Goal: Task Accomplishment & Management: Manage account settings

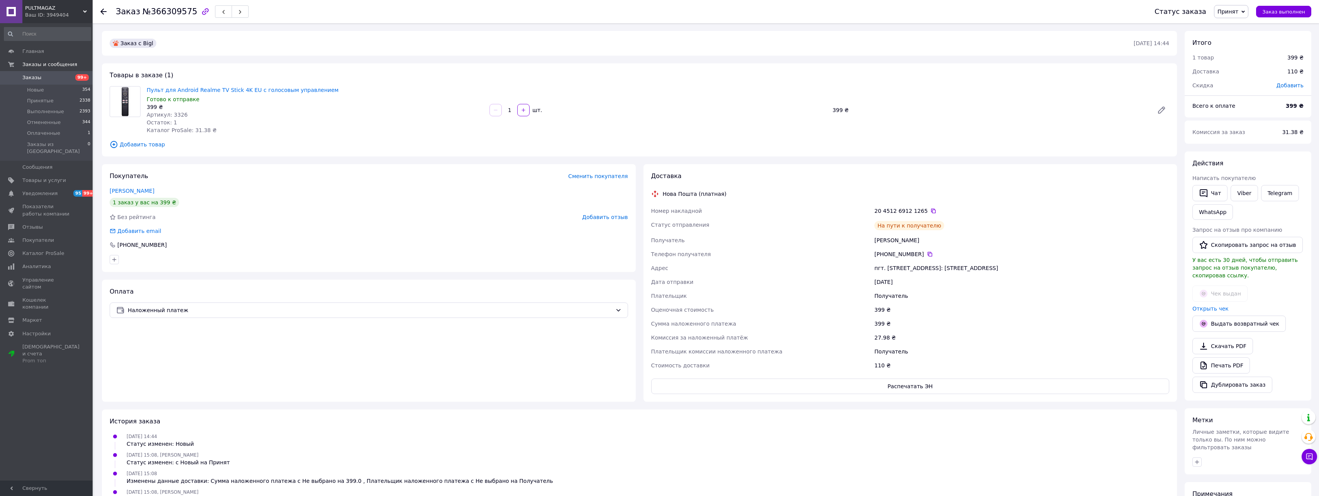
click at [104, 12] on use at bounding box center [103, 11] width 6 height 6
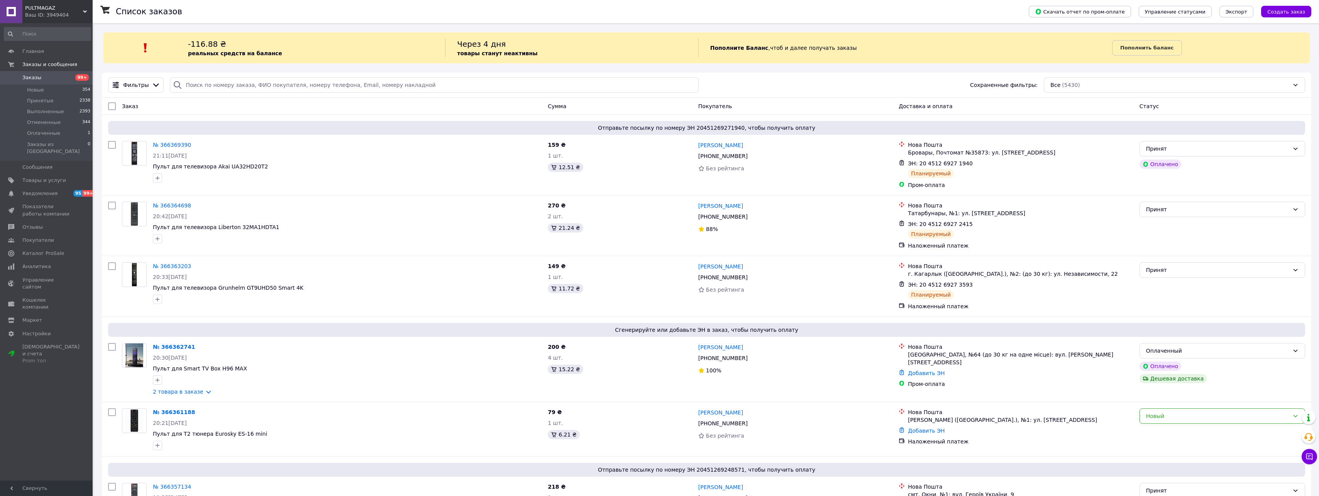
scroll to position [1006, 0]
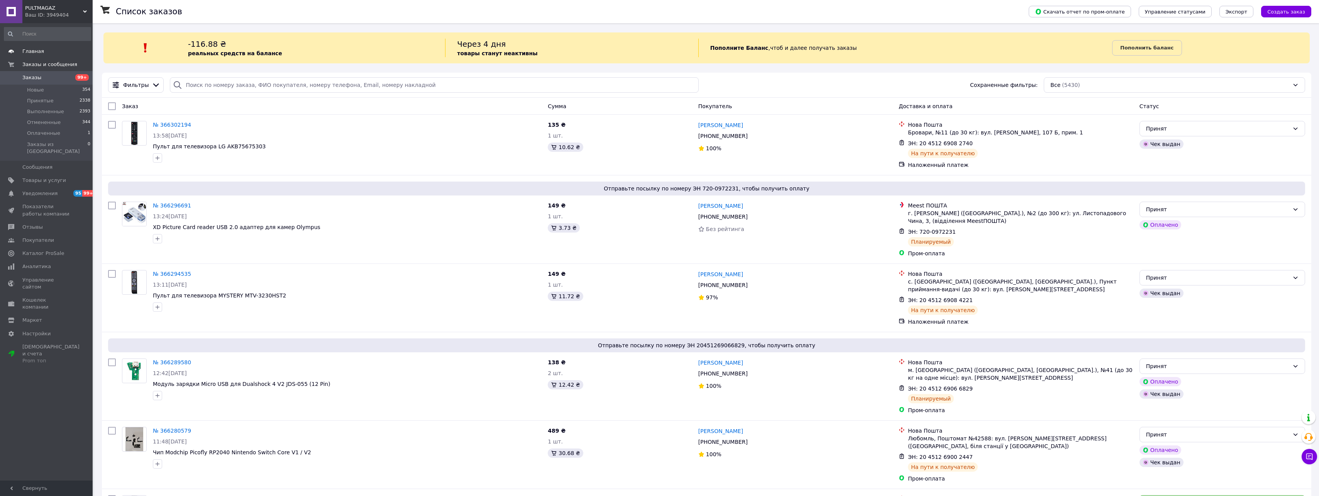
click at [36, 53] on span "Главная" at bounding box center [33, 51] width 22 height 7
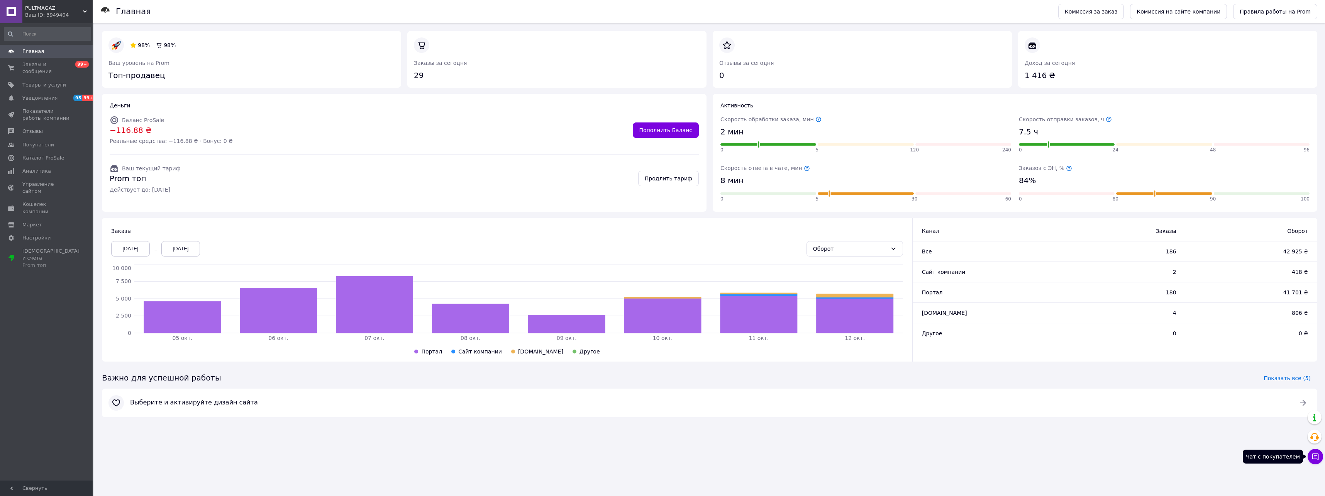
click at [1313, 454] on icon at bounding box center [1315, 456] width 8 height 8
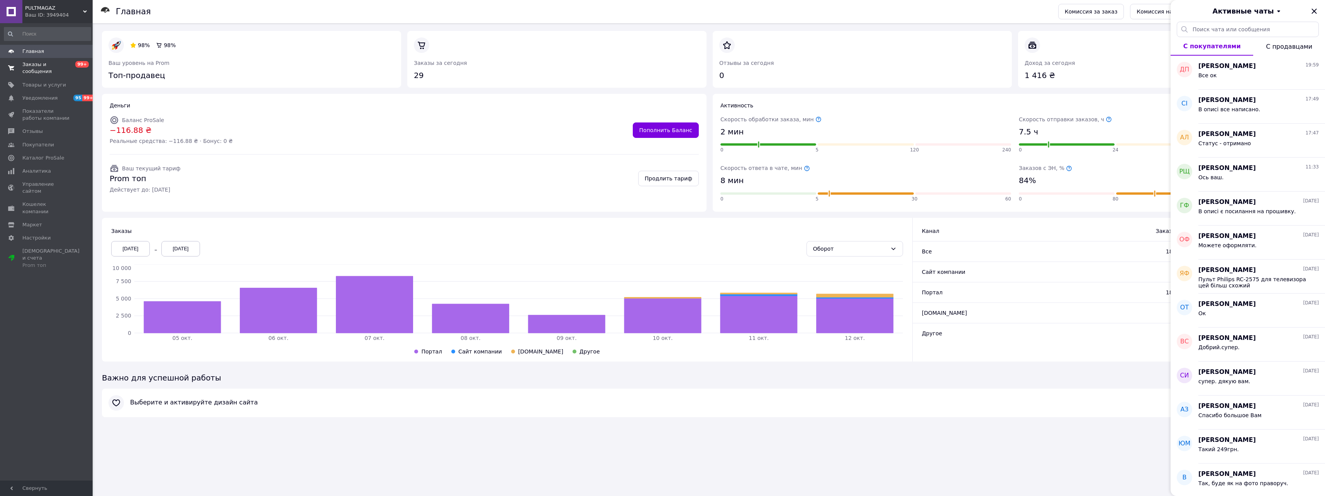
click at [51, 65] on span "Заказы и сообщения" at bounding box center [46, 68] width 49 height 14
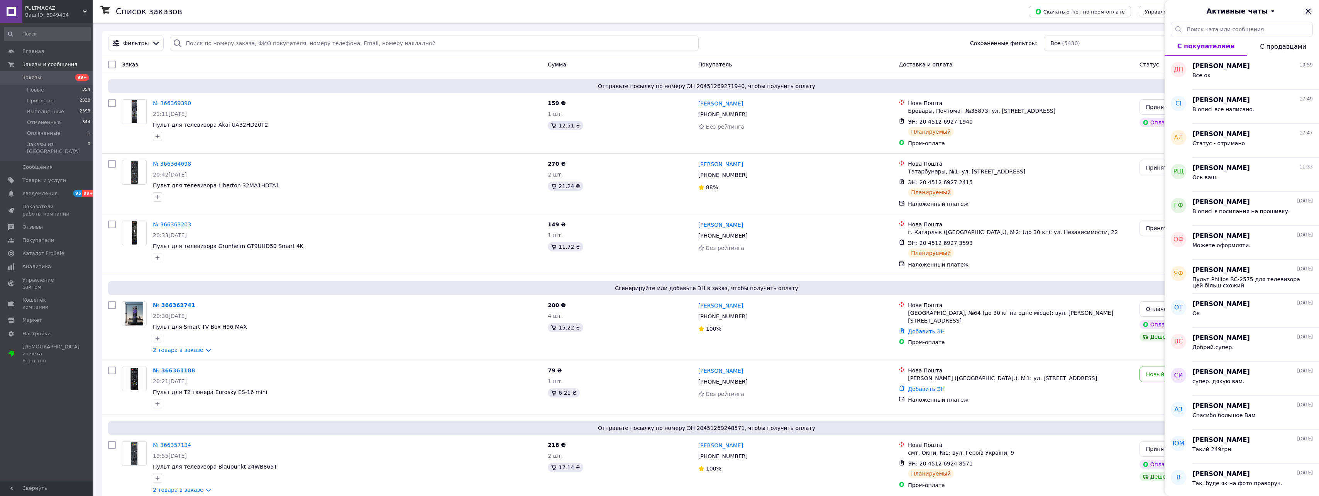
click at [1308, 11] on icon "Закрыть" at bounding box center [1308, 10] width 5 height 5
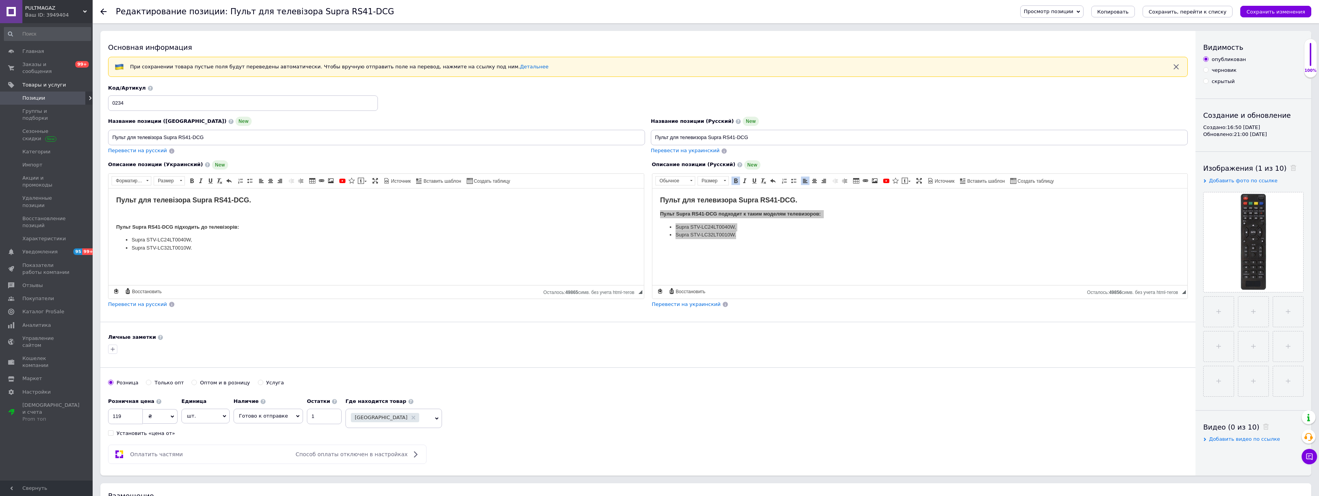
click at [103, 10] on icon at bounding box center [103, 11] width 6 height 6
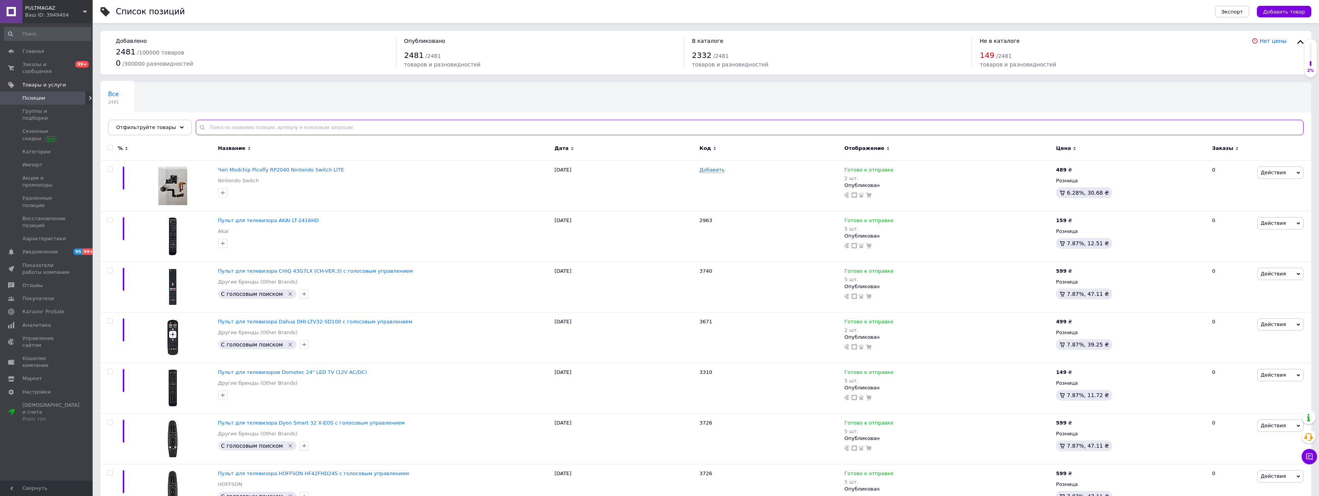
click at [256, 129] on input "text" at bounding box center [750, 127] width 1108 height 15
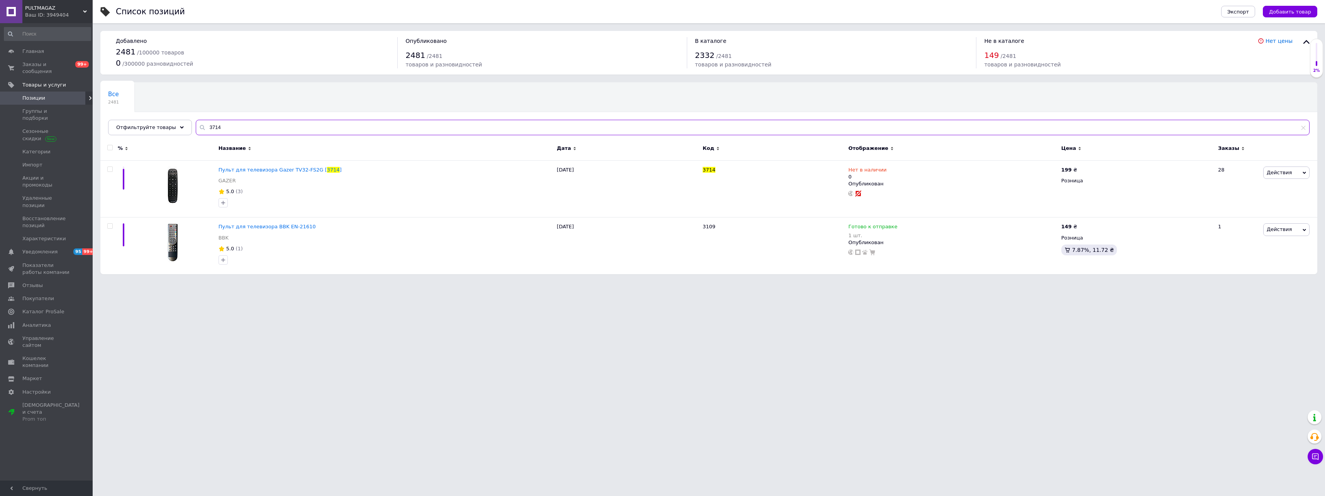
type input "3714"
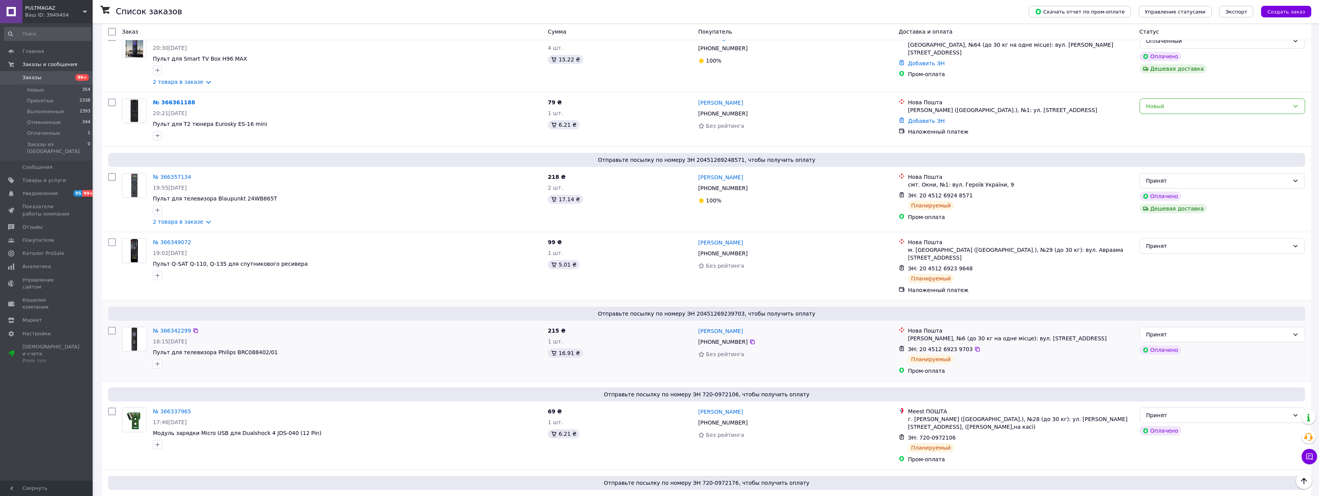
scroll to position [257, 0]
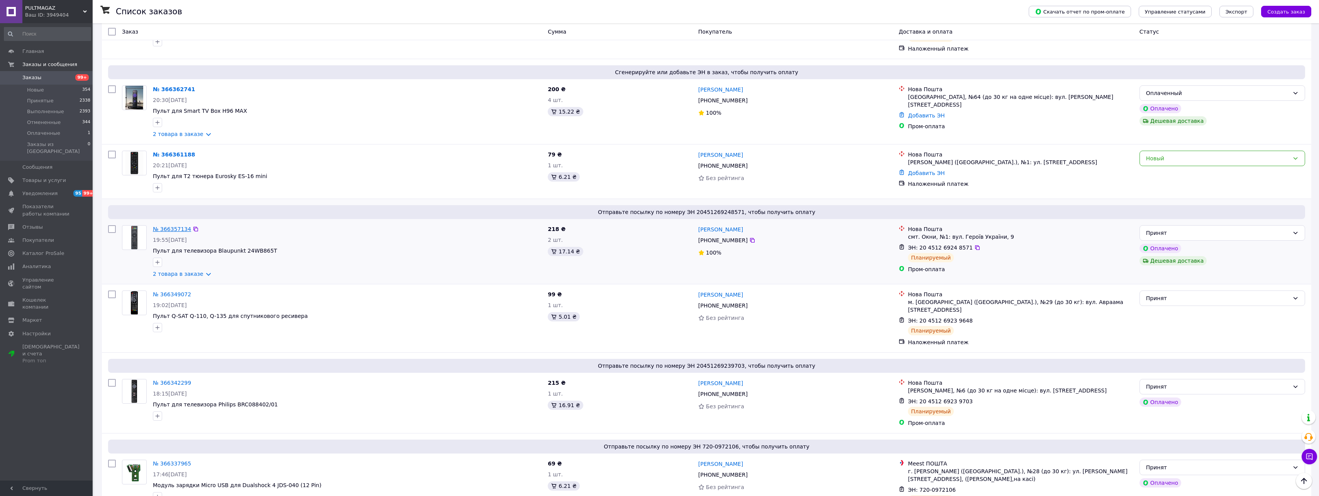
click at [163, 231] on link "№ 366357134" at bounding box center [172, 229] width 38 height 6
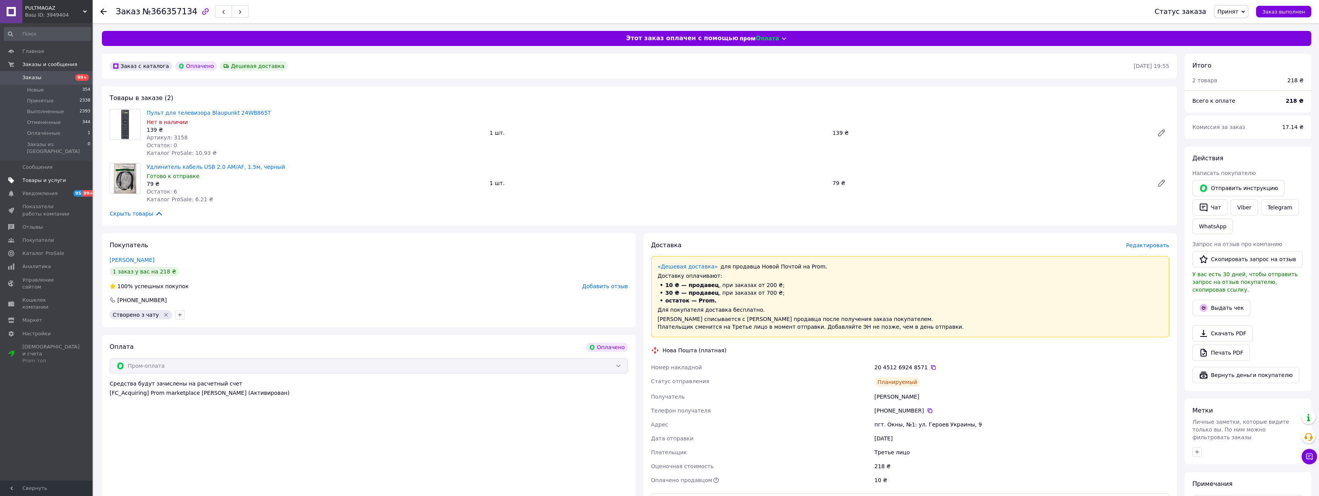
click at [52, 177] on span "Товары и услуги" at bounding box center [44, 180] width 44 height 7
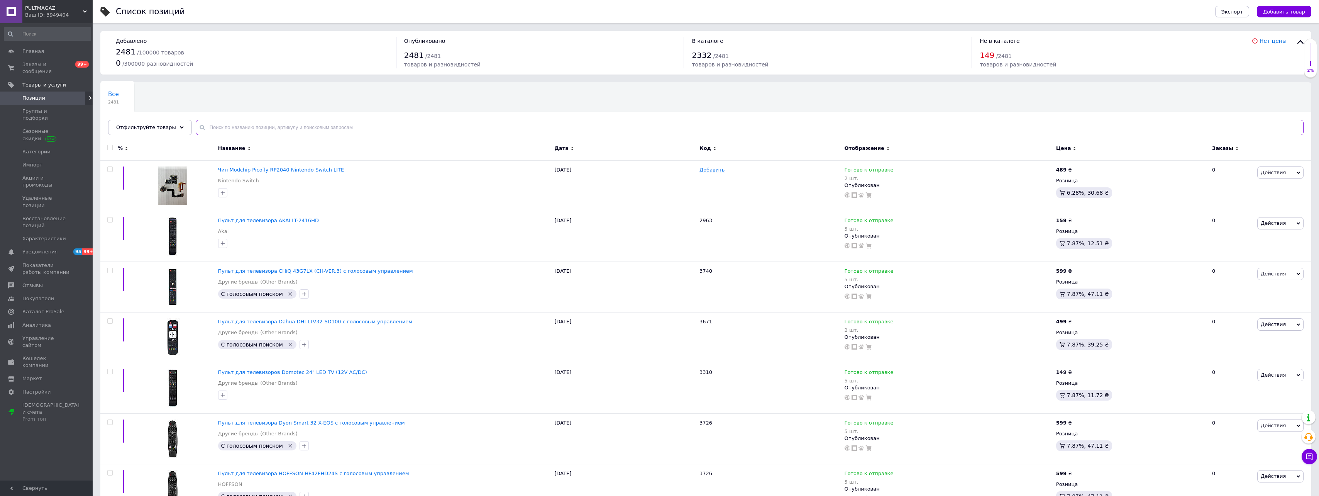
click at [236, 129] on input "text" at bounding box center [750, 127] width 1108 height 15
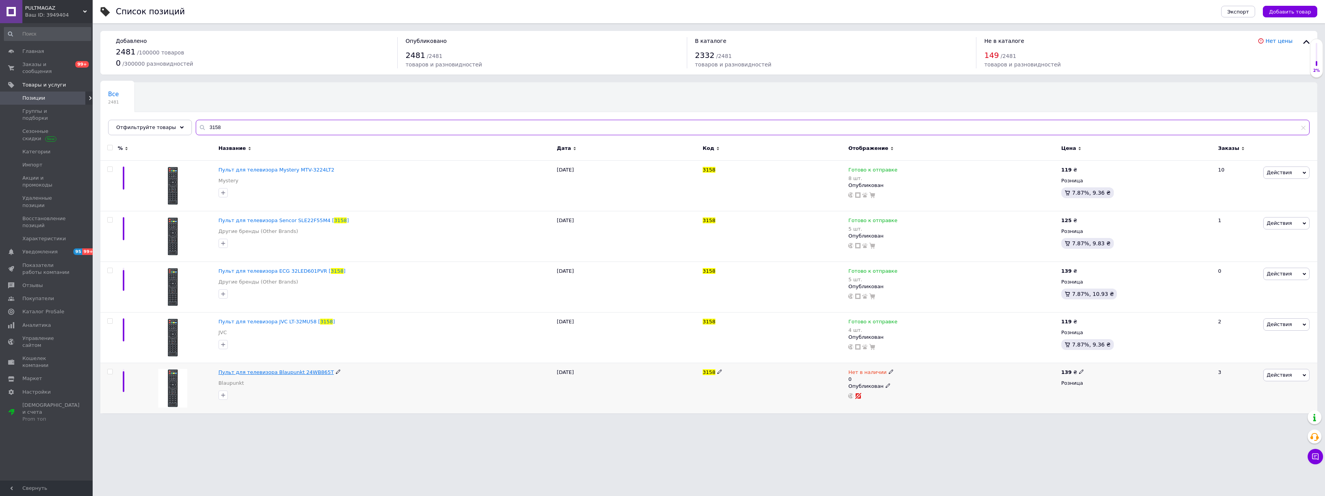
type input "3158"
click at [275, 370] on span "Пульт для телевизора Blaupunkt 24WB865T" at bounding box center [275, 372] width 115 height 6
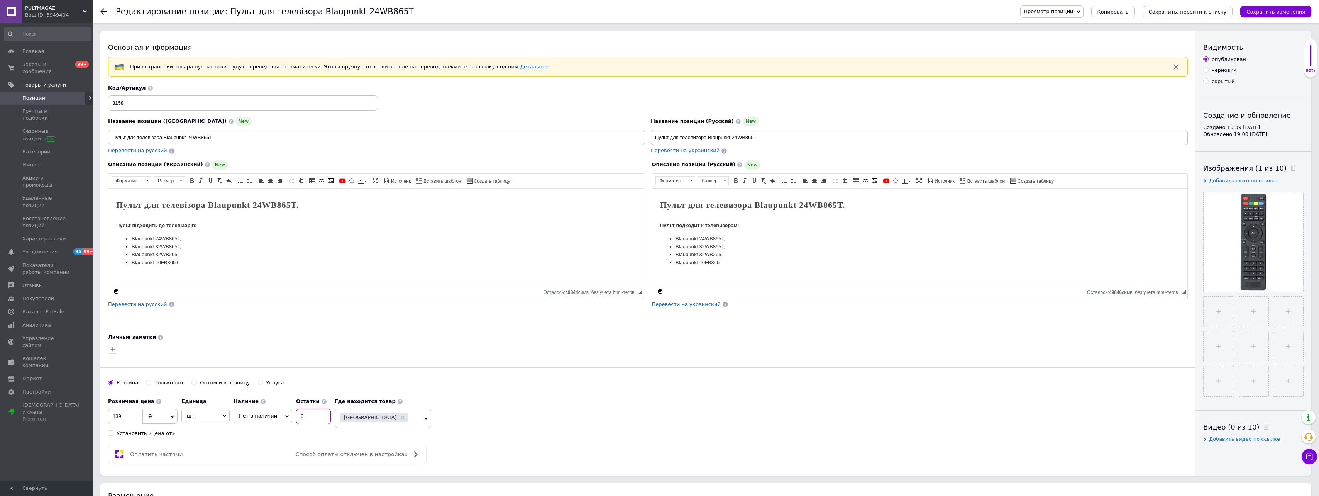
drag, startPoint x: 309, startPoint y: 413, endPoint x: 262, endPoint y: 412, distance: 46.7
click at [262, 412] on div "Наличие Нет в наличии В наличии Под заказ Готово к отправке Остатки 0" at bounding box center [282, 409] width 97 height 30
type input "3"
click at [285, 415] on icon at bounding box center [286, 415] width 3 height 3
click at [268, 453] on li "Готово к отправке" at bounding box center [263, 453] width 58 height 11
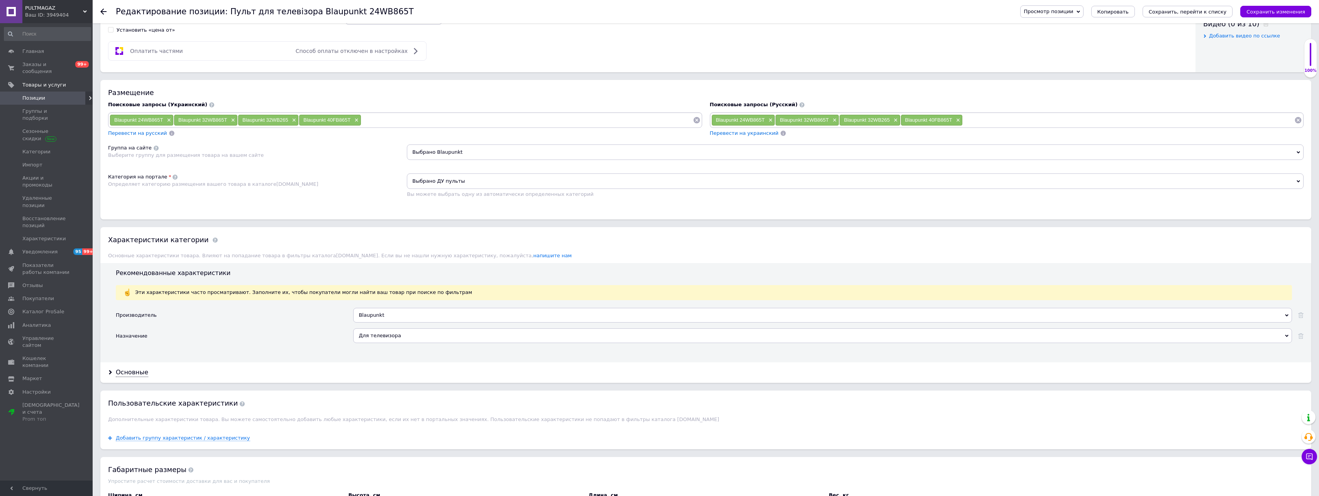
scroll to position [625, 0]
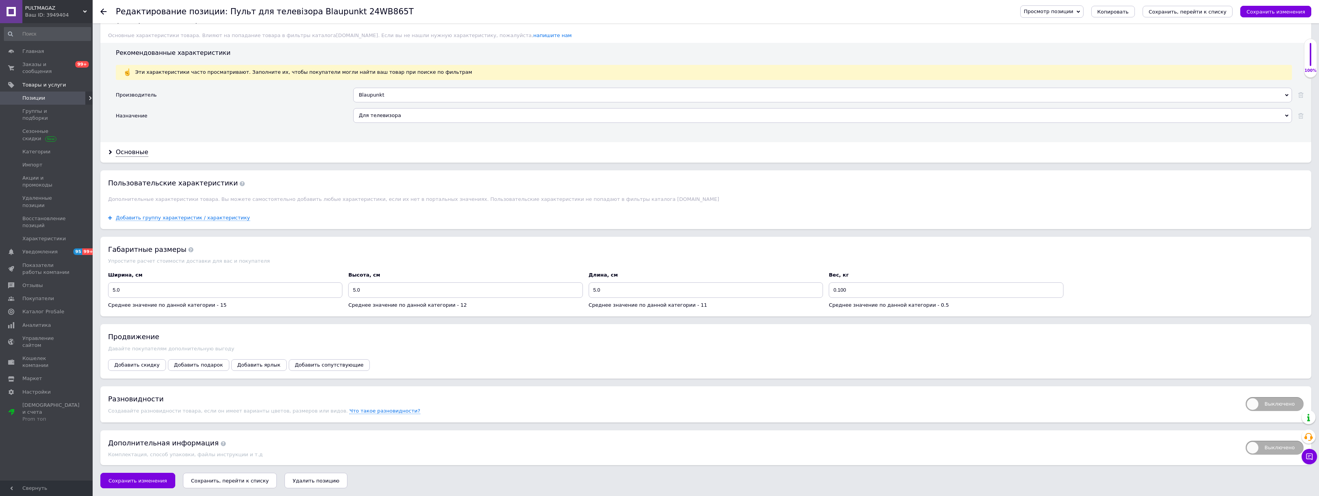
drag, startPoint x: 242, startPoint y: 470, endPoint x: 231, endPoint y: 481, distance: 15.0
click at [230, 480] on icon "Сохранить, перейти к списку" at bounding box center [230, 481] width 78 height 6
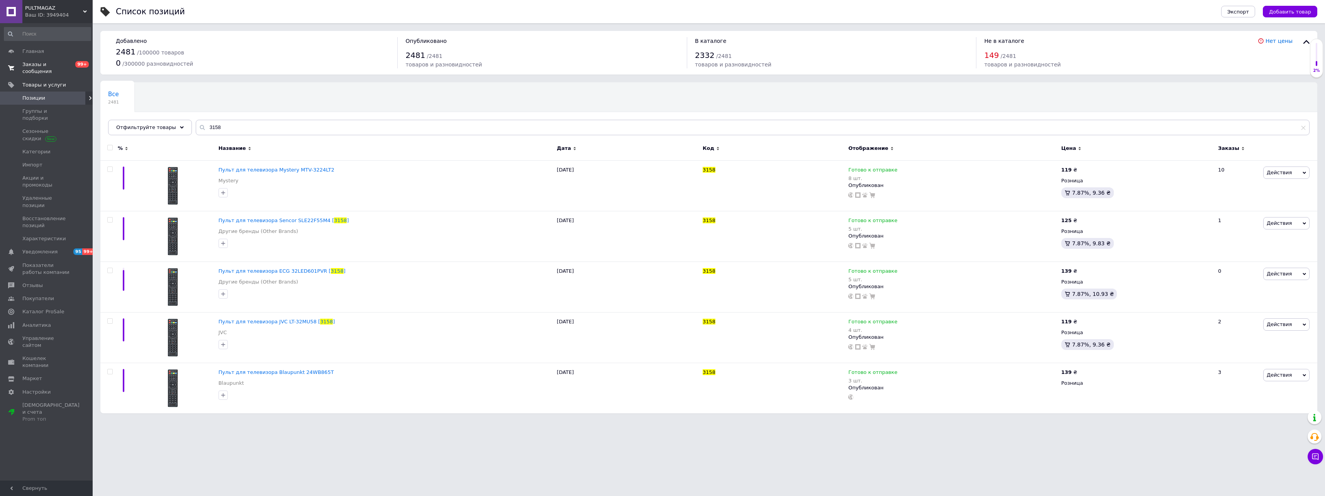
click at [63, 66] on span "Заказы и сообщения" at bounding box center [46, 68] width 49 height 14
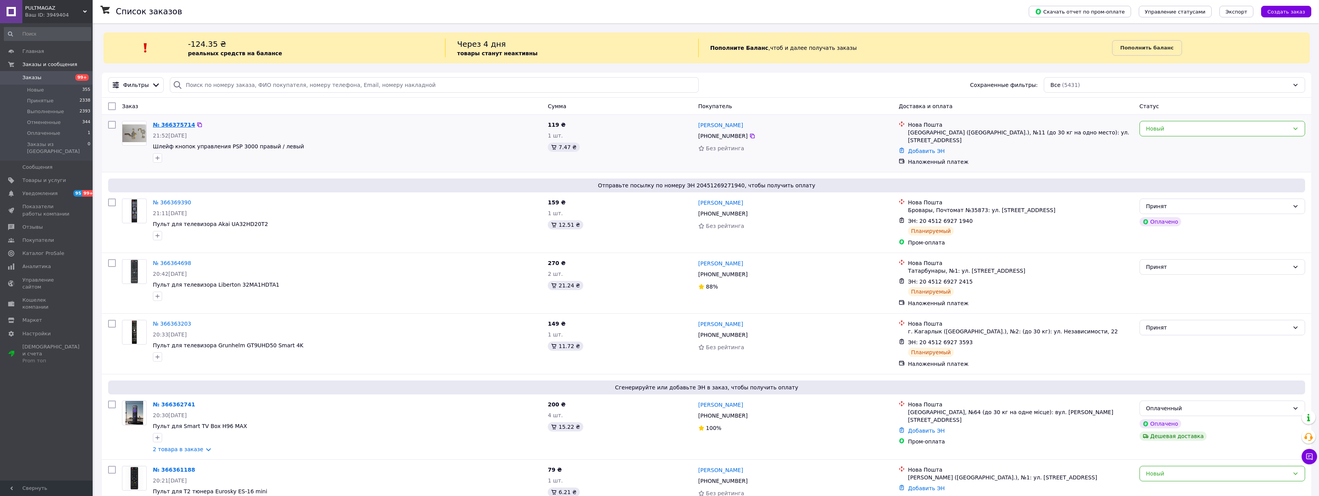
click at [181, 126] on link "№ 366375714" at bounding box center [174, 125] width 42 height 6
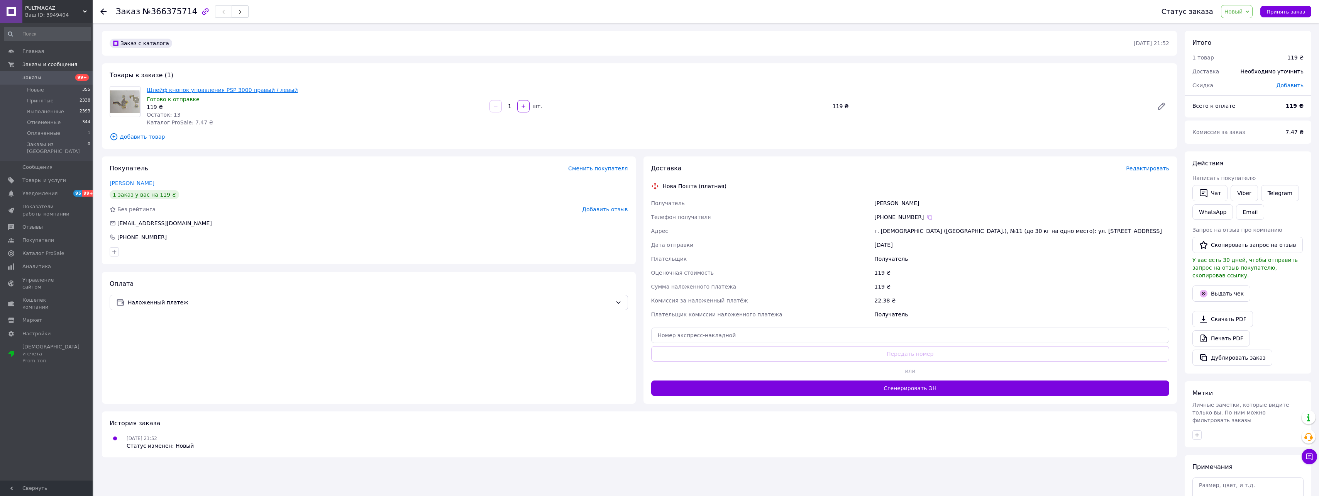
click at [249, 91] on link "Шлейф кнопок управления PSP 3000 правый / левый" at bounding box center [222, 90] width 151 height 6
click at [100, 12] on icon at bounding box center [103, 11] width 6 height 6
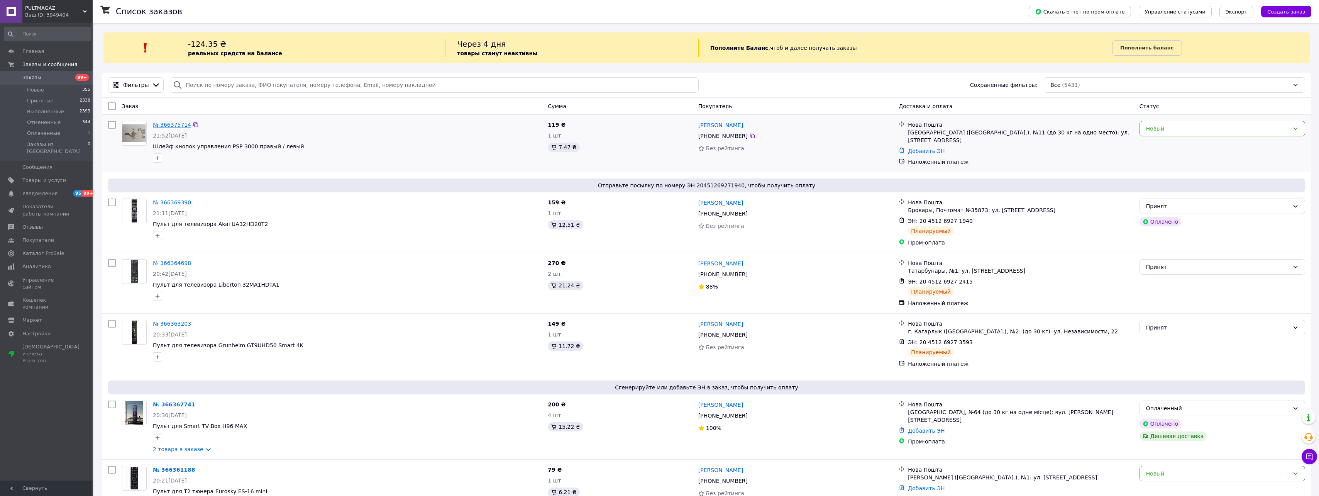
click at [168, 124] on link "№ 366375714" at bounding box center [172, 125] width 38 height 6
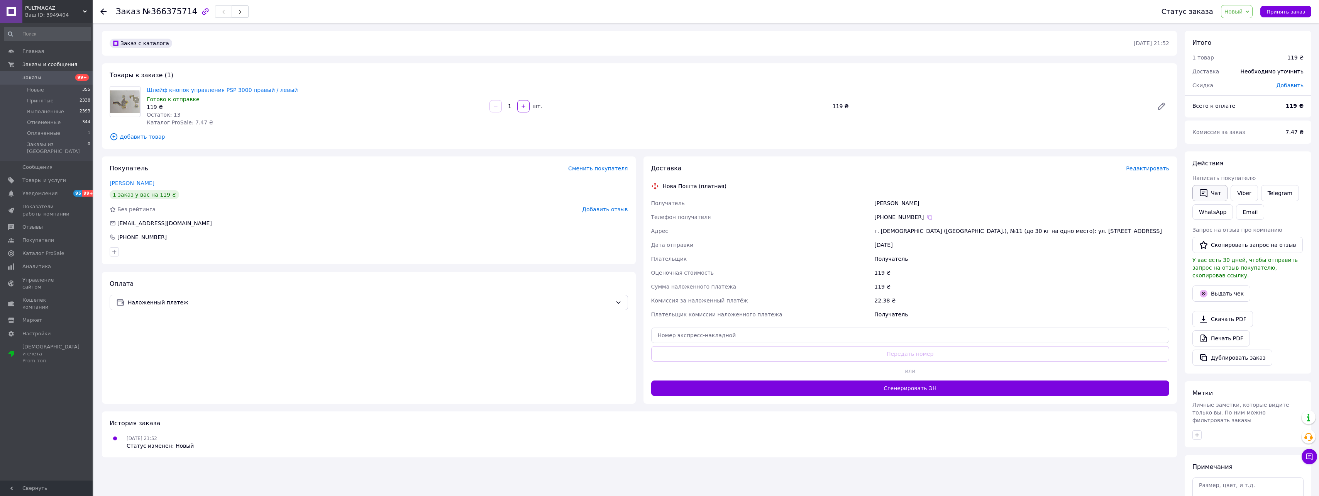
click at [1211, 196] on button "Чат" at bounding box center [1209, 193] width 35 height 16
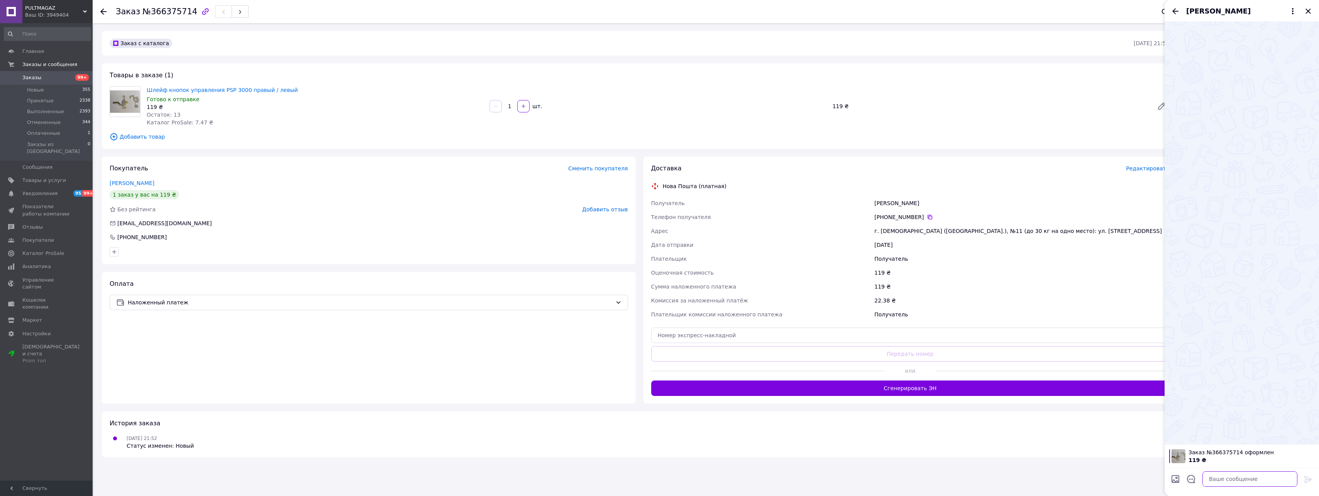
click at [1250, 478] on textarea at bounding box center [1249, 478] width 95 height 15
type textarea "добрий. який вам шлейф - на фото в оголошенні зліва чи правий він?"
click at [1307, 478] on icon at bounding box center [1308, 478] width 9 height 9
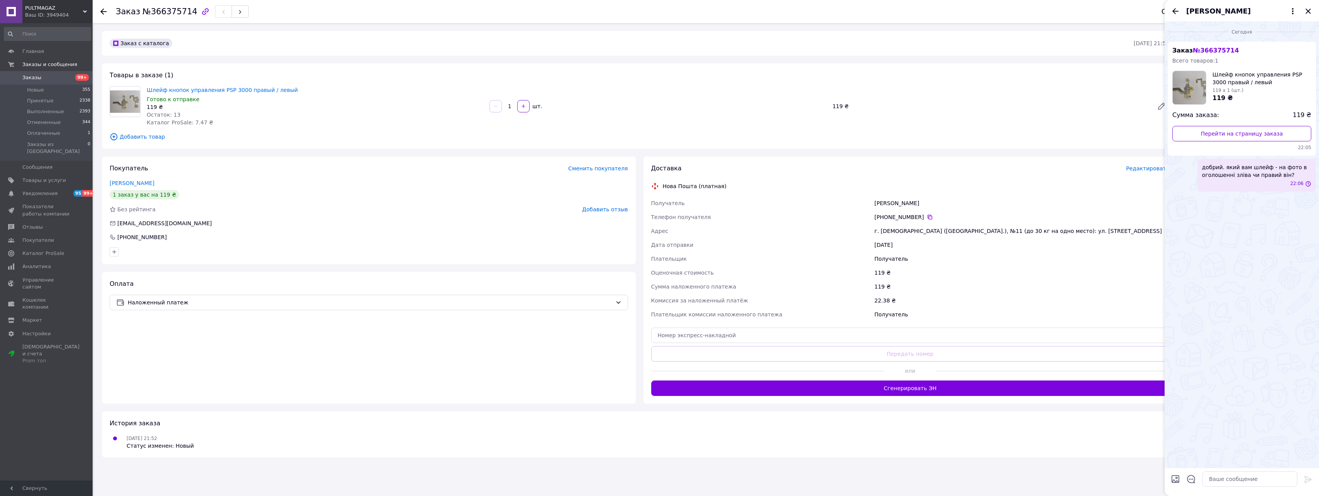
scroll to position [0, 0]
click at [1179, 9] on icon "Назад" at bounding box center [1175, 11] width 9 height 9
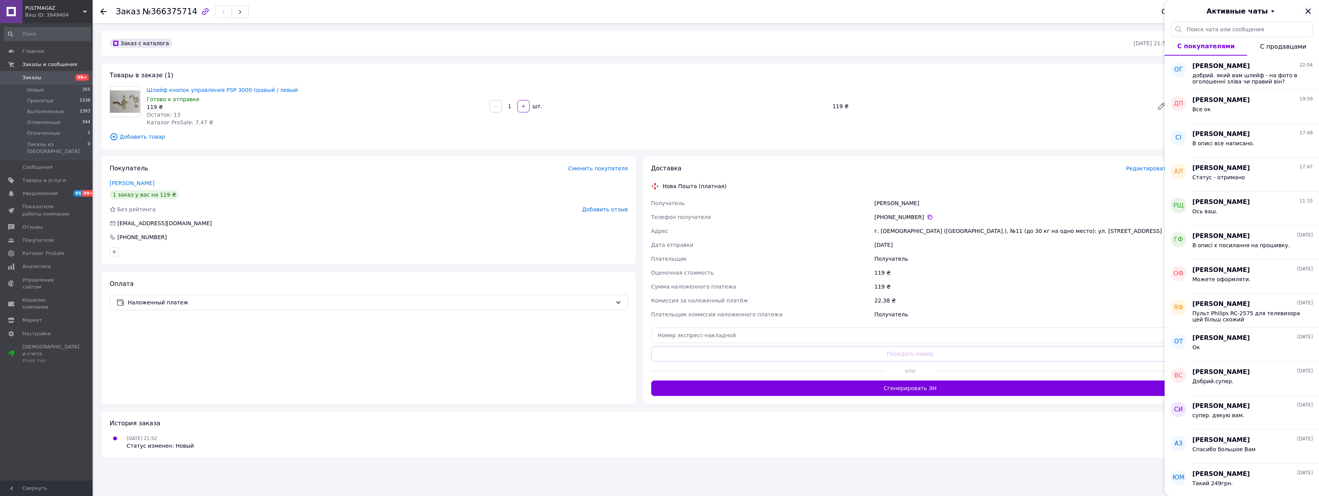
click at [1310, 10] on icon "Закрыть" at bounding box center [1308, 11] width 9 height 9
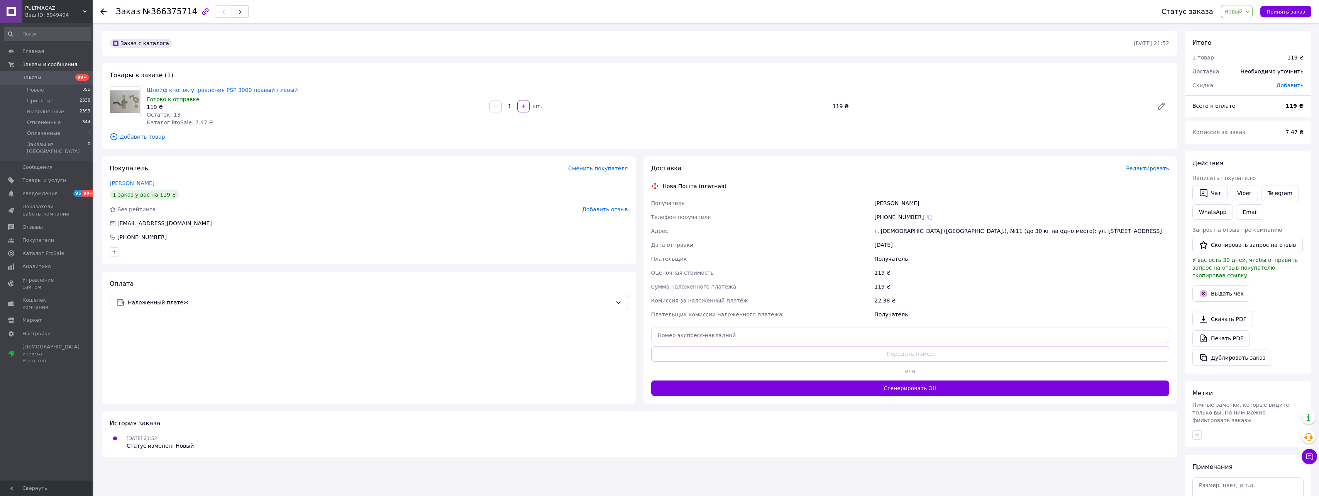
click at [101, 13] on icon at bounding box center [103, 11] width 6 height 6
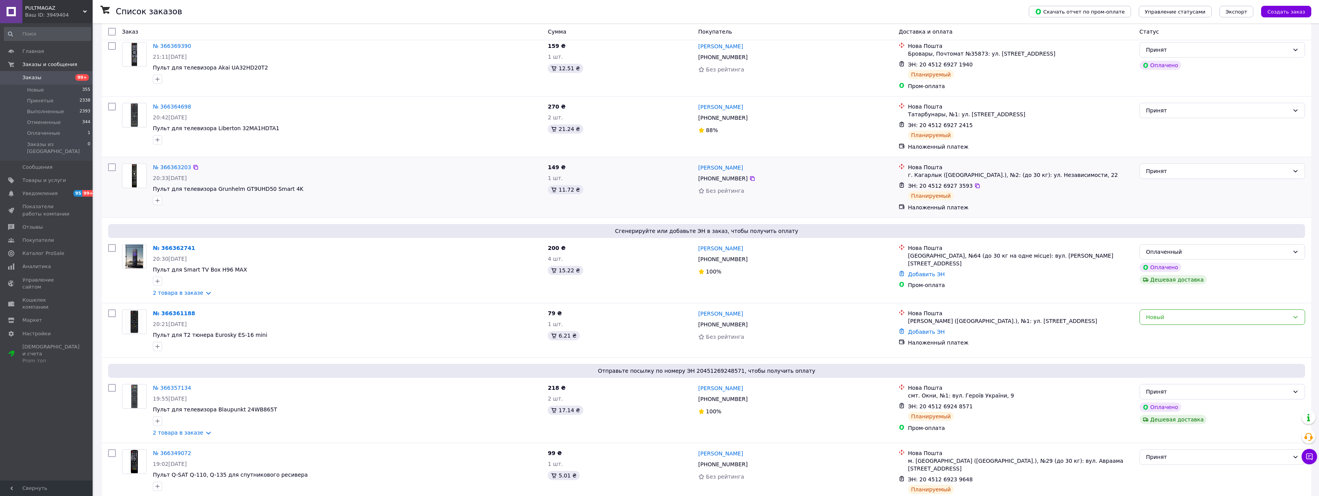
scroll to position [257, 0]
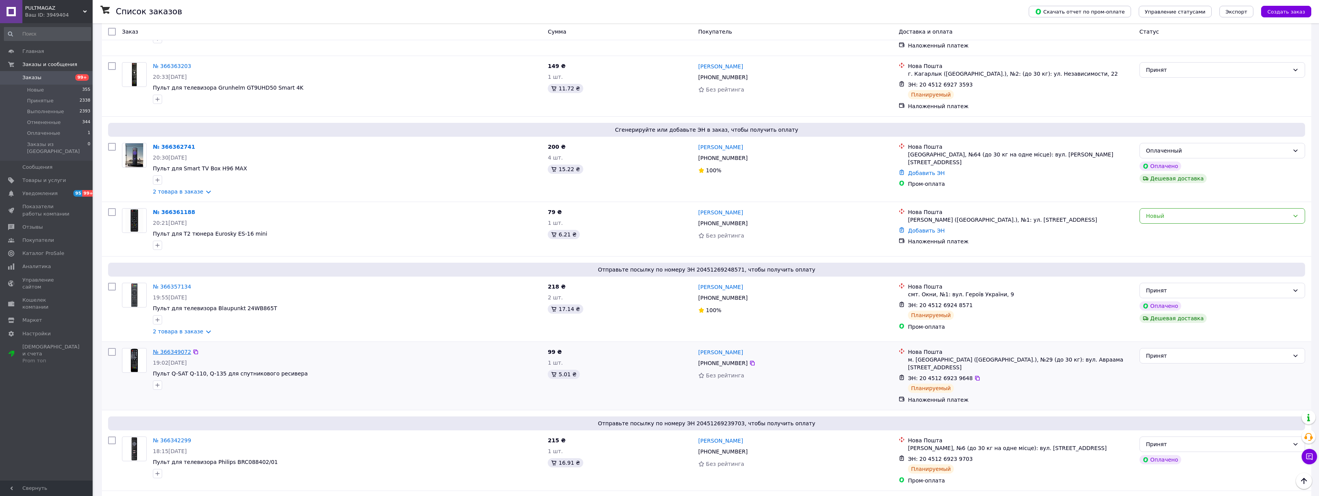
click at [159, 349] on link "№ 366349072" at bounding box center [172, 352] width 38 height 6
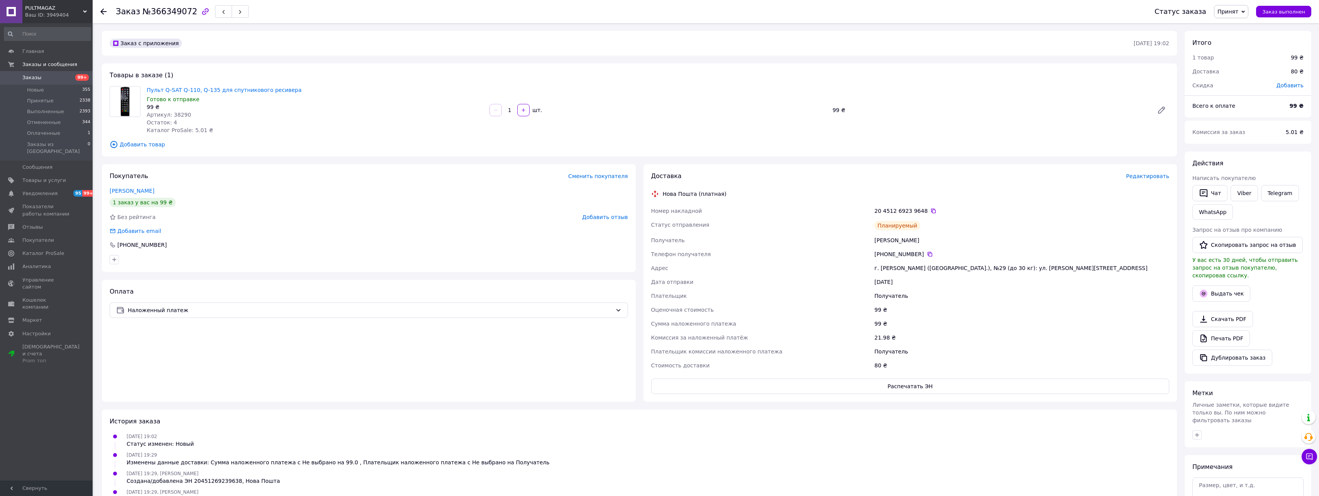
click at [104, 10] on icon at bounding box center [103, 11] width 6 height 6
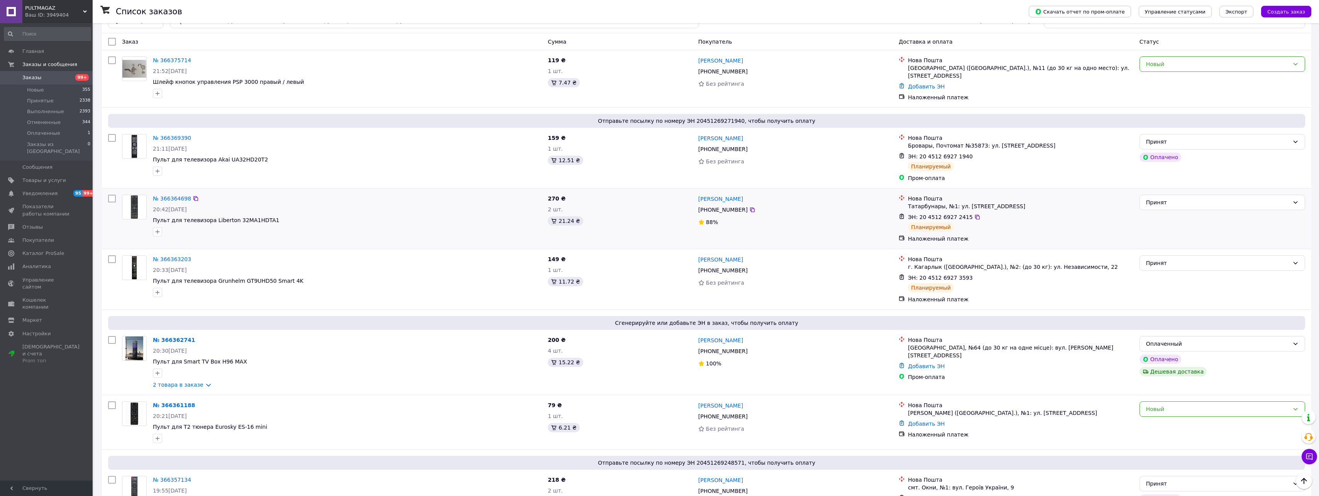
scroll to position [193, 0]
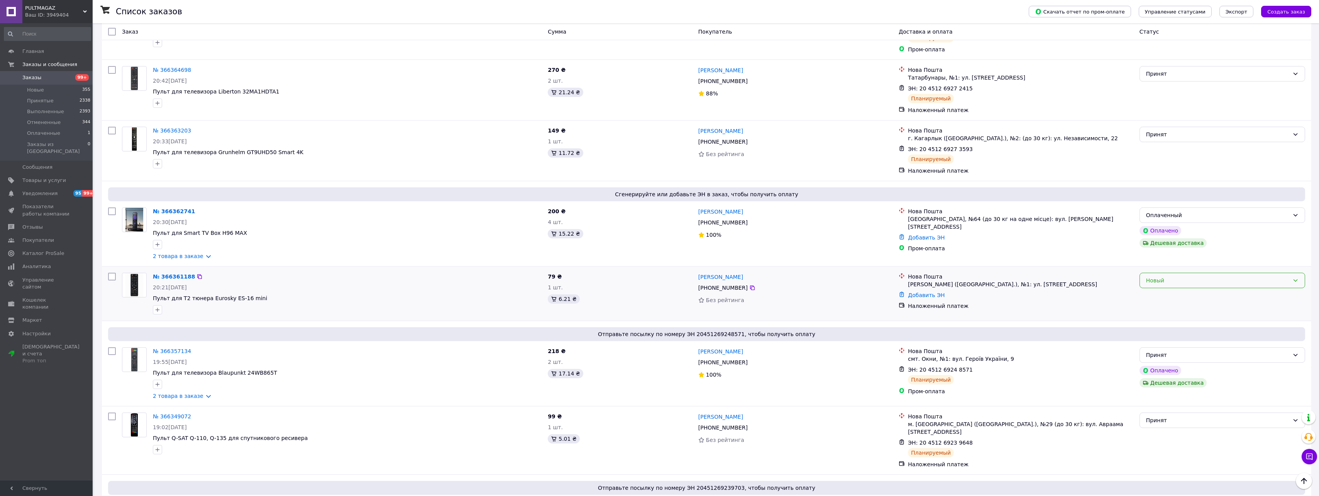
click at [1301, 277] on div "Новый" at bounding box center [1223, 280] width 166 height 15
click at [1182, 293] on li "Принят" at bounding box center [1222, 294] width 165 height 14
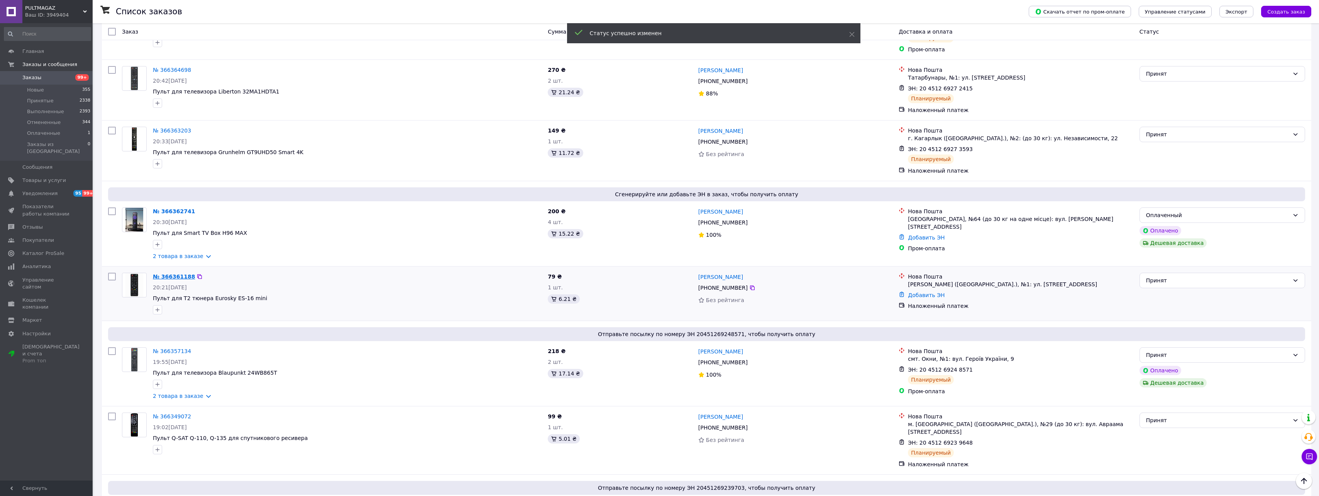
click at [175, 275] on link "№ 366361188" at bounding box center [174, 276] width 42 height 6
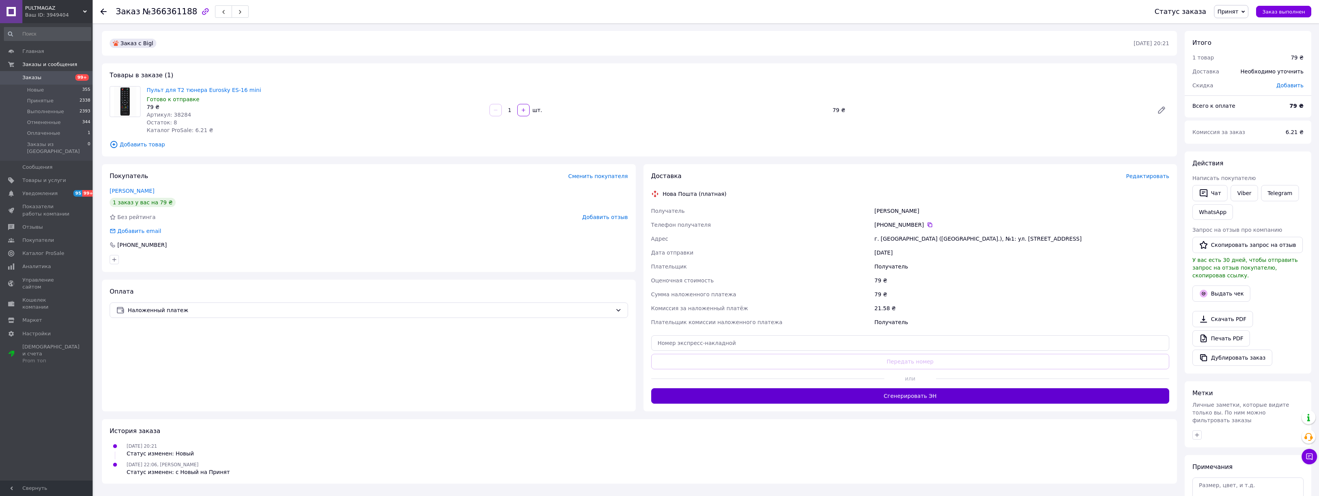
click at [998, 398] on button "Сгенерировать ЭН" at bounding box center [910, 395] width 518 height 15
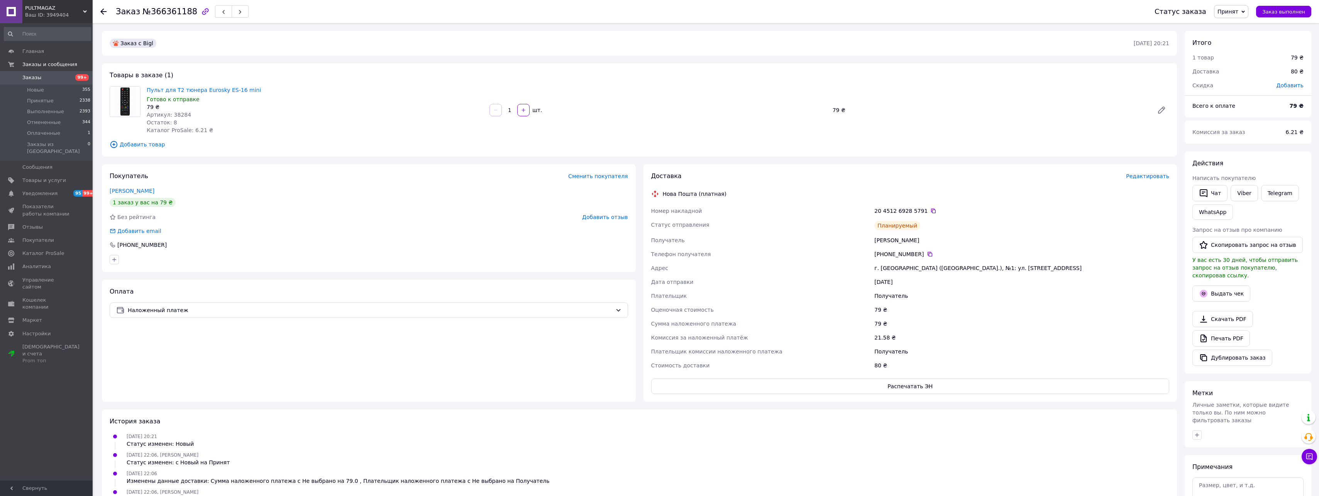
click at [102, 11] on use at bounding box center [103, 11] width 6 height 6
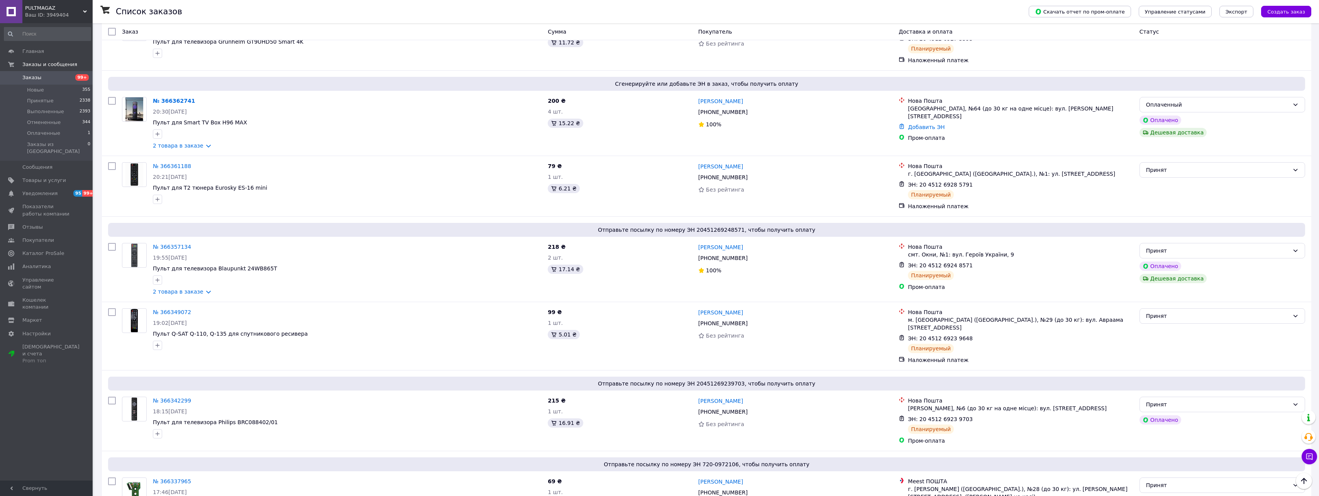
scroll to position [322, 0]
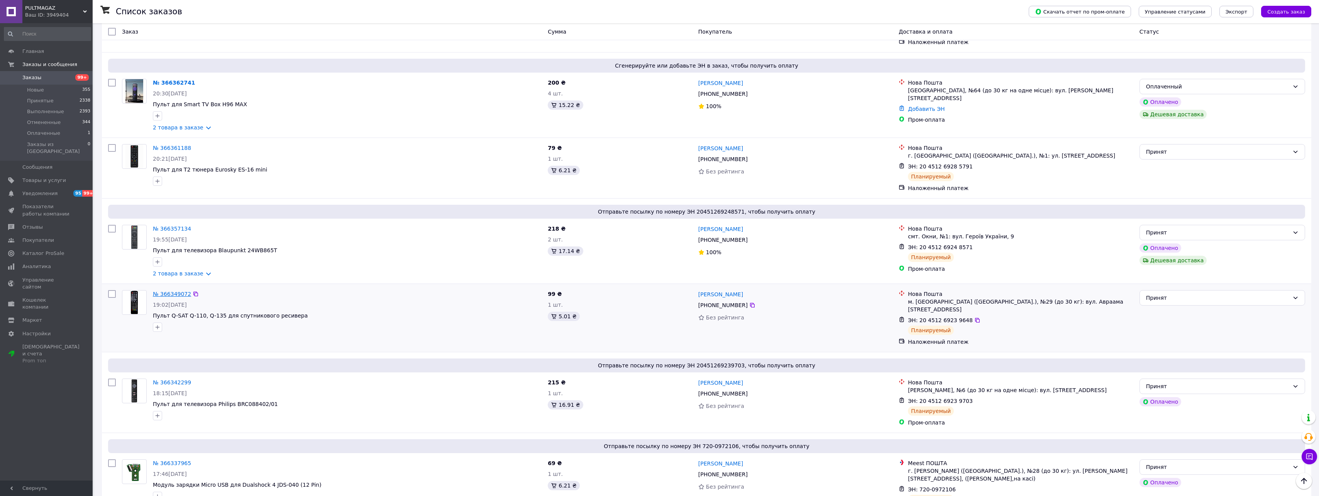
click at [169, 292] on link "№ 366349072" at bounding box center [172, 294] width 38 height 6
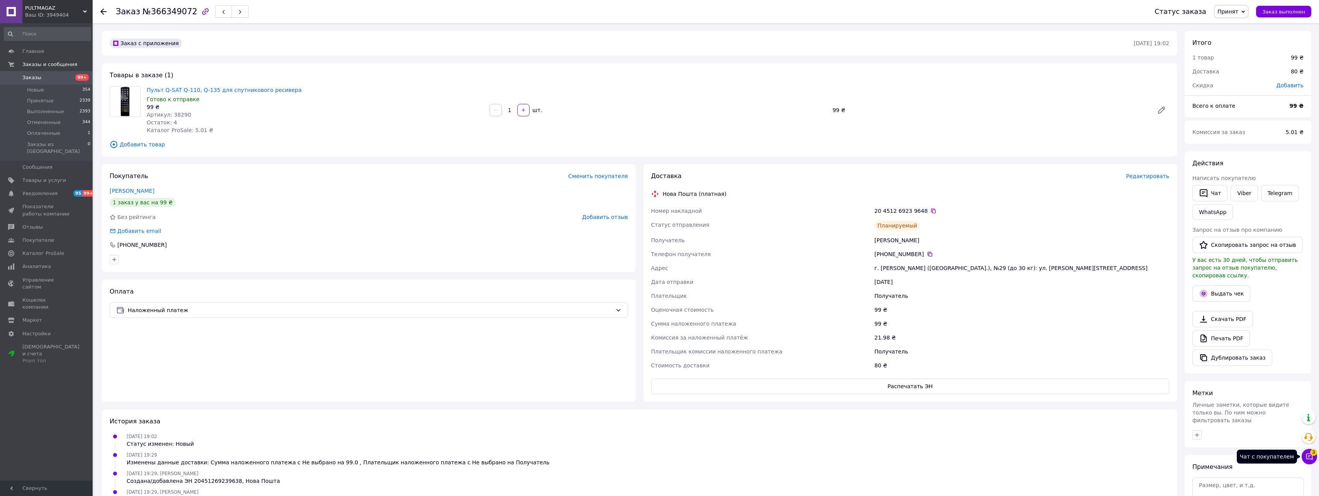
click at [1309, 457] on icon at bounding box center [1310, 456] width 8 height 8
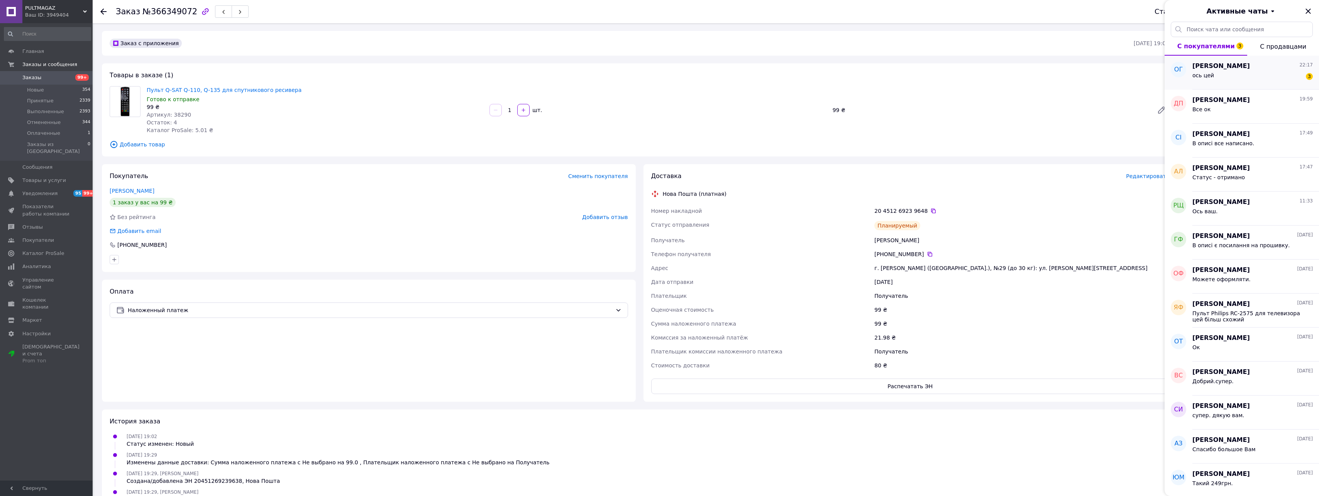
click at [1244, 79] on div "ось цей 3" at bounding box center [1252, 77] width 120 height 12
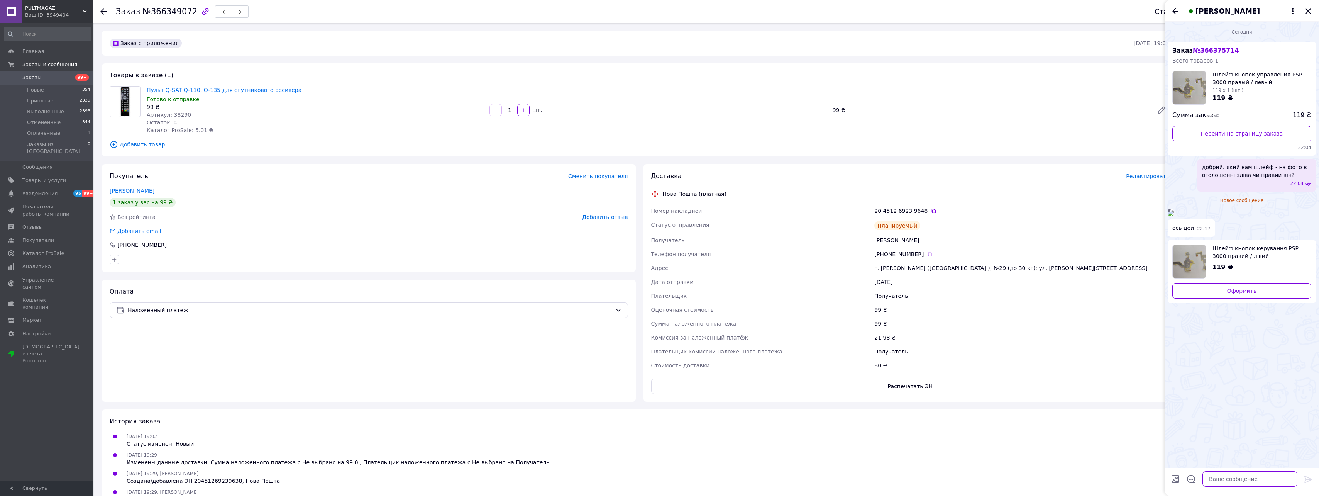
click at [1242, 477] on textarea at bounding box center [1249, 478] width 95 height 15
type textarea "ок"
click at [1305, 478] on icon at bounding box center [1308, 478] width 9 height 9
click at [1175, 10] on icon "Назад" at bounding box center [1175, 11] width 9 height 9
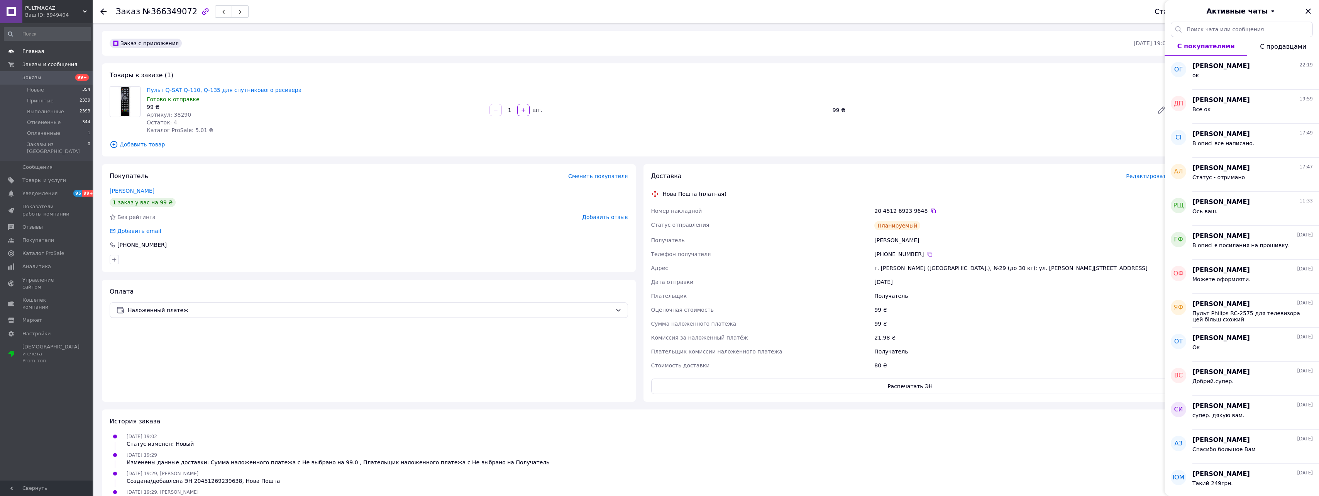
click at [35, 52] on span "Главная" at bounding box center [33, 51] width 22 height 7
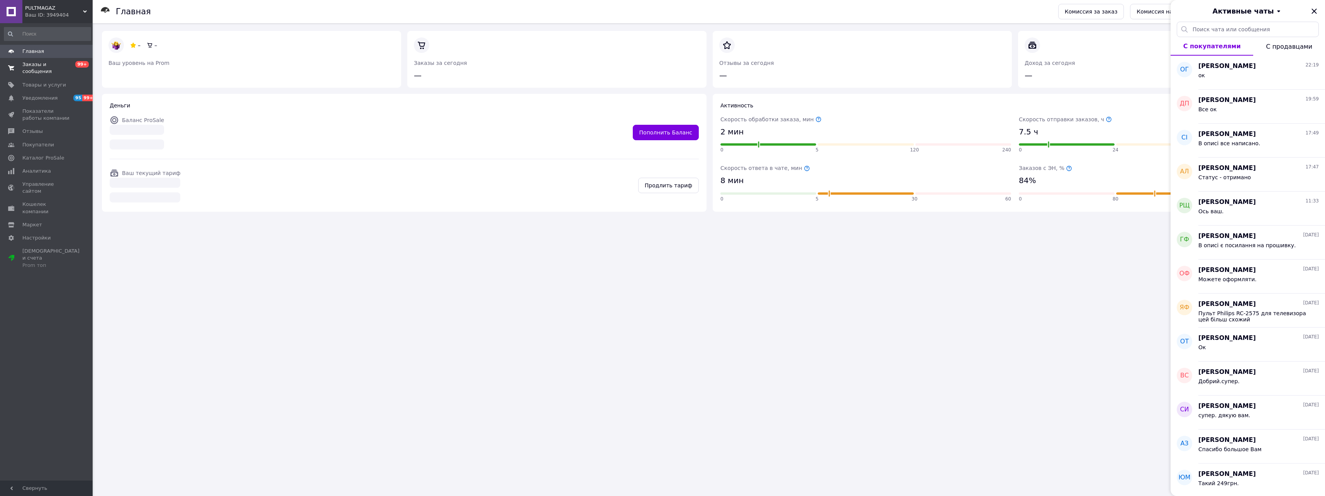
click at [49, 64] on span "Заказы и сообщения" at bounding box center [46, 68] width 49 height 14
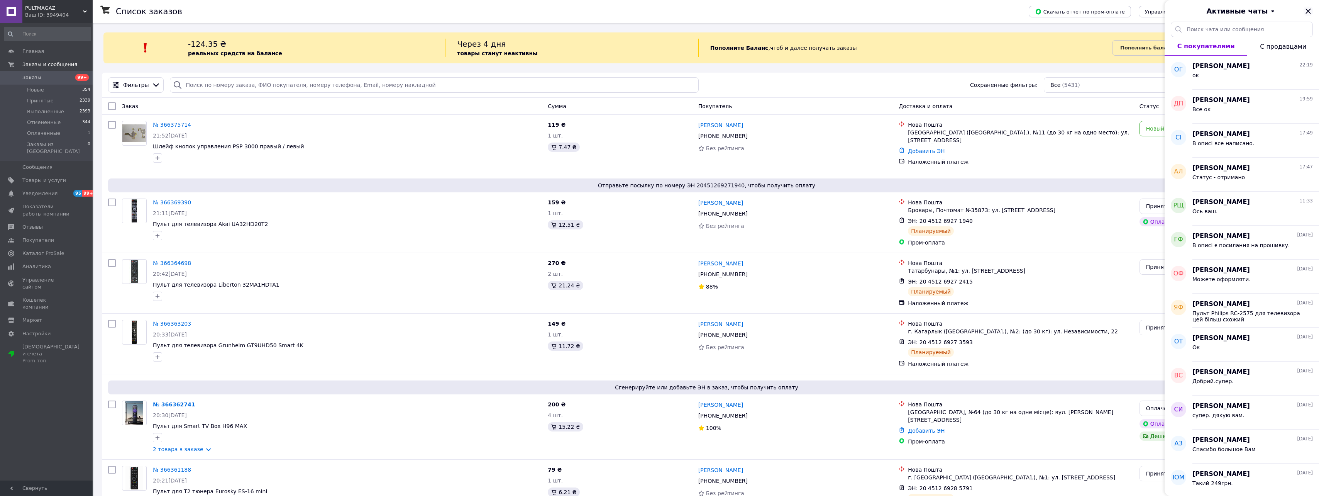
click at [1309, 12] on icon "Закрыть" at bounding box center [1308, 10] width 5 height 5
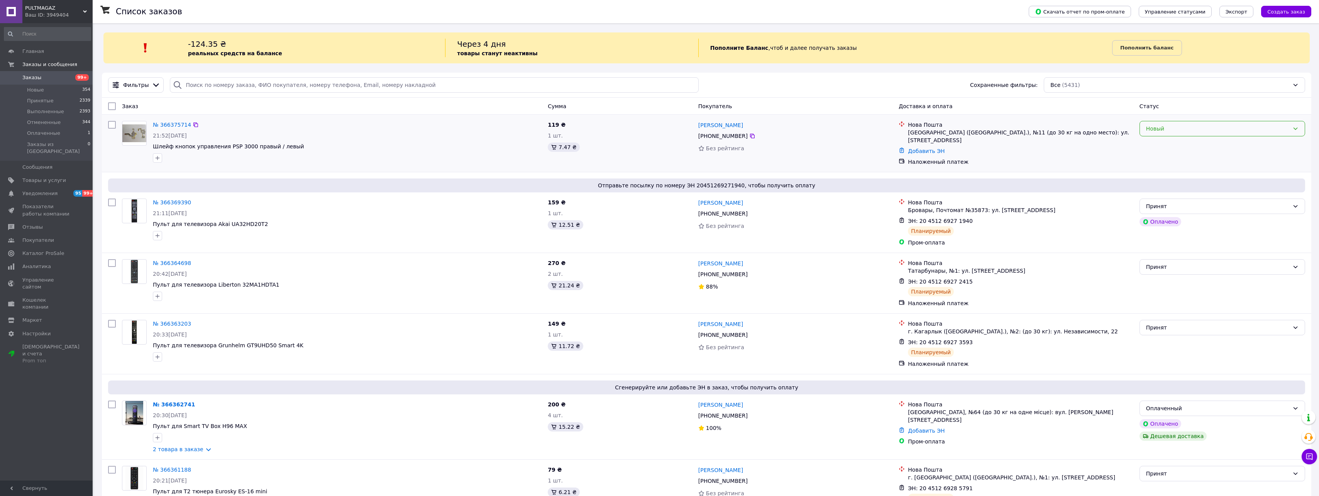
click at [1302, 129] on div "Новый" at bounding box center [1223, 128] width 166 height 15
click at [1193, 144] on li "Принят" at bounding box center [1222, 146] width 165 height 14
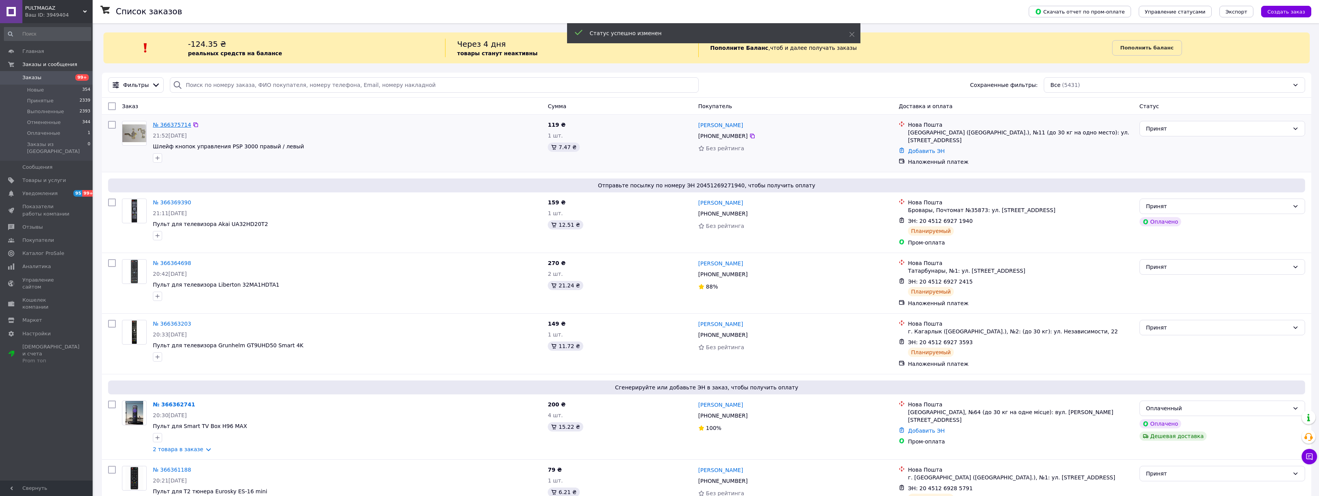
click at [171, 122] on link "№ 366375714" at bounding box center [172, 125] width 38 height 6
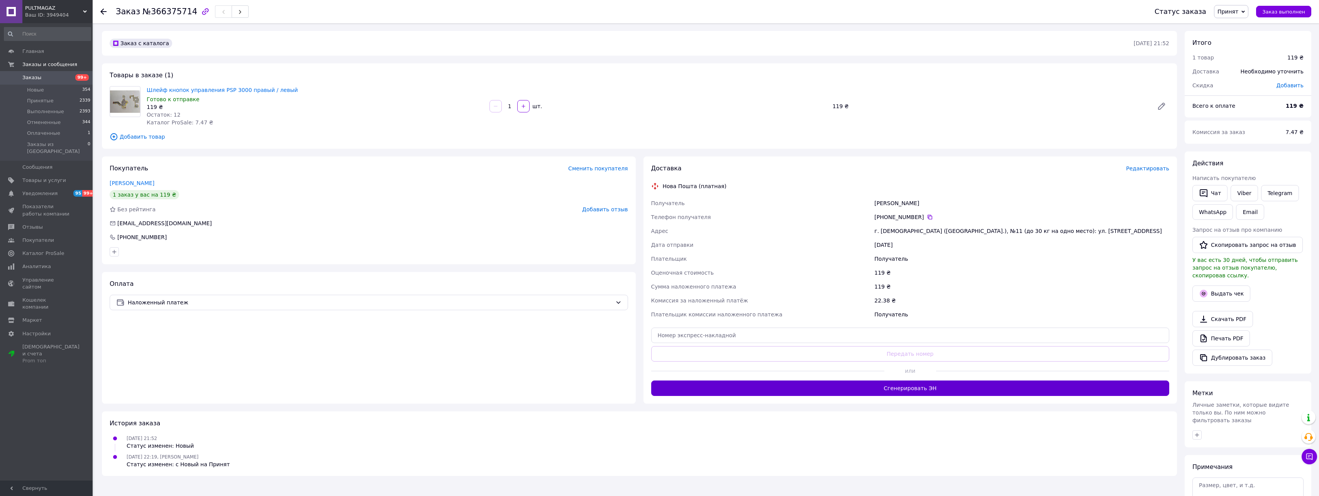
click at [955, 387] on button "Сгенерировать ЭН" at bounding box center [910, 387] width 518 height 15
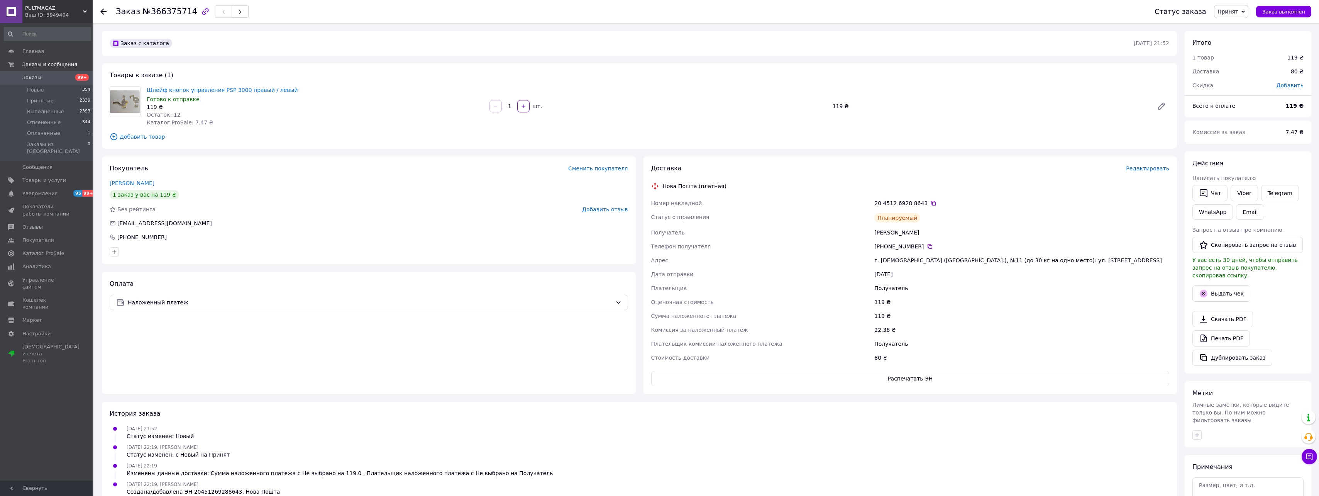
click at [104, 12] on icon at bounding box center [103, 11] width 6 height 6
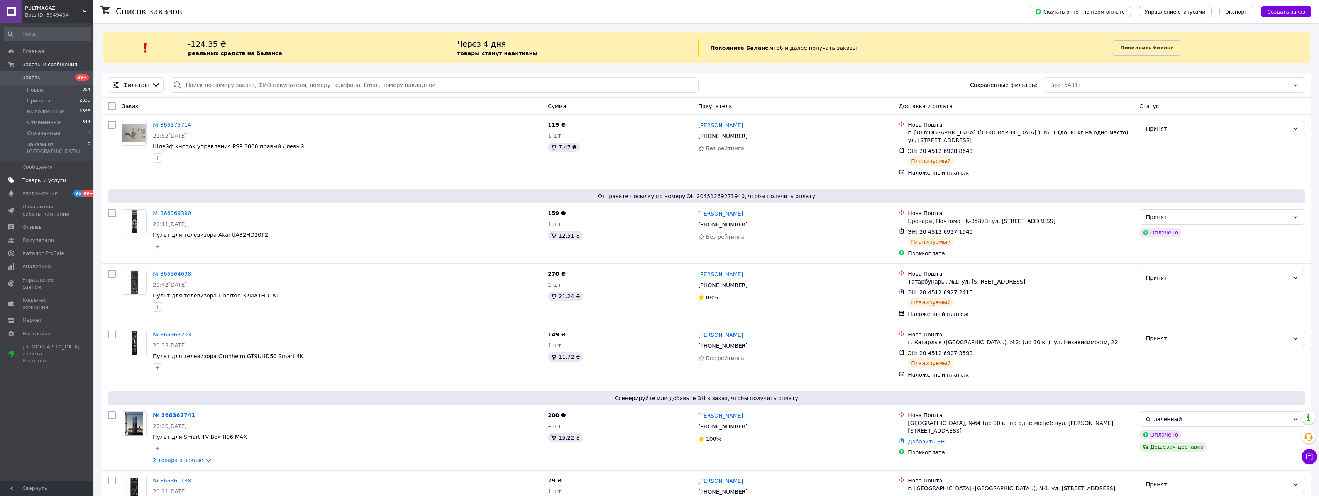
click at [40, 177] on span "Товары и услуги" at bounding box center [44, 180] width 44 height 7
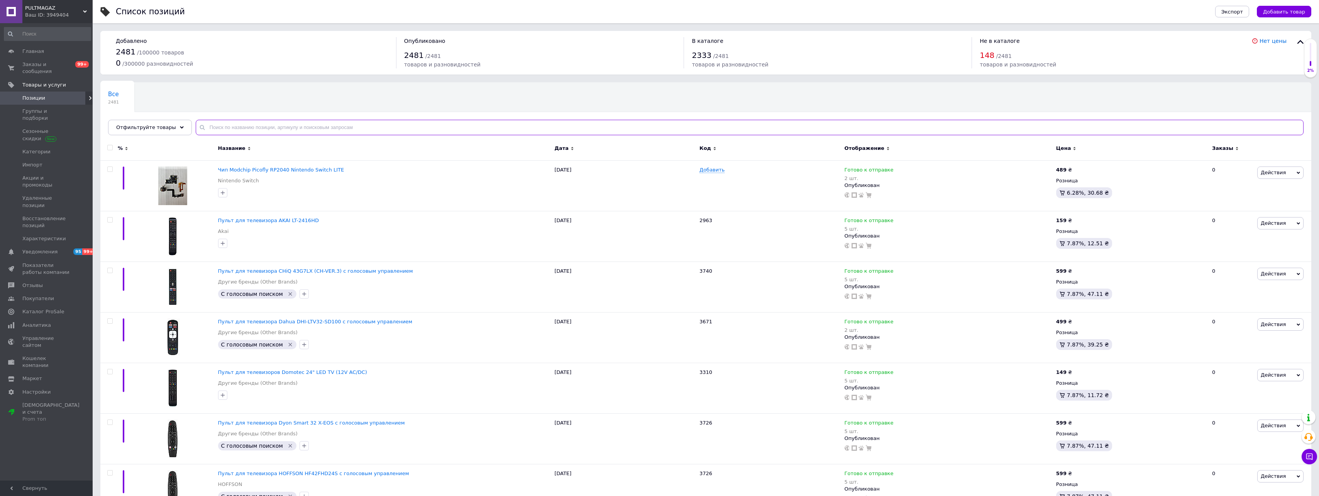
click at [317, 127] on input "text" at bounding box center [750, 127] width 1108 height 15
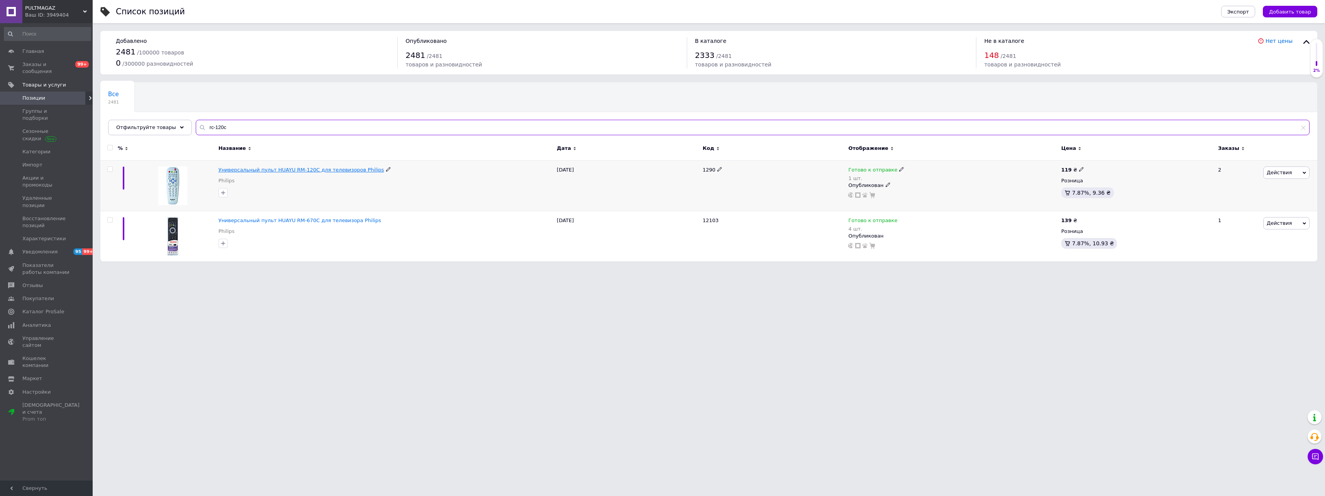
type input "rc-120c"
click at [276, 170] on span "Универсальный пульт HUAYU RM-120C для телевизоров Philips" at bounding box center [301, 170] width 166 height 6
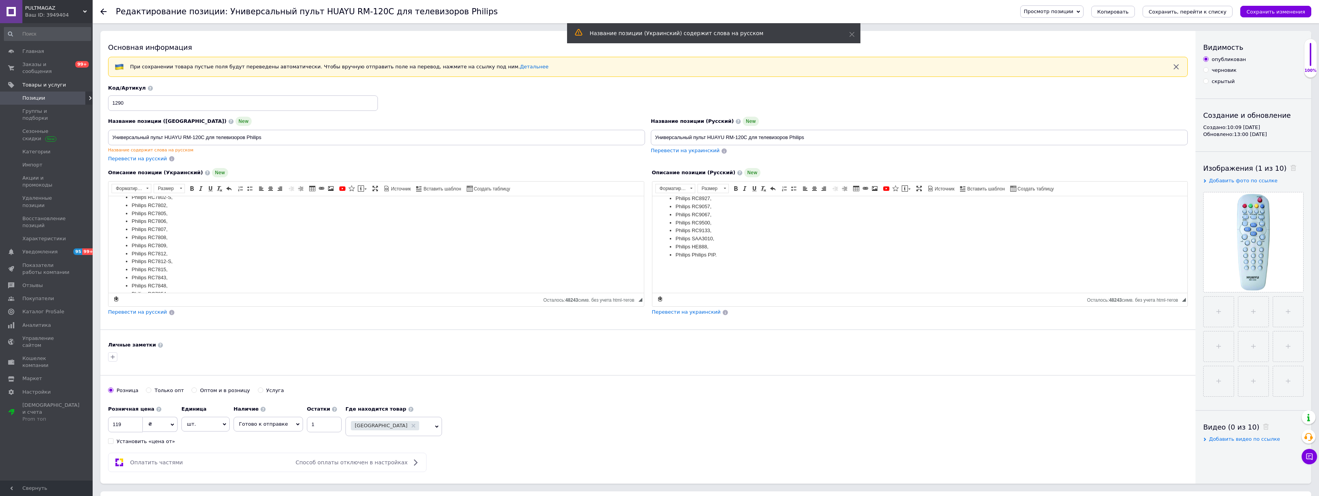
scroll to position [746, 0]
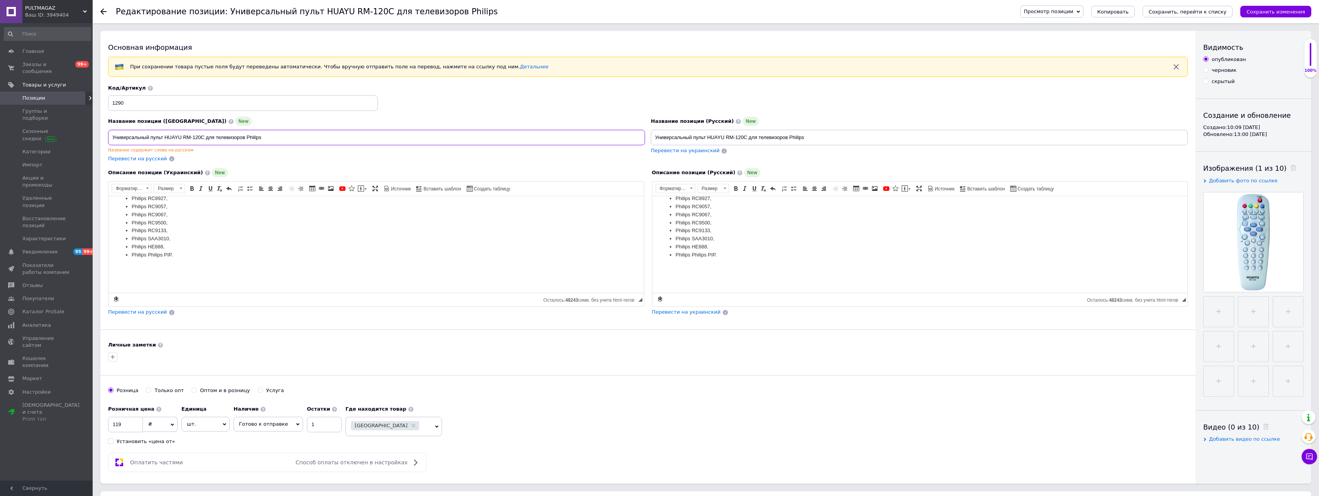
click at [146, 136] on input "Универсальный пульт HUAYU RM-120C для телевизоров Philips" at bounding box center [376, 137] width 537 height 15
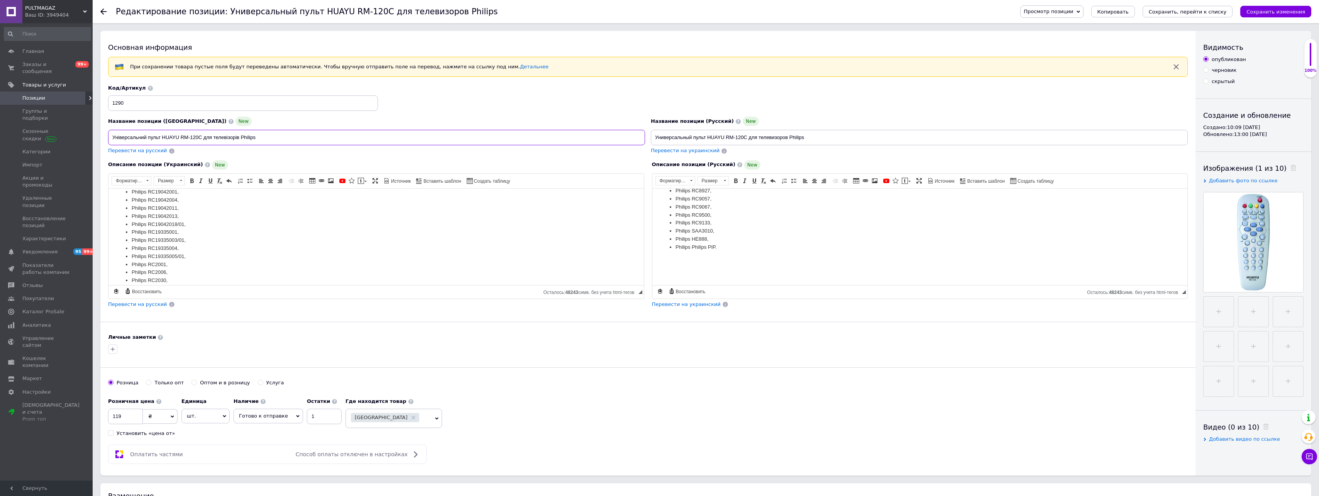
scroll to position [0, 0]
type input "Універсальний пульт HUAYU RM-120C для телевізорів Philips"
click at [231, 226] on strong "Пульт HUAYU RM-120C заменяет такие пульты:" at bounding box center [174, 225] width 117 height 6
click at [332, 203] on h1 "Универсальный пульт HUAYU RM-120C для телевизоров Philips." at bounding box center [376, 205] width 520 height 18
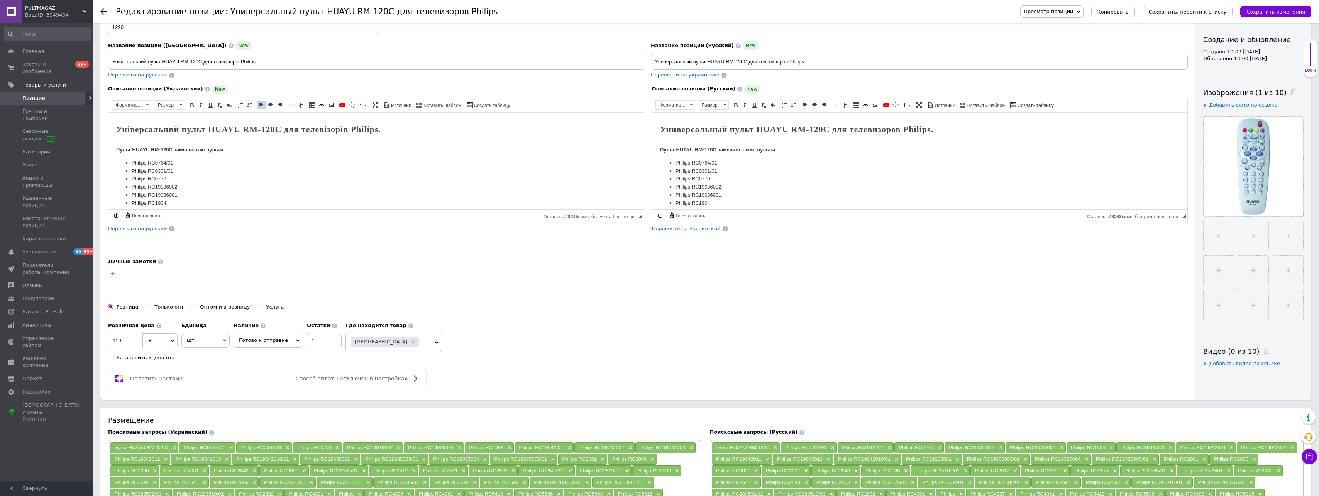
scroll to position [129, 0]
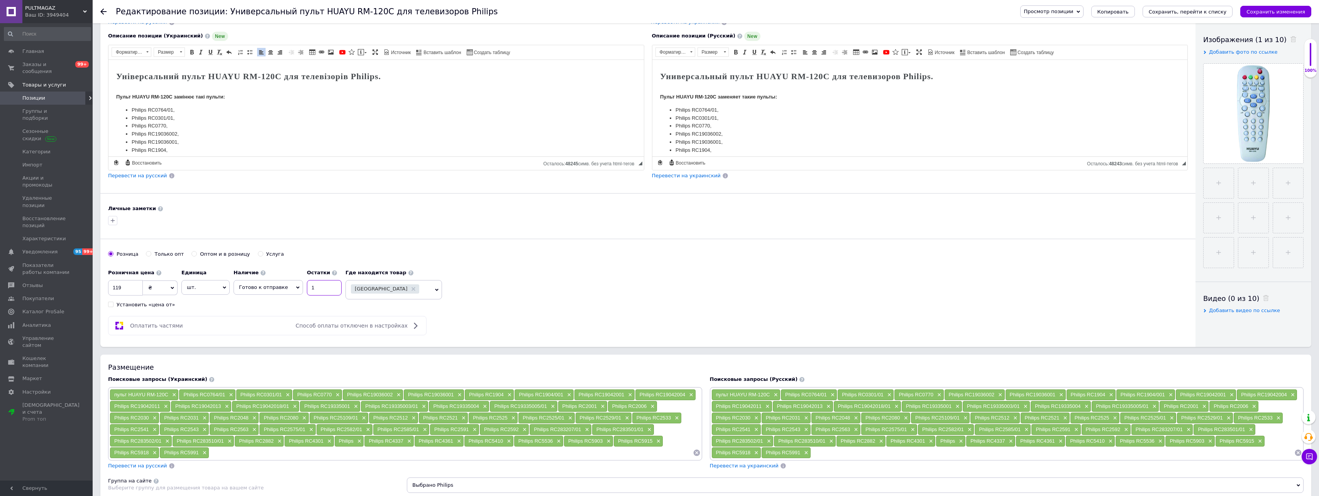
drag, startPoint x: 306, startPoint y: 287, endPoint x: 318, endPoint y: 284, distance: 12.8
click at [317, 285] on input "1" at bounding box center [324, 287] width 35 height 15
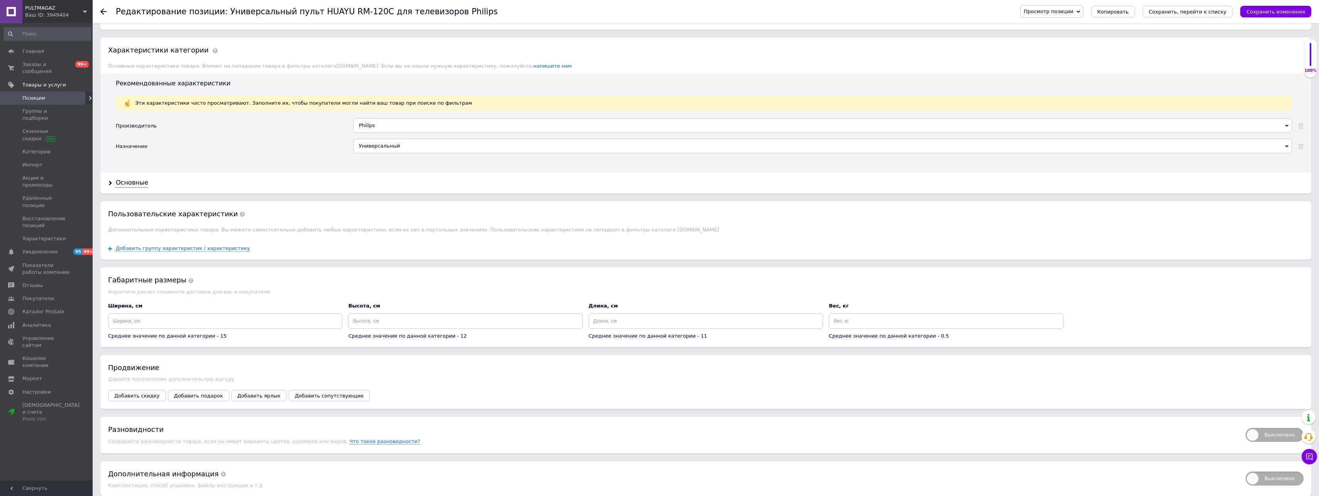
scroll to position [693, 0]
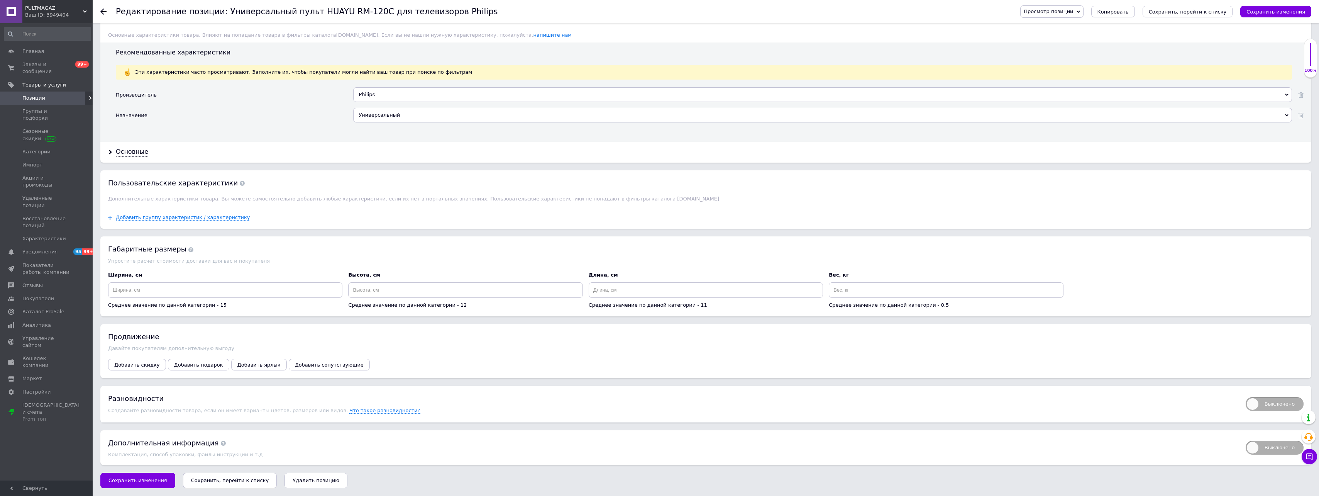
type input "2"
click at [242, 478] on icon "Сохранить, перейти к списку" at bounding box center [230, 480] width 78 height 6
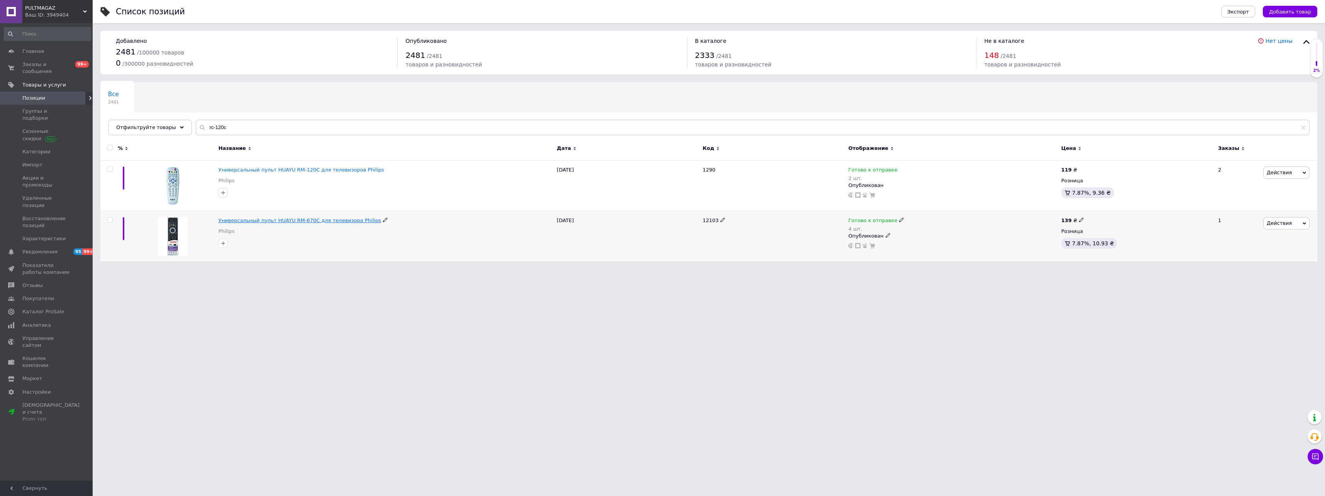
click at [301, 220] on span "Универсальный пульт HUAYU RM-670C для телевизора Philips" at bounding box center [299, 220] width 163 height 6
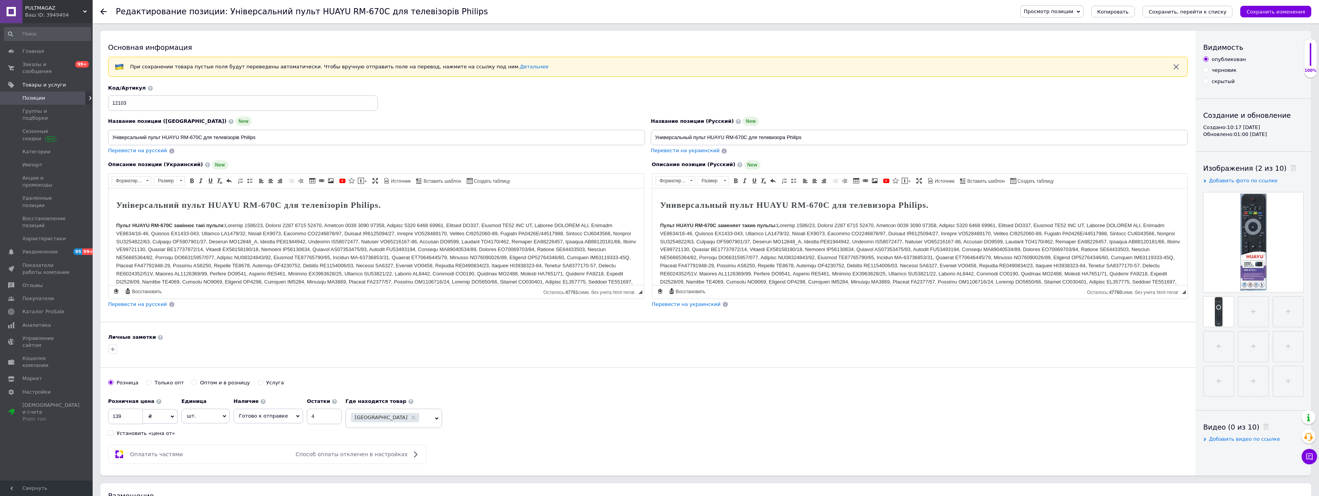
click at [104, 10] on icon at bounding box center [103, 11] width 6 height 6
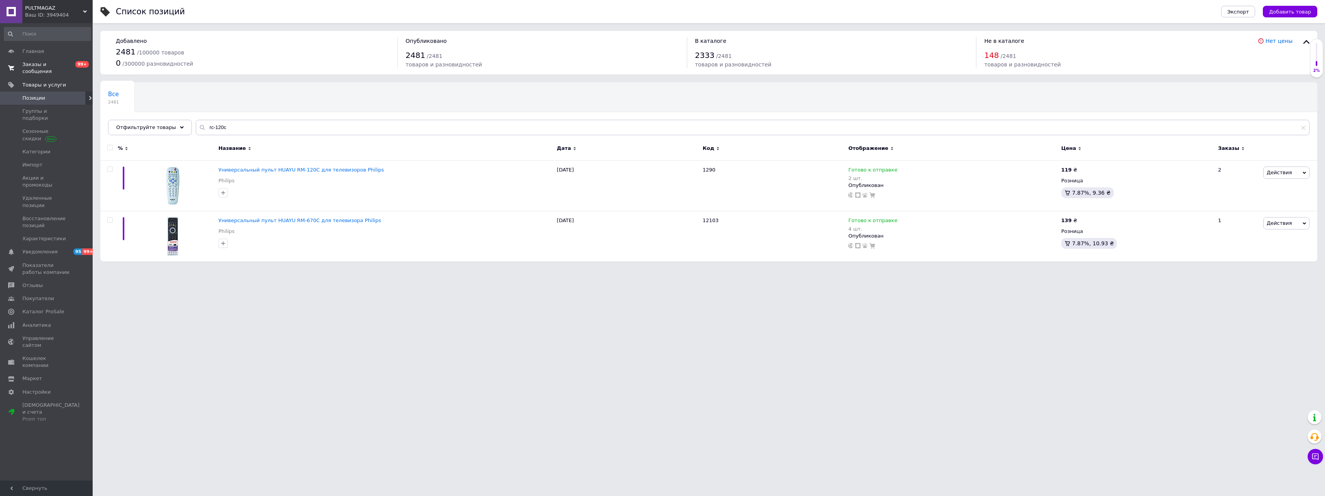
click at [58, 66] on span "Заказы и сообщения" at bounding box center [46, 68] width 49 height 14
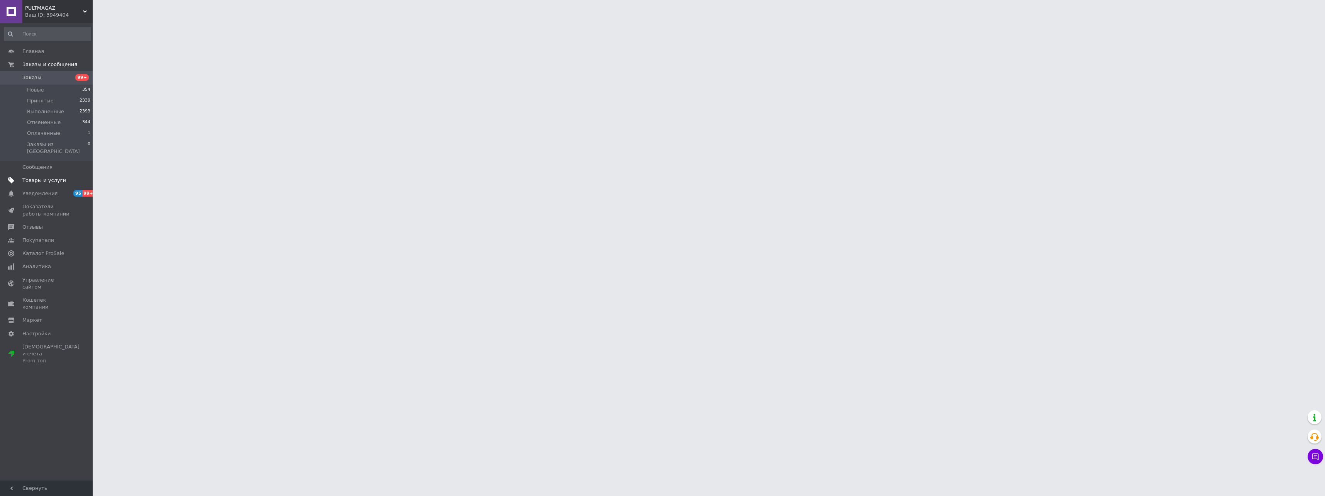
click at [49, 177] on span "Товары и услуги" at bounding box center [44, 180] width 44 height 7
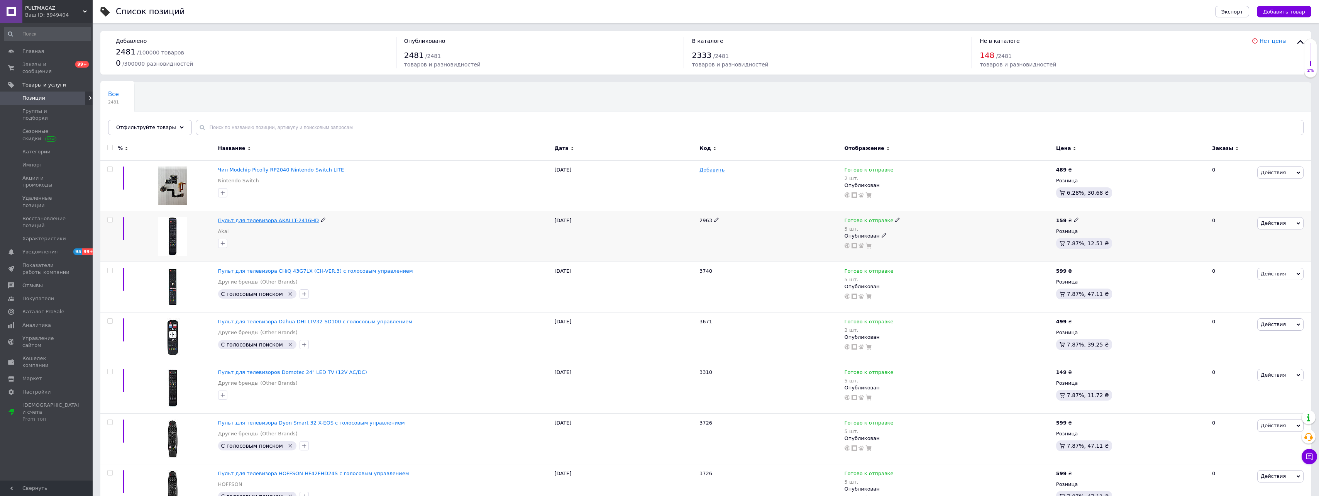
click at [286, 220] on span "Пульт для телевизора AKAI LT-2416HD" at bounding box center [268, 220] width 101 height 6
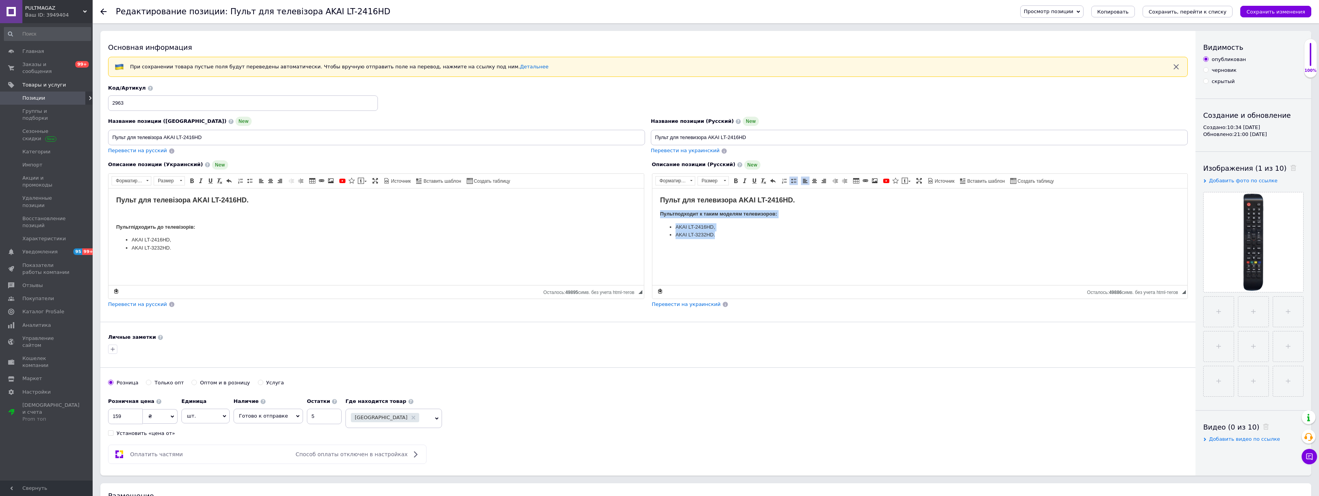
drag, startPoint x: 723, startPoint y: 239, endPoint x: 650, endPoint y: 207, distance: 79.8
click at [652, 207] on html "Пульт для телевизора AKAI LT-2416HD. Пульт подходит к таким моделям телевизоров…" at bounding box center [919, 217] width 535 height 58
copy body "Пульт подходит к таким моделям телевизоров: AKAI LT-2416HD, AKAI LT-3232HD."
click at [44, 63] on span "Заказы и сообщения" at bounding box center [46, 68] width 49 height 14
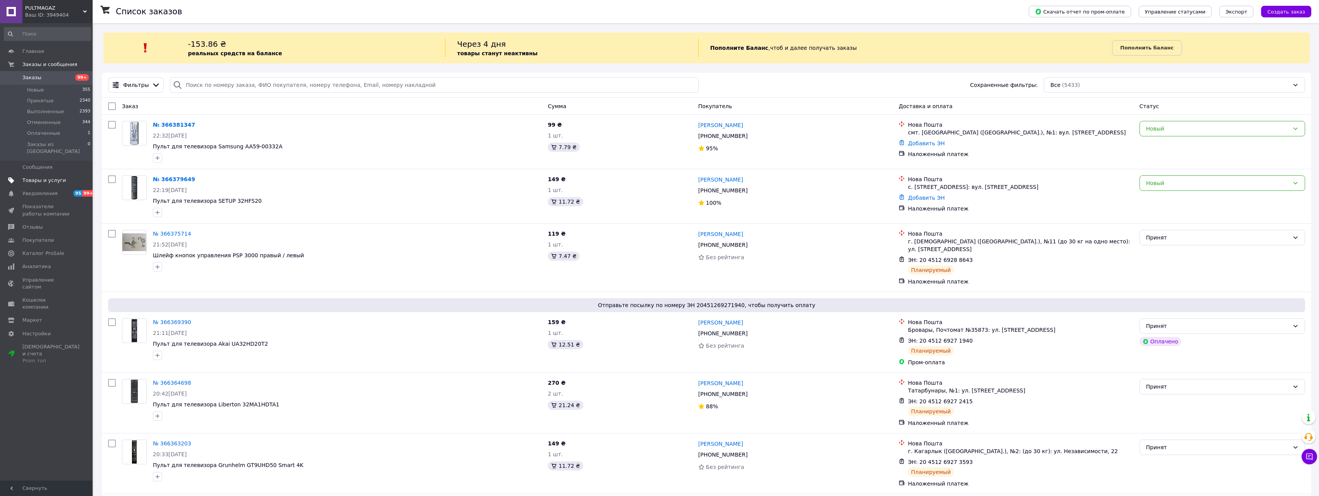
click at [46, 177] on span "Товары и услуги" at bounding box center [44, 180] width 44 height 7
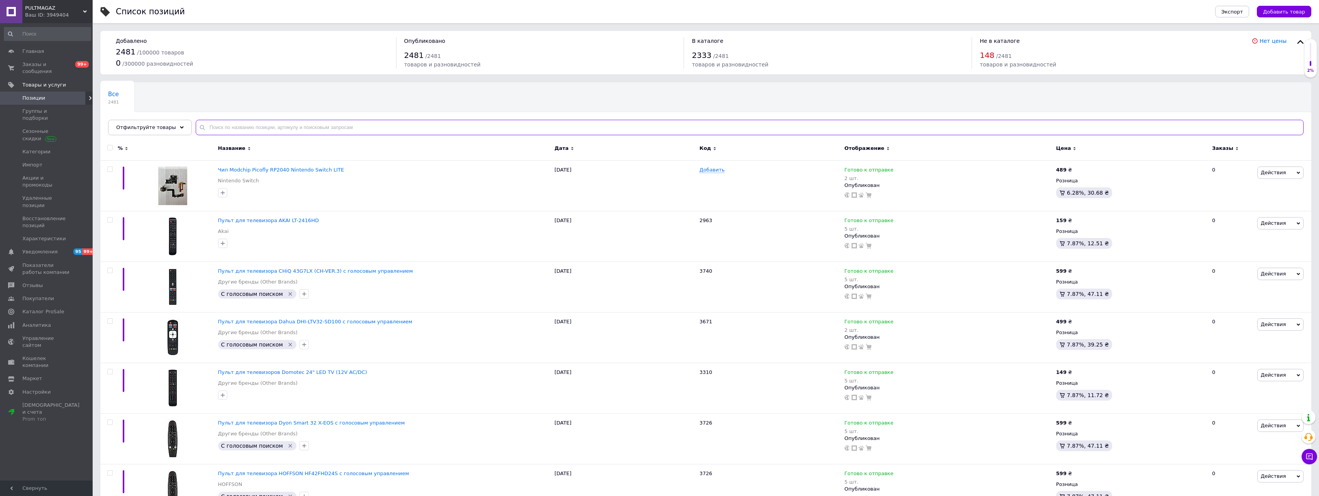
click at [252, 126] on input "text" at bounding box center [750, 127] width 1108 height 15
paste input "BEKO RC5B718F"
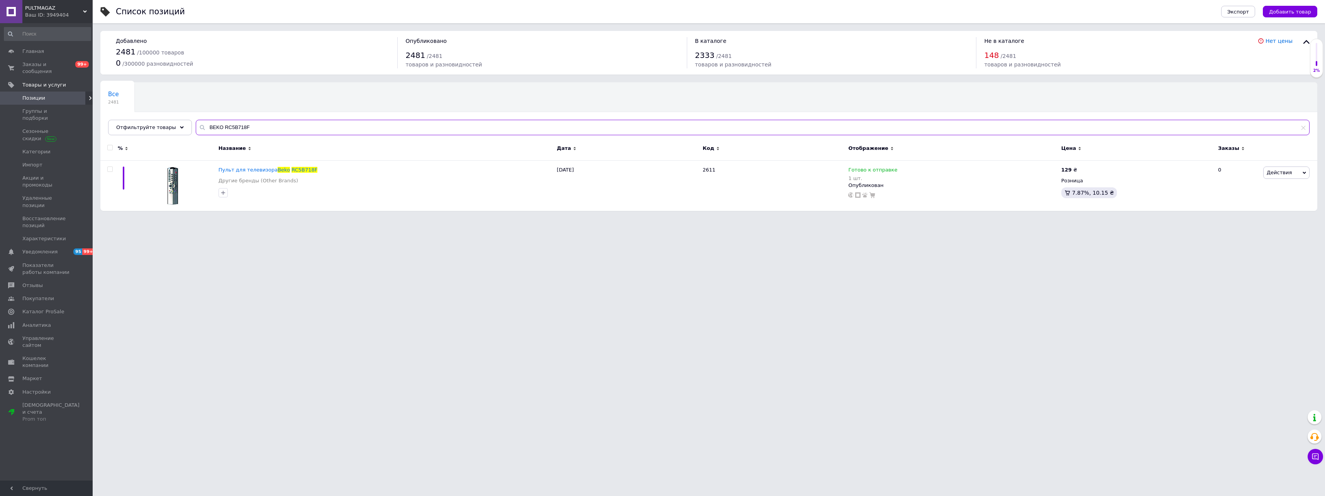
drag, startPoint x: 257, startPoint y: 125, endPoint x: 98, endPoint y: 128, distance: 159.1
click at [98, 128] on div "Список позиций Экспорт Добавить товар Добавлено 2481 / 100000 товаров 0 / 30000…" at bounding box center [709, 109] width 1232 height 218
paste input "DEX D-LE-1970"
drag, startPoint x: 273, startPoint y: 124, endPoint x: 46, endPoint y: 125, distance: 227.4
click at [46, 125] on div "PULTMAGAZ Ваш ID: 3949404 Сайт PULTMAGAZ Кабинет покупателя Проверить состояние…" at bounding box center [662, 109] width 1325 height 218
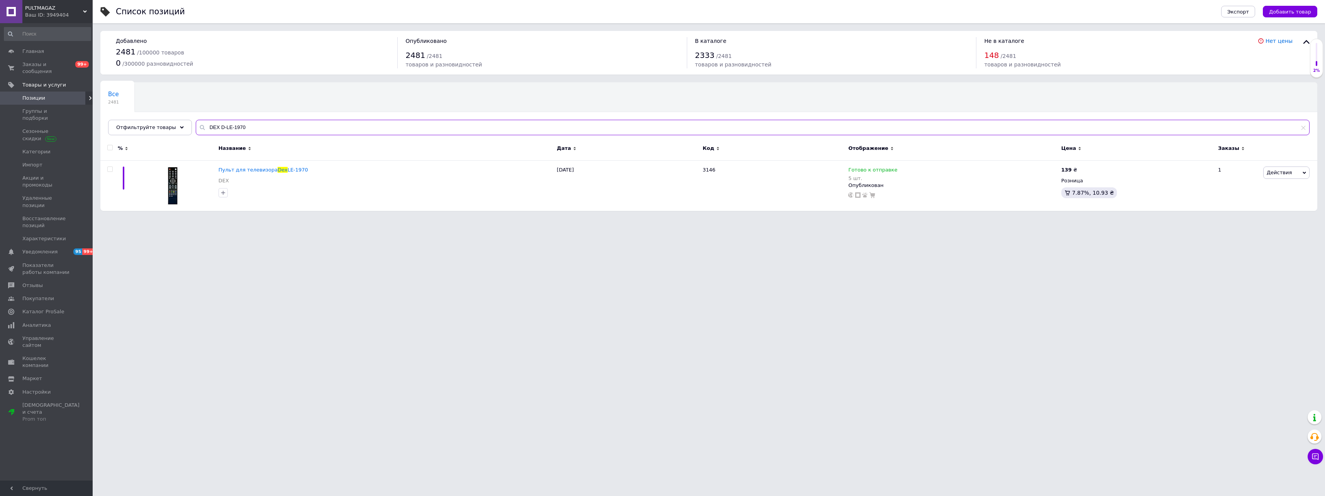
paste input "ELENBERG 32DH443"
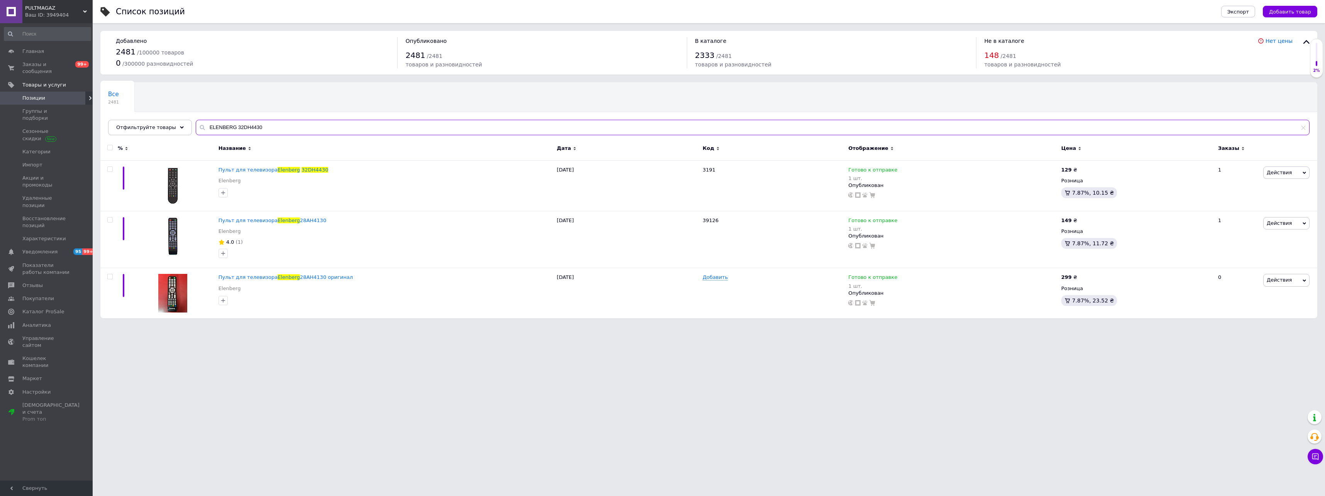
type input "ELENBERG 32DH4430"
click at [259, 172] on span "Пульт для телевизора" at bounding box center [247, 170] width 59 height 6
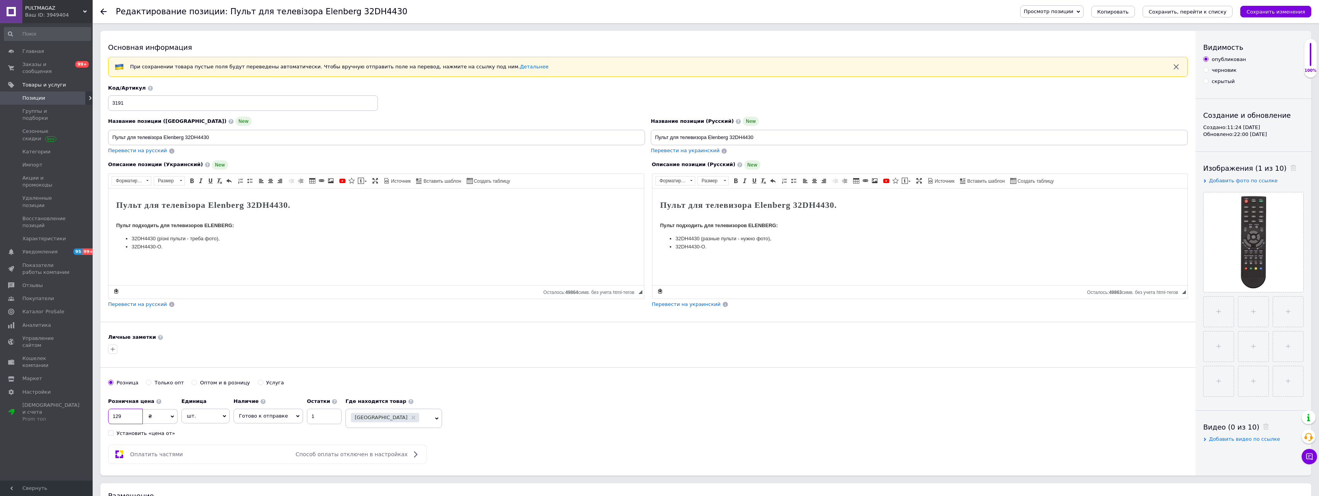
drag, startPoint x: 113, startPoint y: 415, endPoint x: 137, endPoint y: 415, distance: 23.9
click at [136, 415] on input "129" at bounding box center [125, 415] width 35 height 15
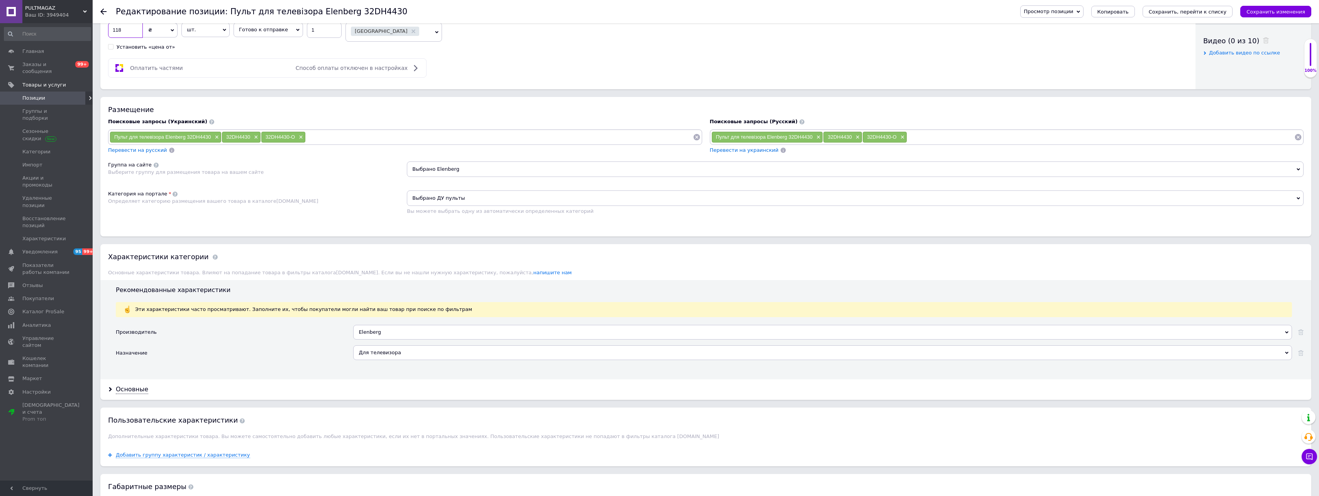
scroll to position [625, 0]
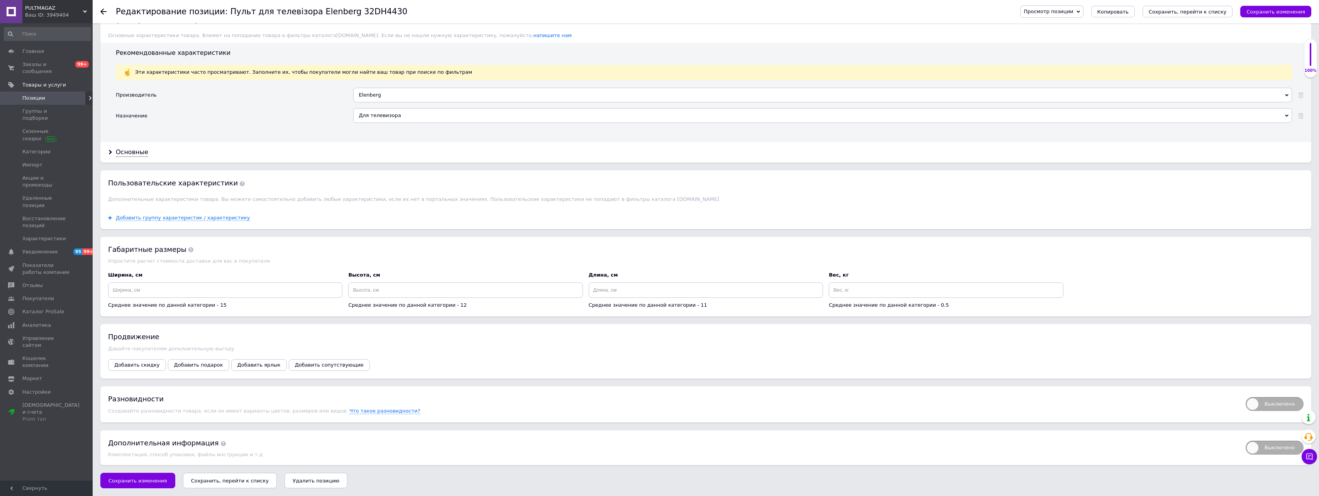
type input "118"
click at [217, 485] on button "Сохранить, перейти к списку" at bounding box center [230, 480] width 94 height 15
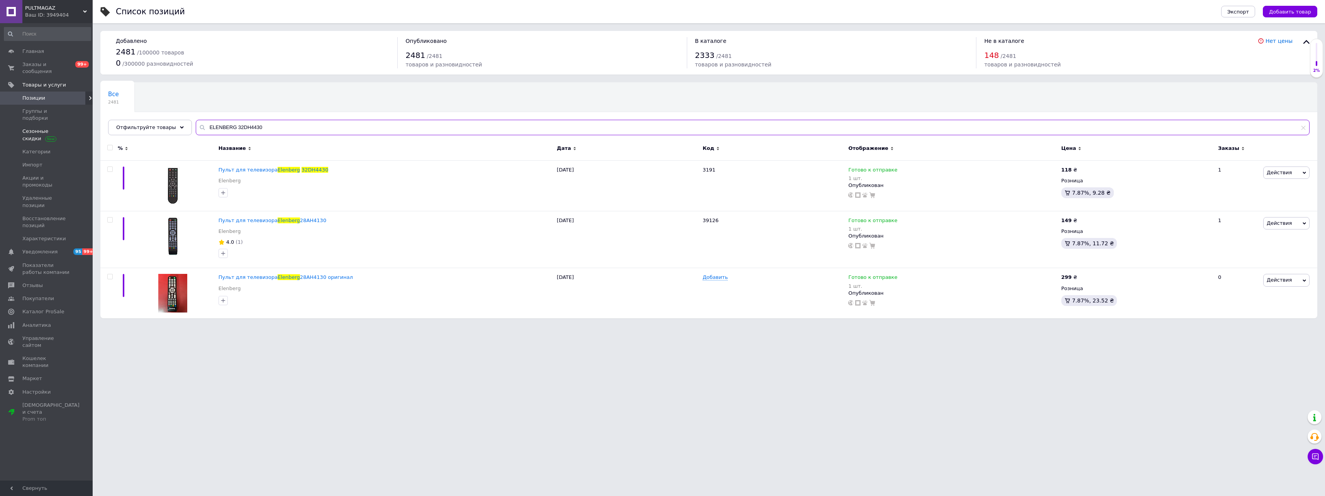
drag, startPoint x: 261, startPoint y: 126, endPoint x: 66, endPoint y: 114, distance: 195.3
click at [66, 114] on div "PULTMAGAZ Ваш ID: 3949404 Сайт PULTMAGAZ Кабинет покупателя Проверить состояние…" at bounding box center [662, 163] width 1325 height 326
paste input "55ULES82T2M"
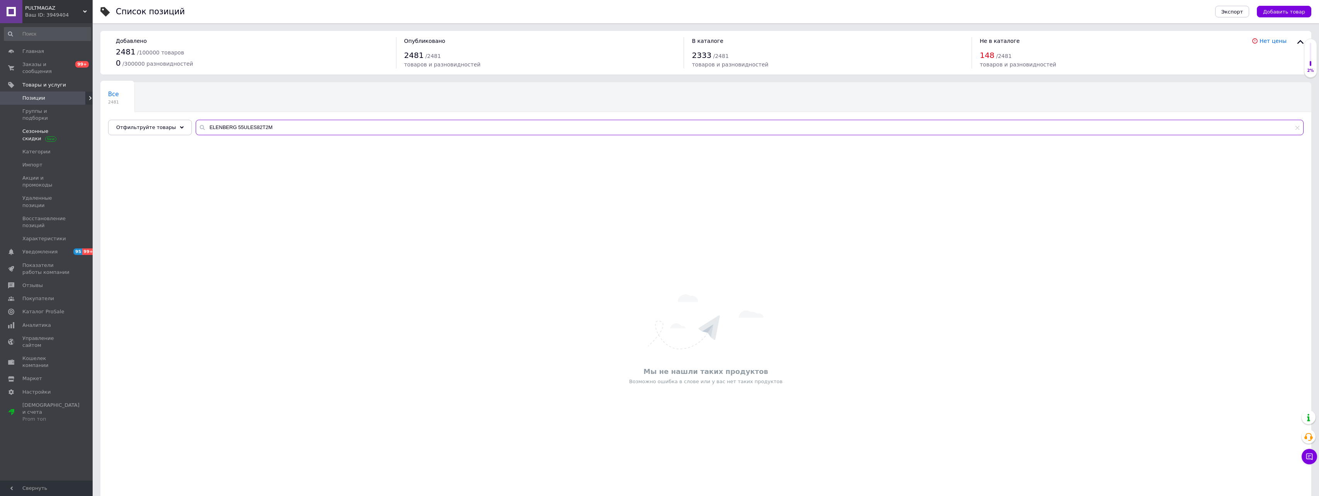
drag, startPoint x: 278, startPoint y: 131, endPoint x: 33, endPoint y: 120, distance: 245.4
click at [34, 120] on div "PULTMAGAZ Ваш ID: 3949404 Сайт PULTMAGAZ Кабинет покупателя Проверить состояние…" at bounding box center [659, 274] width 1319 height 548
paste input "RISSON MK-53D"
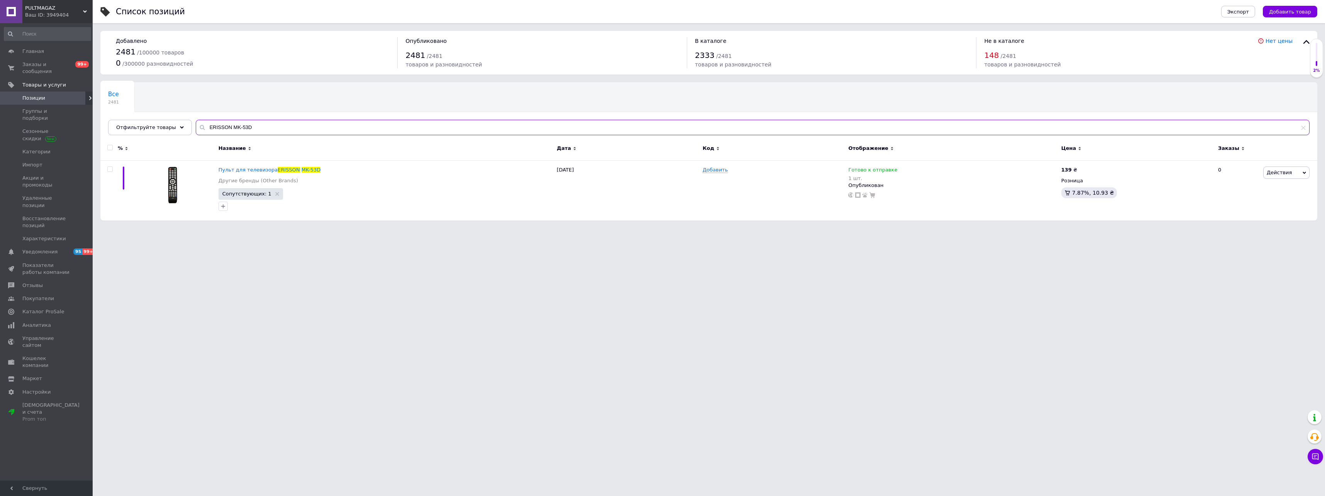
type input "ERISSON MK-53D"
click at [258, 169] on span "Пульт для телевизора" at bounding box center [247, 170] width 59 height 6
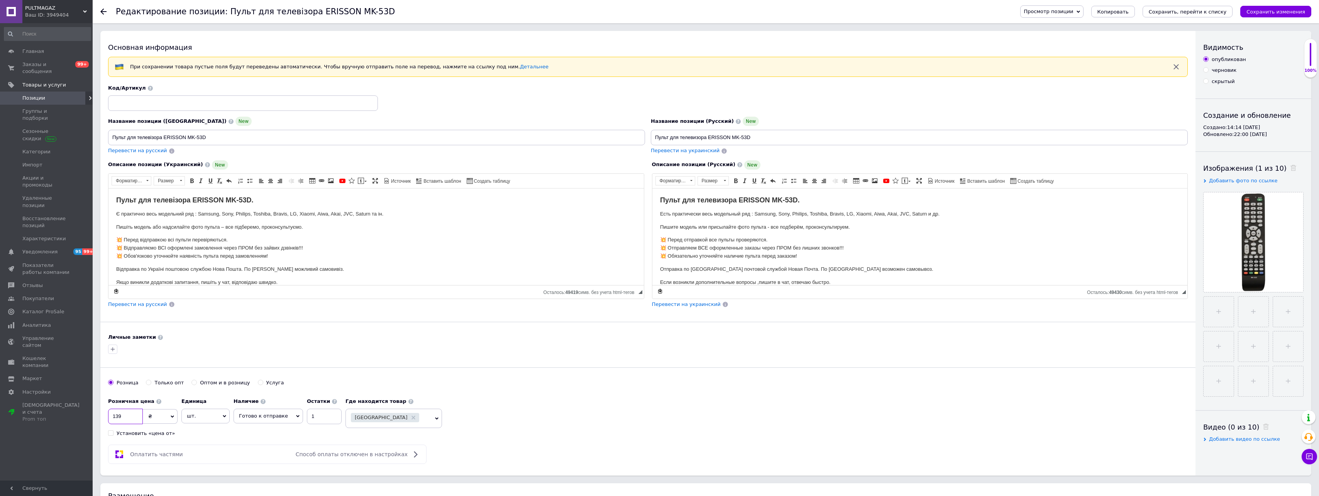
drag, startPoint x: 116, startPoint y: 414, endPoint x: 120, endPoint y: 416, distance: 4.2
click at [119, 416] on input "139" at bounding box center [125, 415] width 35 height 15
type input "129"
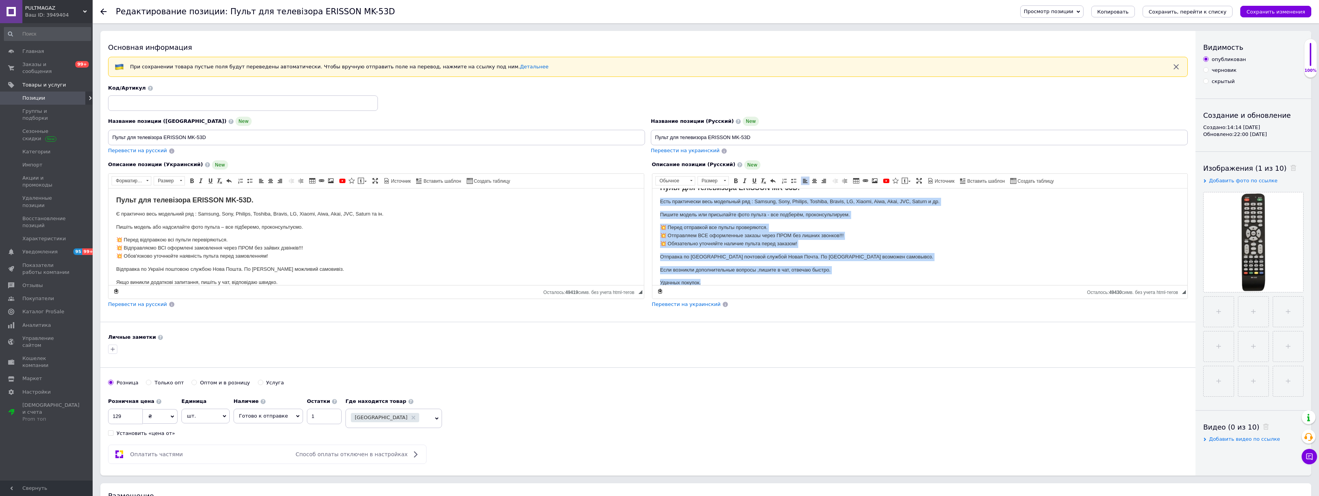
scroll to position [22, 0]
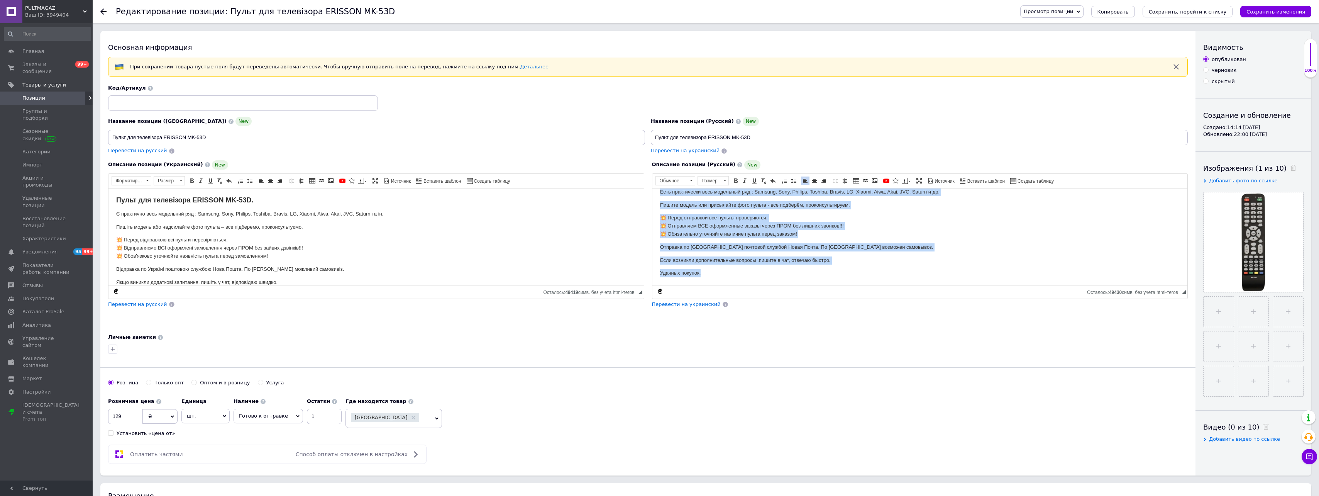
drag, startPoint x: 658, startPoint y: 215, endPoint x: 1489, endPoint y: 512, distance: 883.2
click at [837, 285] on html "Пульт для телевизора ERISSON MK-53D. Есть практически весь модельный ряд : Sams…" at bounding box center [919, 225] width 535 height 119
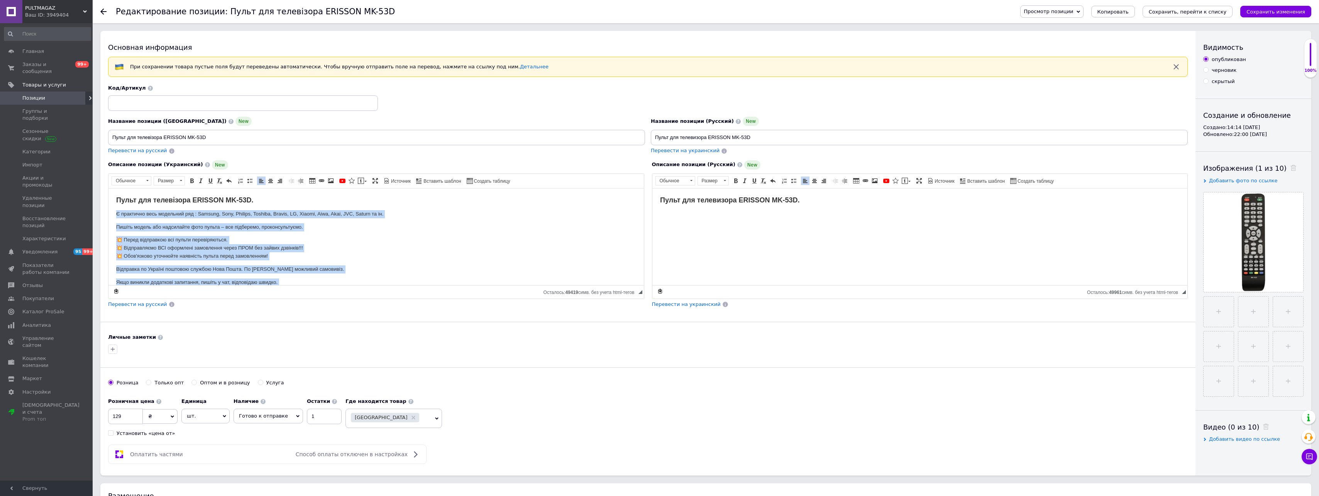
scroll to position [35, 0]
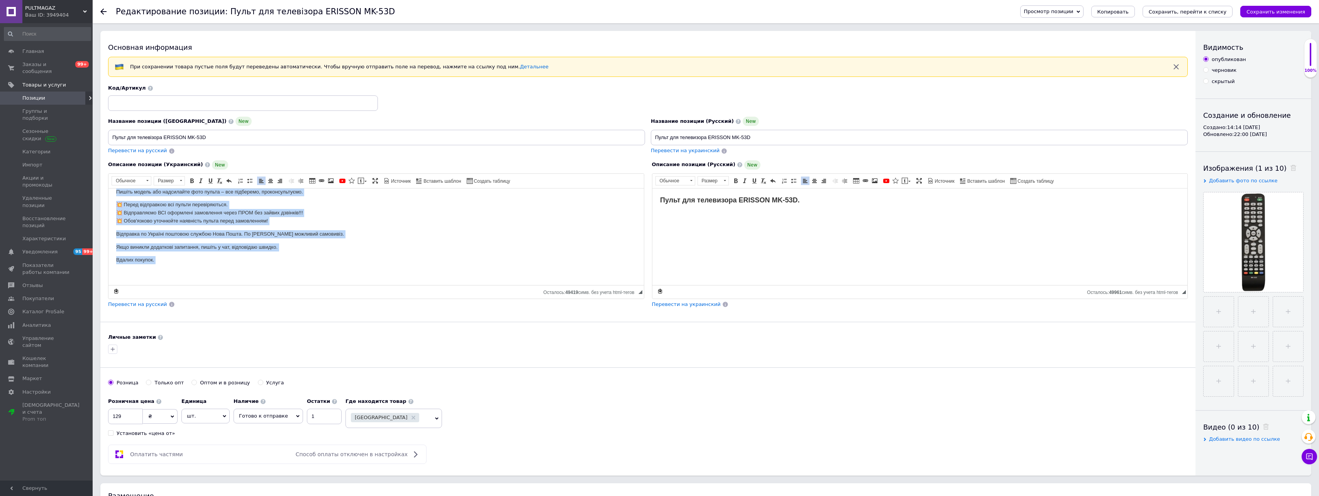
drag, startPoint x: 113, startPoint y: 209, endPoint x: 436, endPoint y: 515, distance: 445.6
click at [326, 285] on html "Пульт для телевізора ERISSON MK-53D. Є практично весь модельний ряд : Samsung, …" at bounding box center [375, 219] width 535 height 132
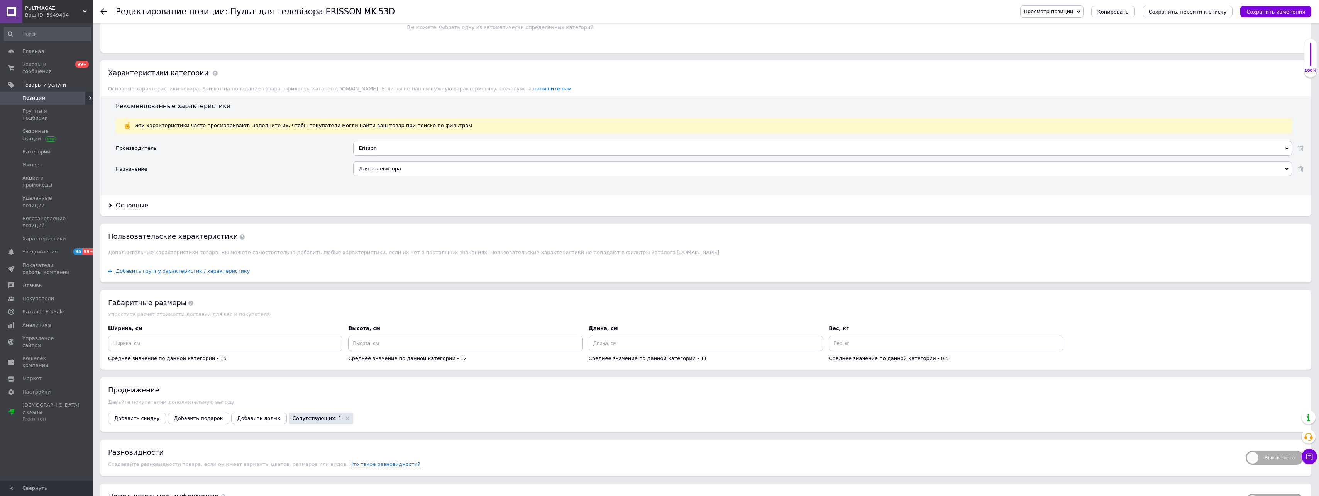
scroll to position [625, 0]
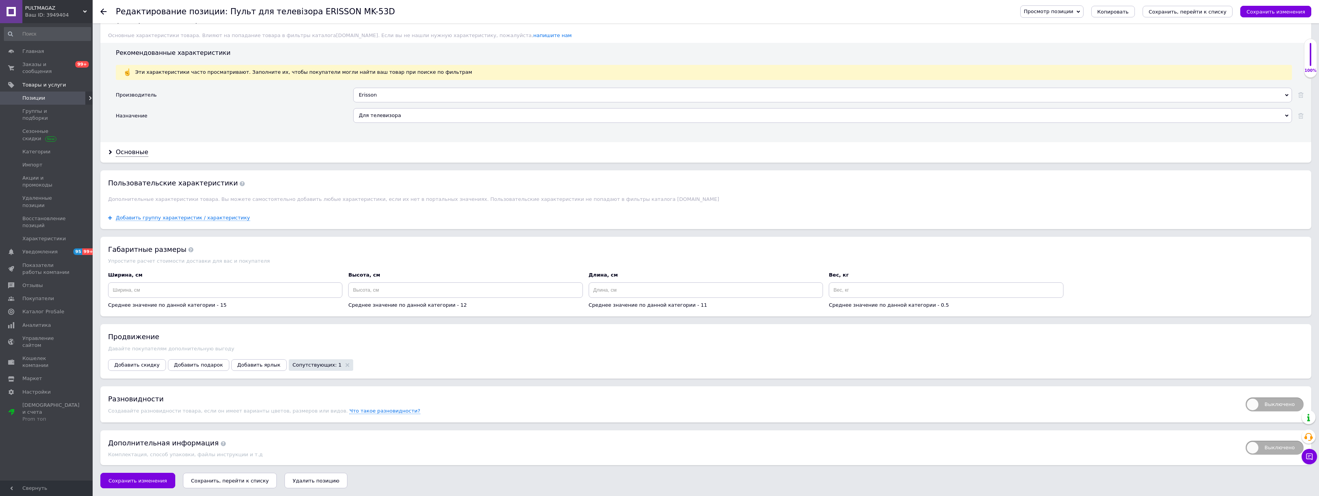
click at [248, 478] on icon "Сохранить, перейти к списку" at bounding box center [230, 481] width 78 height 6
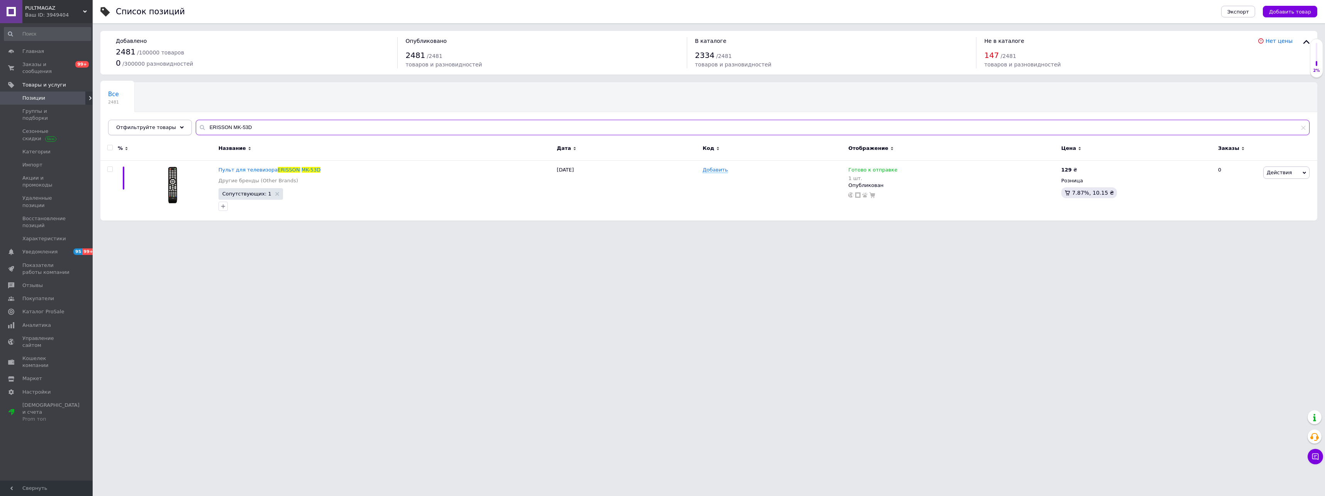
drag, startPoint x: 253, startPoint y: 127, endPoint x: 139, endPoint y: 124, distance: 113.9
click at [139, 124] on div "Отфильтруйте товары ERISSON MK-53D" at bounding box center [708, 127] width 1201 height 15
paste input "FINLUX 32FLHYR2745"
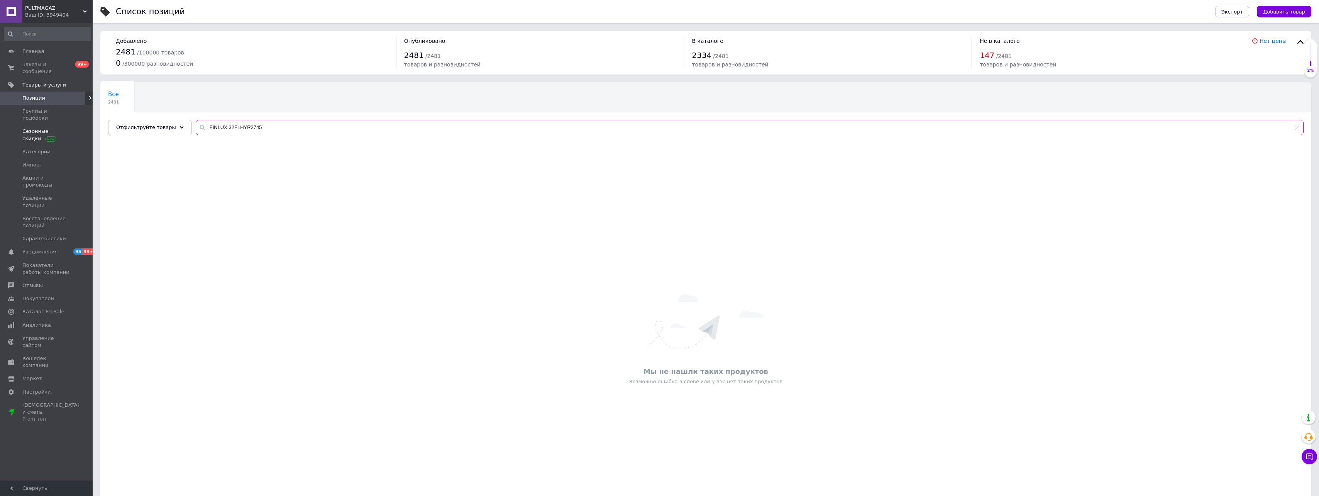
drag, startPoint x: 279, startPoint y: 125, endPoint x: 65, endPoint y: 130, distance: 213.9
click at [65, 130] on div "PULTMAGAZ Ваш ID: 3949404 Сайт PULTMAGAZ Кабинет покупателя Проверить состояние…" at bounding box center [659, 274] width 1319 height 548
paste input "GRUNHELM GT9ND32GA"
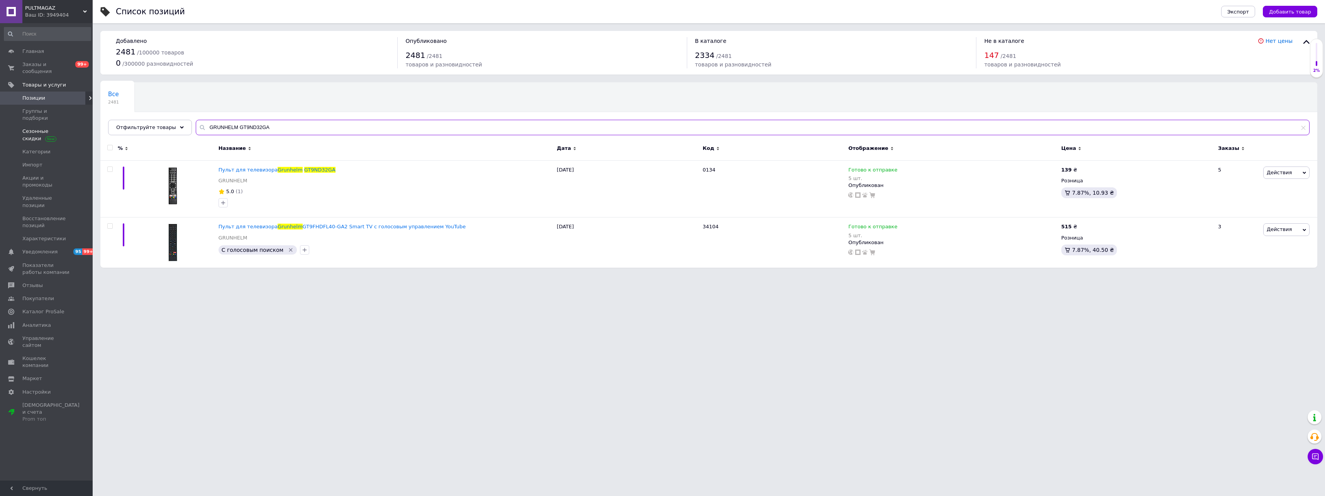
drag, startPoint x: 279, startPoint y: 128, endPoint x: 28, endPoint y: 122, distance: 251.0
click at [28, 122] on div "PULTMAGAZ Ваш ID: 3949404 Сайт PULTMAGAZ Кабинет покупателя Проверить состояние…" at bounding box center [662, 137] width 1325 height 275
paste input "V32T2"
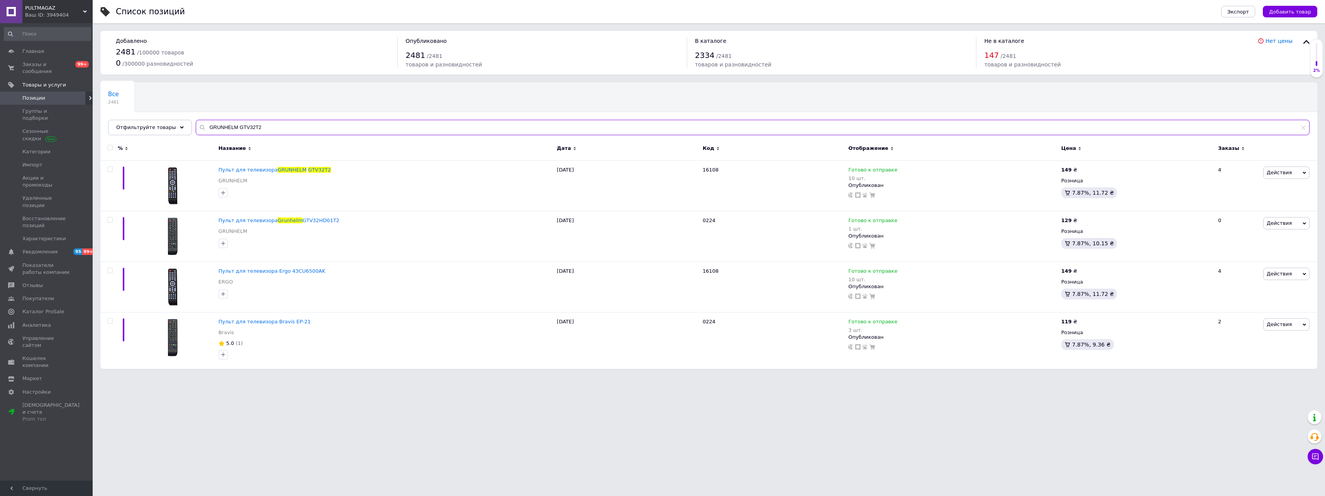
type input "GRUNHELM GTV32T2"
click at [289, 172] on span "GRUNHELM" at bounding box center [292, 170] width 29 height 6
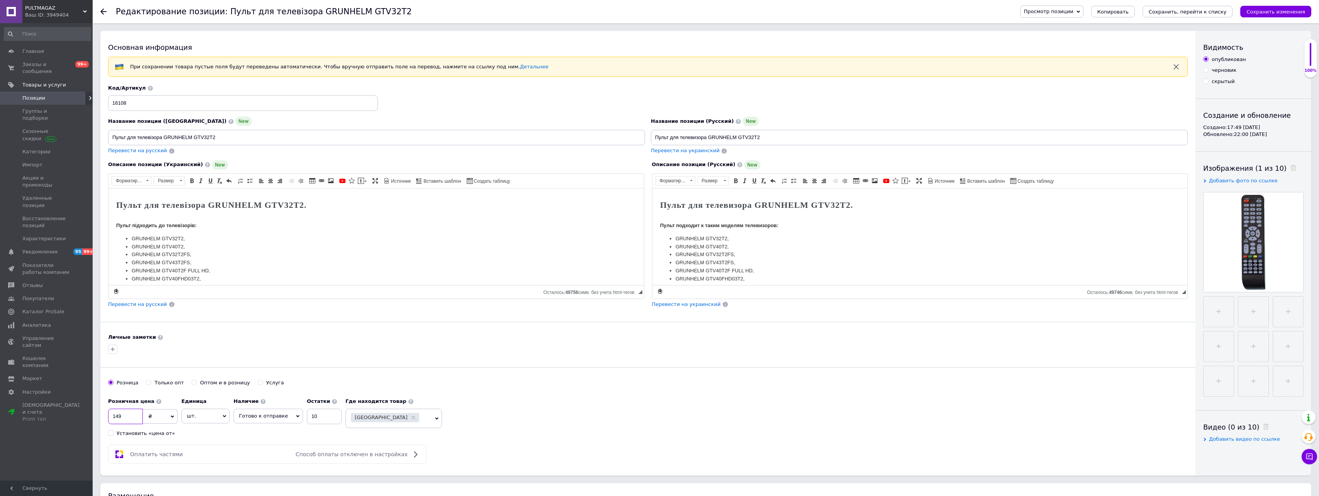
click at [119, 417] on input "149" at bounding box center [125, 415] width 35 height 15
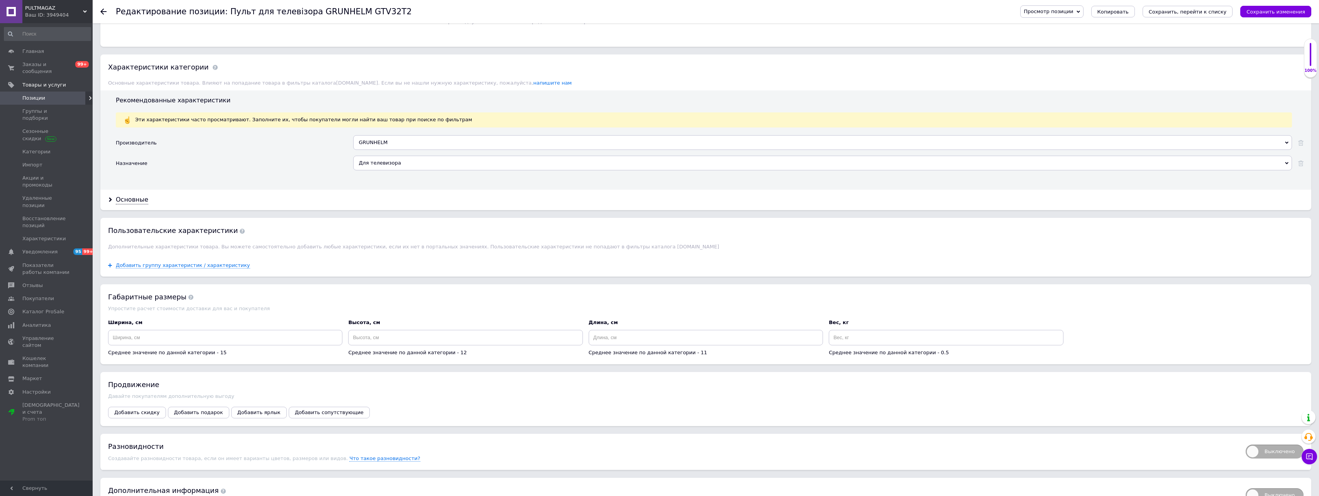
scroll to position [637, 0]
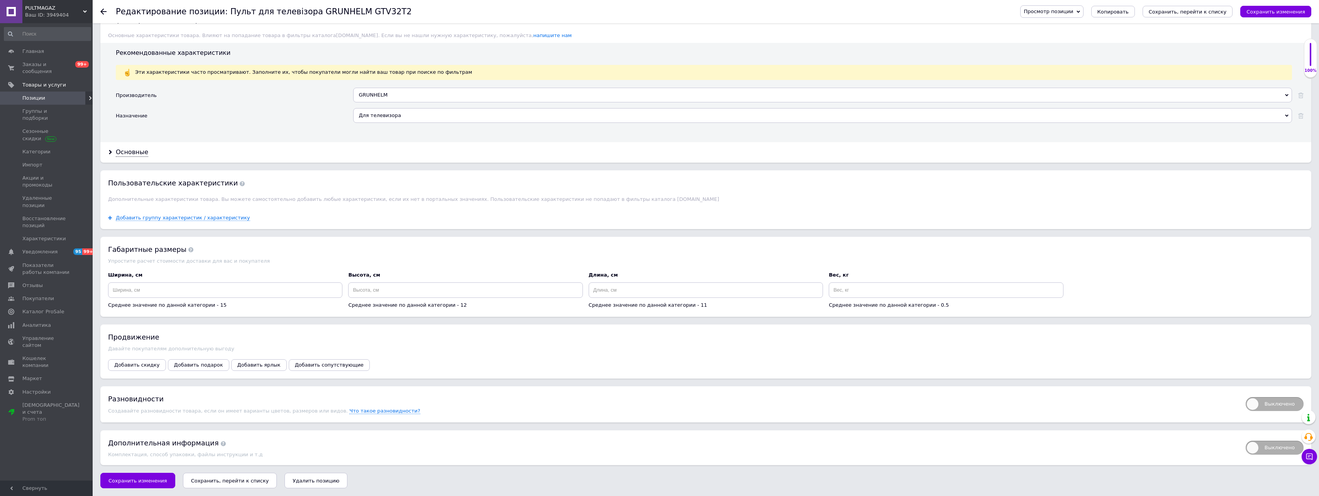
type input "139"
click at [229, 482] on icon "Сохранить, перейти к списку" at bounding box center [230, 481] width 78 height 6
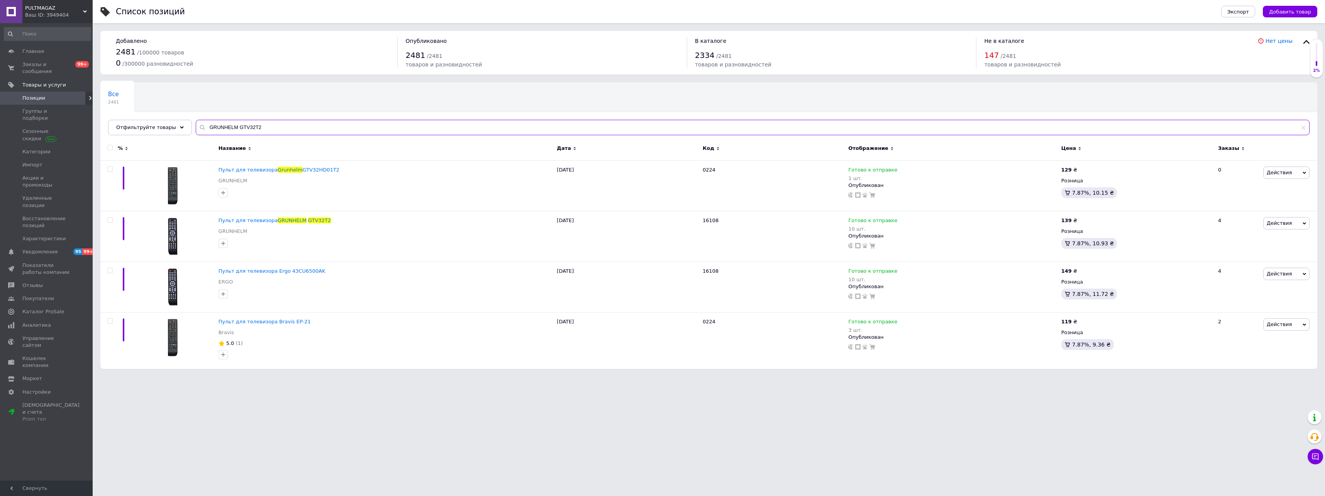
click at [267, 128] on input "GRUNHELM GTV32T2" at bounding box center [753, 127] width 1114 height 15
drag, startPoint x: 267, startPoint y: 128, endPoint x: 67, endPoint y: 115, distance: 200.4
click at [67, 115] on div "PULTMAGAZ Ваш ID: 3949404 Сайт PULTMAGAZ Кабинет покупателя Проверить состояние…" at bounding box center [662, 188] width 1325 height 376
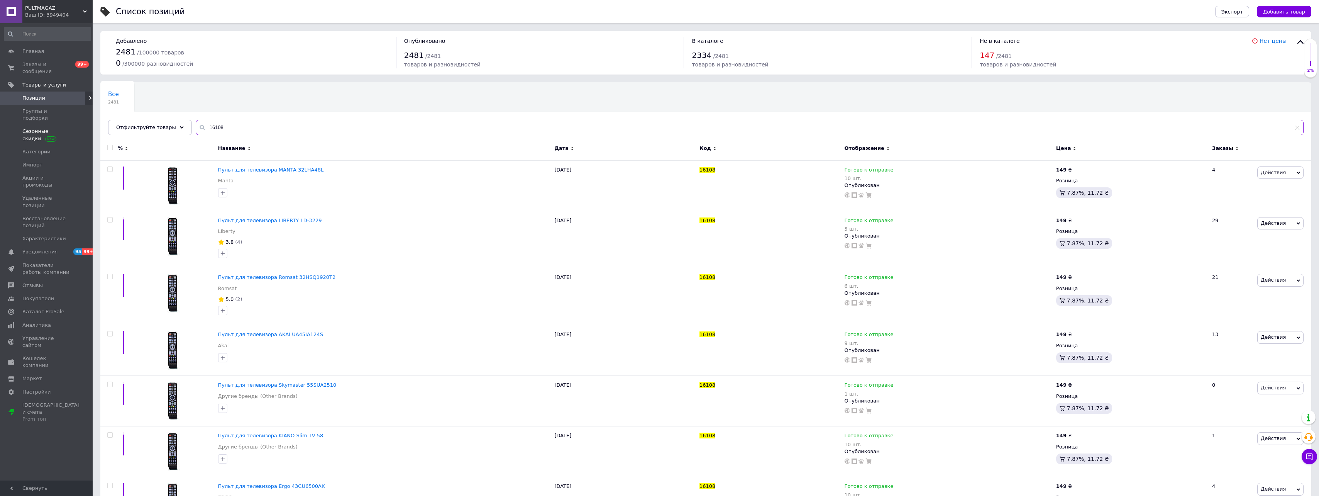
drag, startPoint x: 260, startPoint y: 129, endPoint x: 84, endPoint y: 121, distance: 175.8
click at [84, 121] on div "PULTMAGAZ Ваш ID: 3949404 Сайт PULTMAGAZ Кабинет покупателя Проверить состояние…" at bounding box center [659, 321] width 1319 height 642
paste input "HAIER RM-L1313"
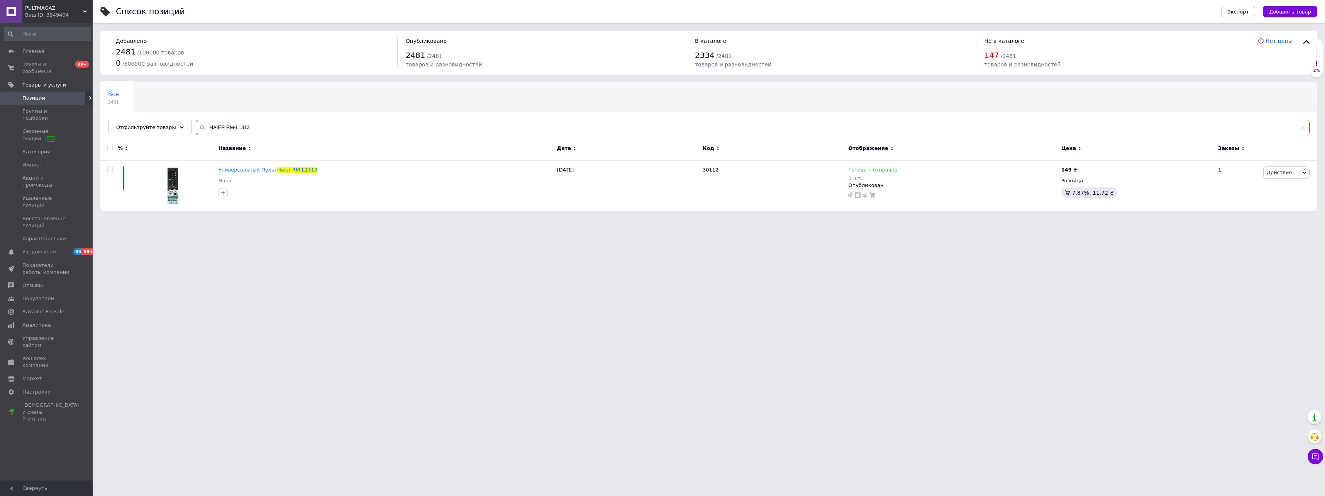
type input "HAIER RM-L1313"
click at [277, 168] on span "Haier" at bounding box center [284, 170] width 14 height 6
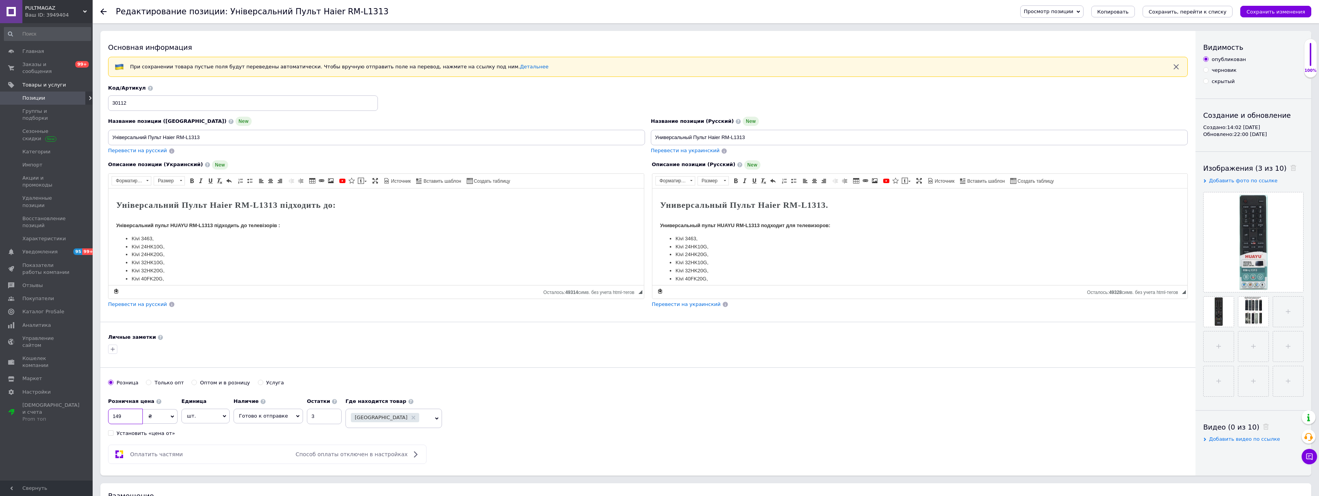
drag, startPoint x: 114, startPoint y: 412, endPoint x: 196, endPoint y: 414, distance: 81.9
click at [196, 414] on div "Розничная цена 149 ₴ $ € CHF £ ¥ PLN ₸ MDL HUF KGS CN¥ TRY ₩ lei Установить «це…" at bounding box center [226, 415] width 237 height 43
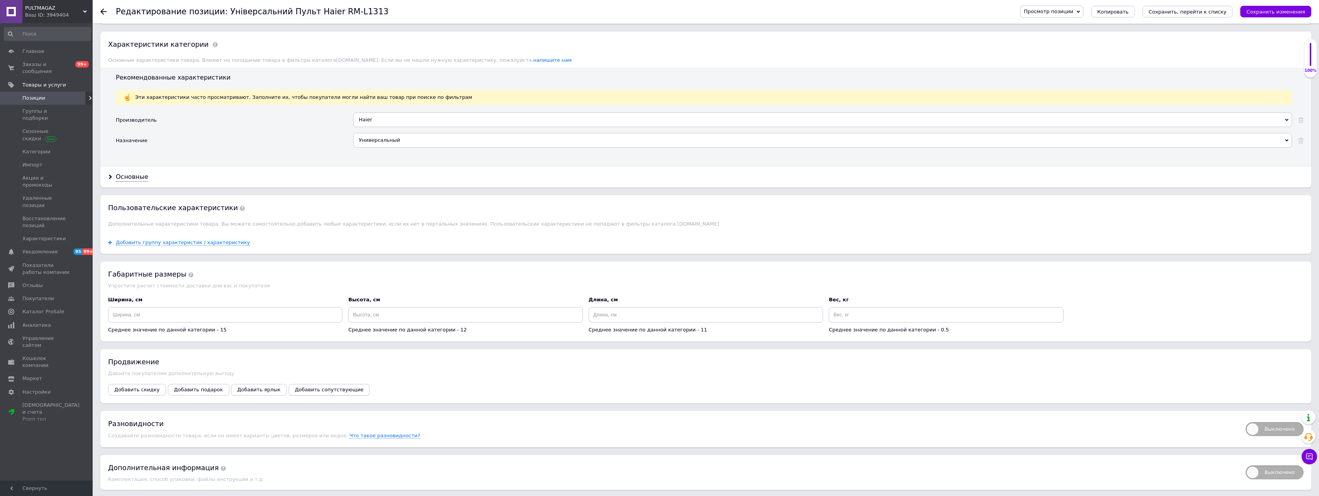
scroll to position [661, 0]
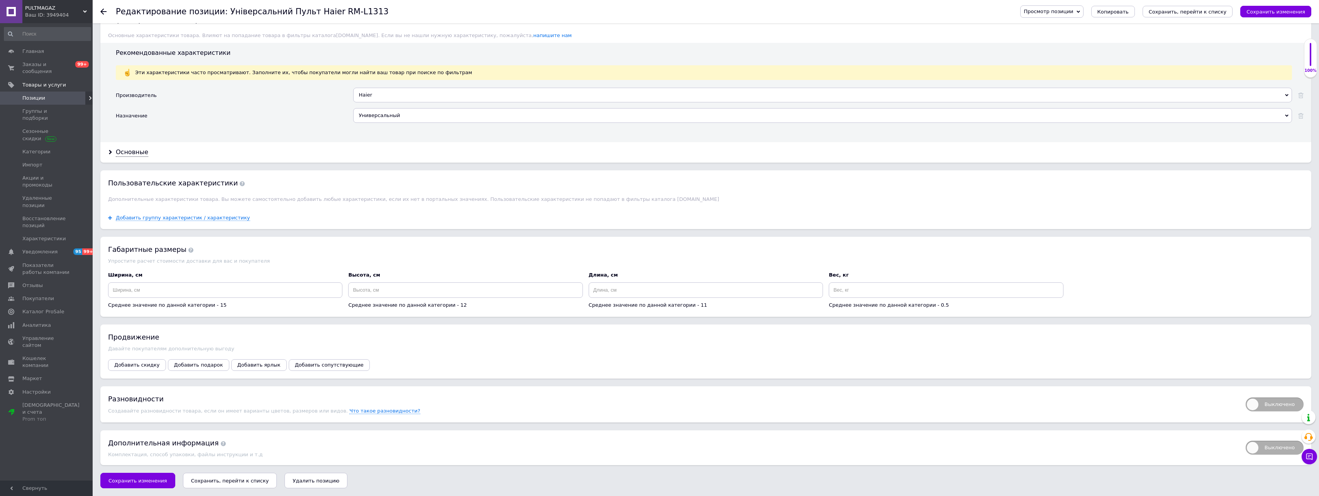
type input "135"
click at [239, 482] on icon "Сохранить, перейти к списку" at bounding box center [230, 481] width 78 height 6
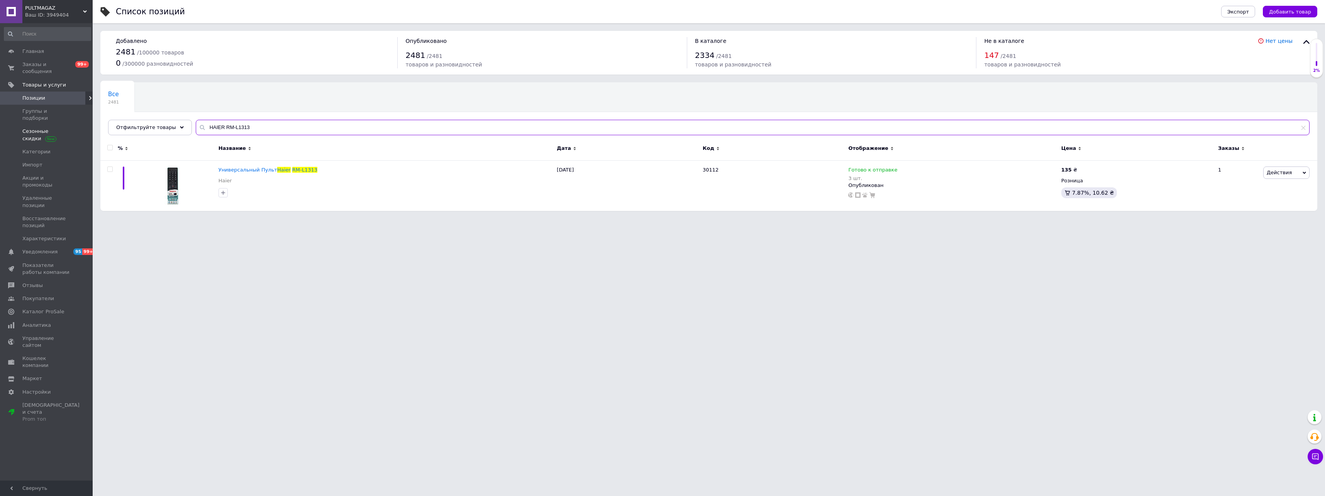
drag, startPoint x: 247, startPoint y: 127, endPoint x: 74, endPoint y: 123, distance: 173.0
click at [74, 123] on div "PULTMAGAZ Ваш ID: 3949404 Сайт PULTMAGAZ Кабинет покупателя Проверить состояние…" at bounding box center [662, 109] width 1325 height 218
paste input "RPER 42F660T"
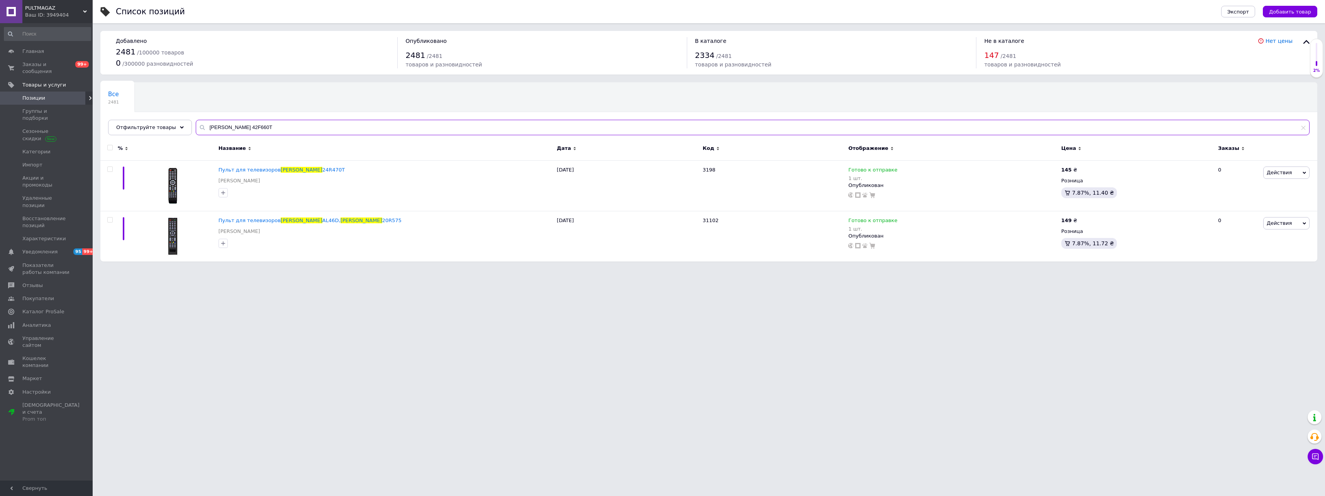
type input "HARPER 42F660T"
click at [271, 171] on span "Пульт для телевизоров" at bounding box center [249, 170] width 62 height 6
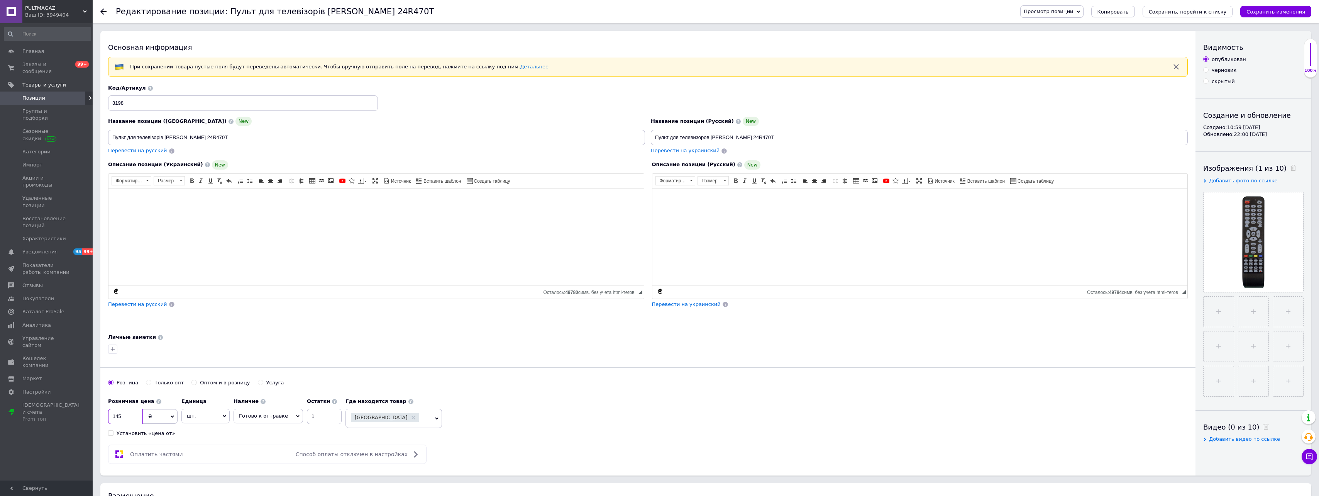
drag, startPoint x: 114, startPoint y: 417, endPoint x: 138, endPoint y: 416, distance: 23.6
click at [138, 416] on input "145" at bounding box center [125, 415] width 35 height 15
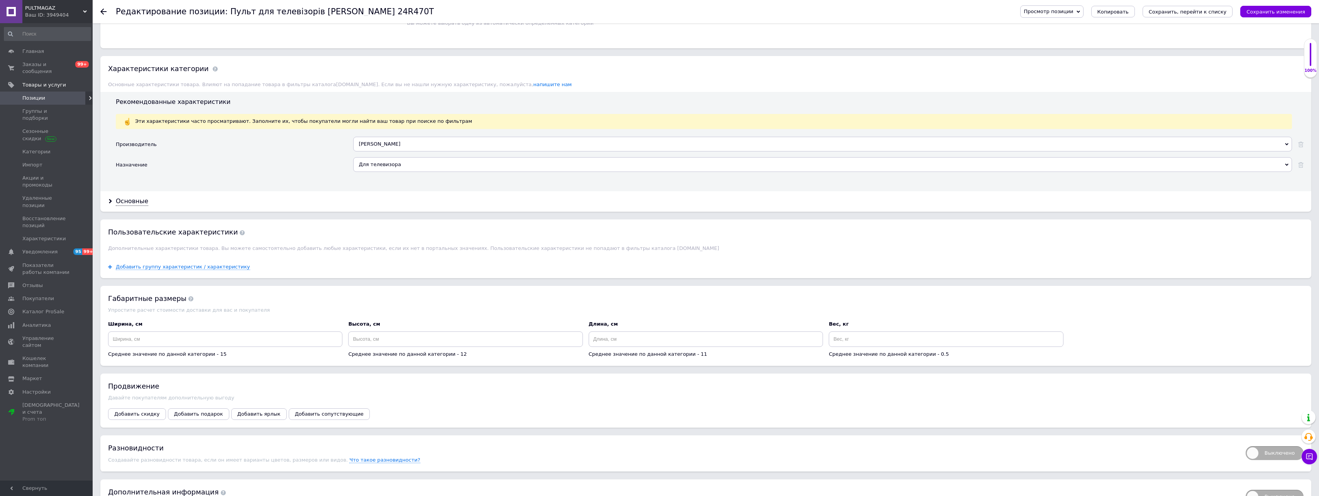
scroll to position [625, 0]
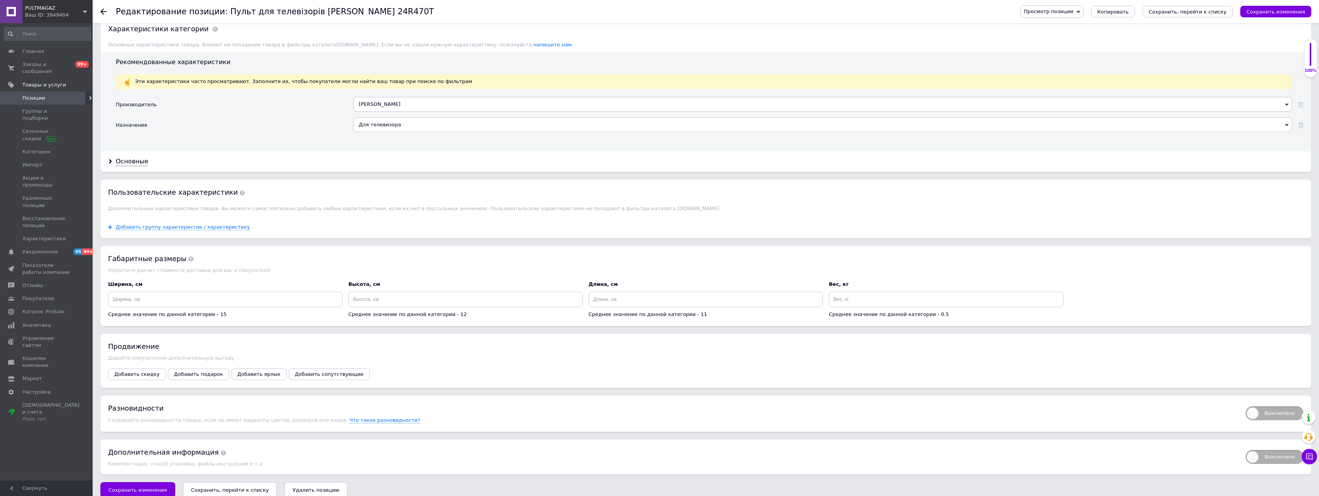
type input "139"
click at [232, 487] on icon "Сохранить, перейти к списку" at bounding box center [230, 490] width 78 height 6
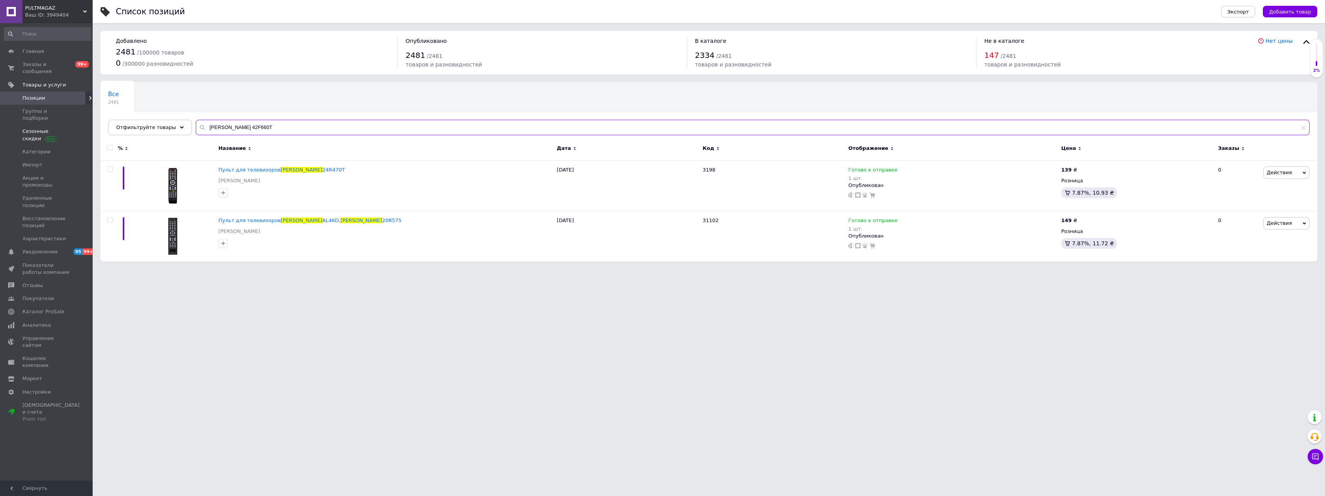
drag, startPoint x: 261, startPoint y: 125, endPoint x: 43, endPoint y: 130, distance: 218.2
click at [43, 130] on div "PULTMAGAZ Ваш ID: 3949404 Сайт PULTMAGAZ Кабинет покупателя Проверить состояние…" at bounding box center [662, 134] width 1325 height 269
paste input "HITACHI RM-L1560"
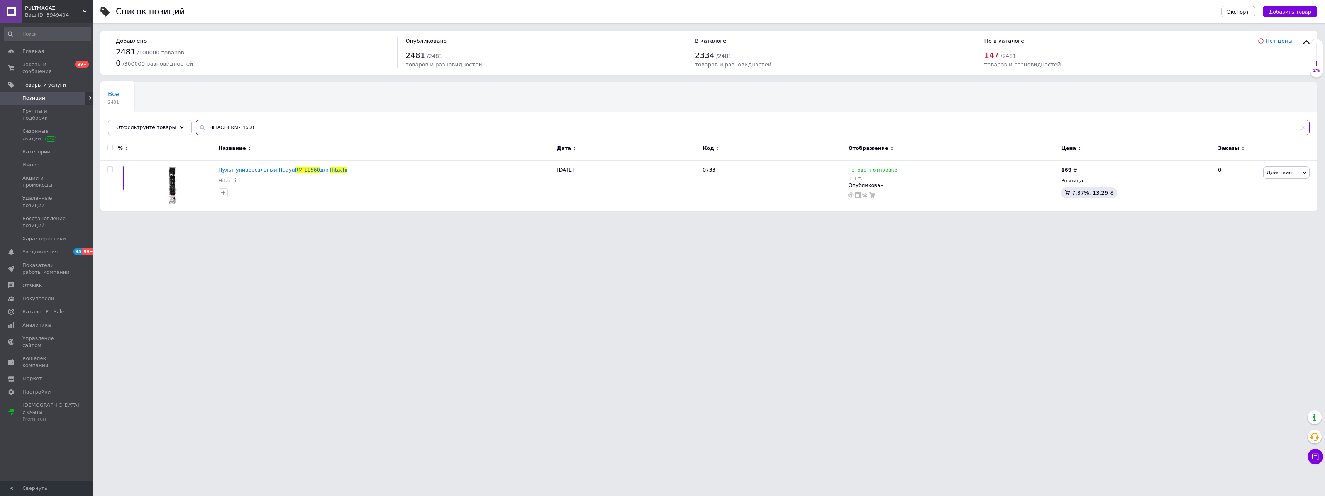
type input "HITACHI RM-L1560"
click at [281, 169] on span "Пульт универсальный Huayu" at bounding box center [256, 170] width 76 height 6
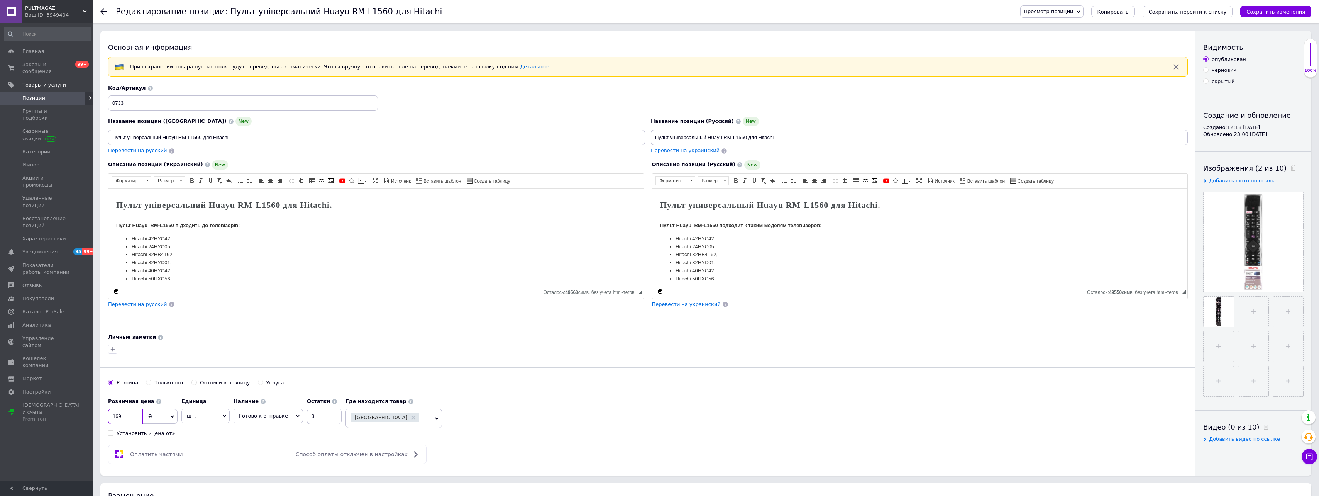
click at [119, 417] on input "169" at bounding box center [125, 415] width 35 height 15
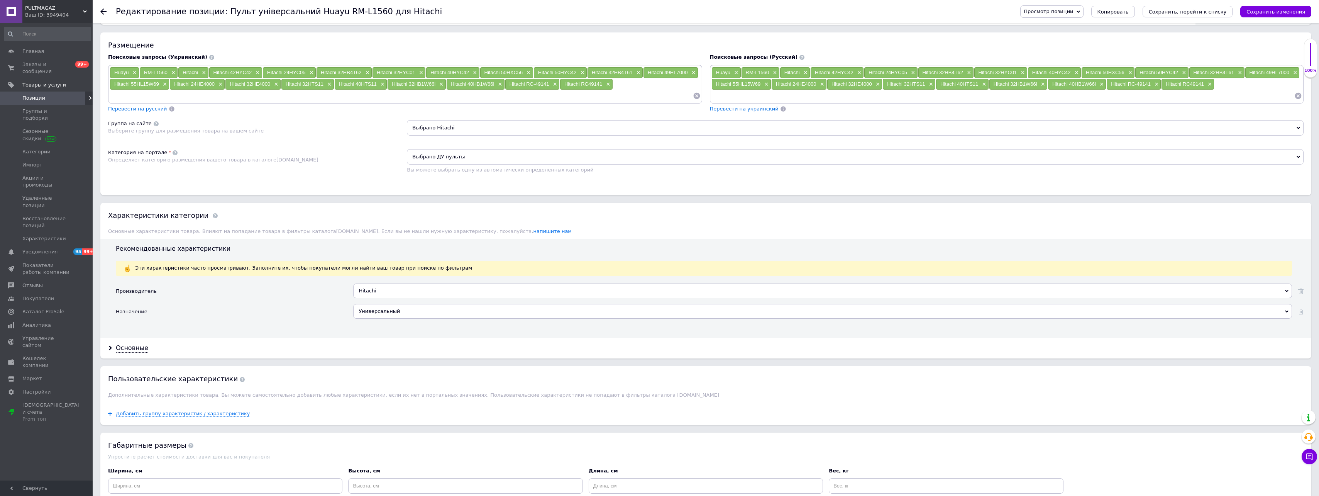
scroll to position [649, 0]
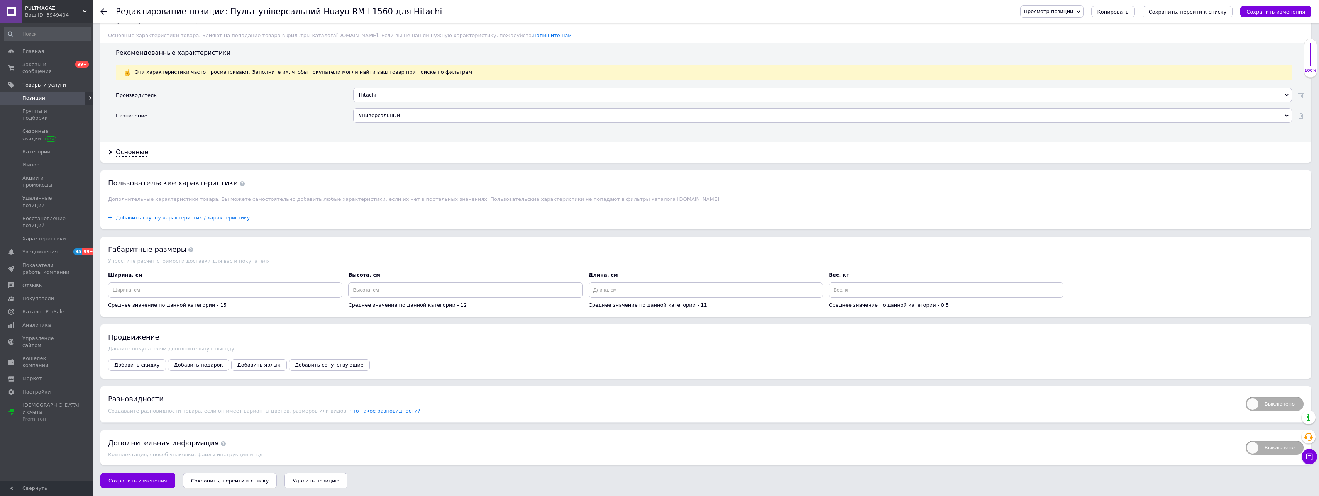
type input "149"
click at [241, 483] on icon "Сохранить, перейти к списку" at bounding box center [230, 481] width 78 height 6
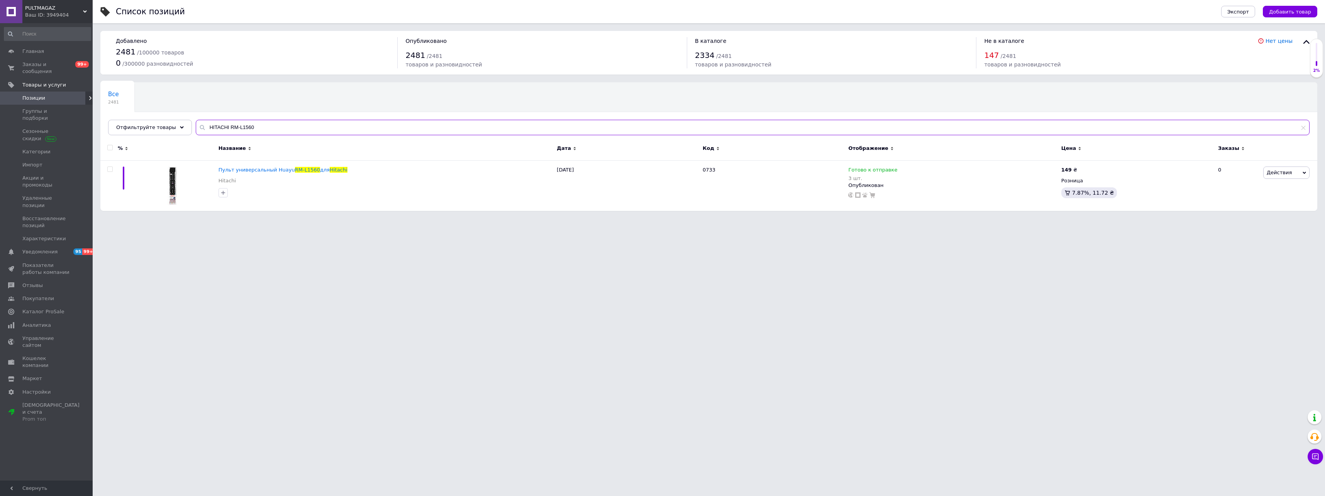
drag, startPoint x: 285, startPoint y: 127, endPoint x: 102, endPoint y: 122, distance: 182.7
click at [102, 122] on div "Все 2481 Ok Отфильтровано... Сохранить Мы ничего не нашли Возможно, ошибка в сл…" at bounding box center [708, 108] width 1217 height 53
paste input "YUNDAI RC-8897"
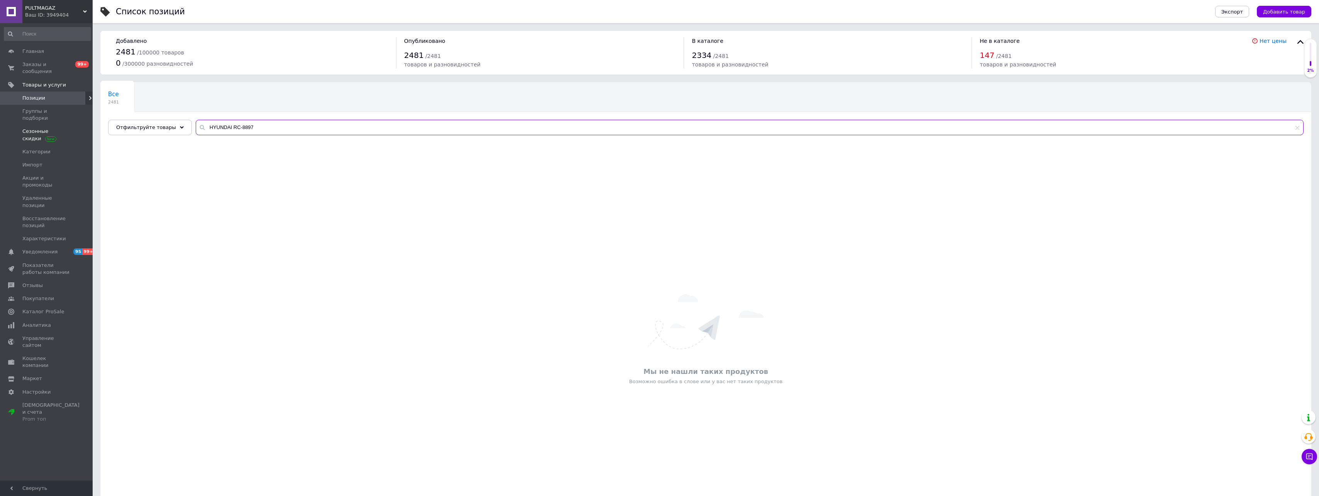
drag, startPoint x: 263, startPoint y: 131, endPoint x: 30, endPoint y: 127, distance: 233.2
click at [30, 127] on div "PULTMAGAZ Ваш ID: 3949404 Сайт PULTMAGAZ Кабинет покупателя Проверить состояние…" at bounding box center [659, 274] width 1319 height 548
paste input "GK23J6-C15"
drag, startPoint x: 281, startPoint y: 124, endPoint x: 93, endPoint y: 129, distance: 188.1
click at [98, 130] on div "Список позиций Экспорт Добавить товар Добавлено 2481 / 100000 товаров 0 / 30000…" at bounding box center [706, 274] width 1226 height 548
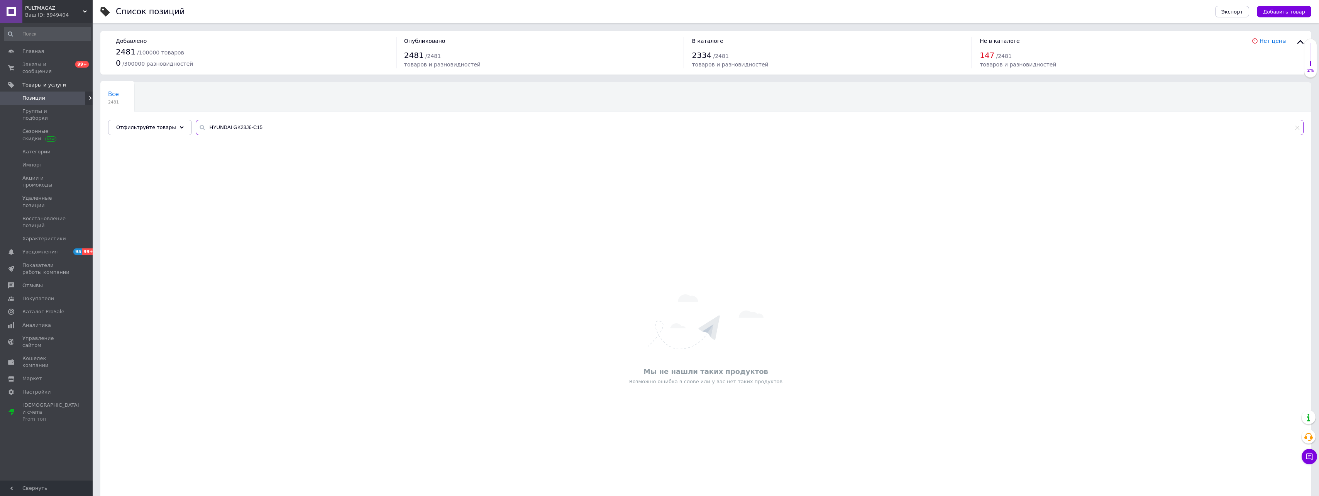
paste input "OFFSON A43FHD100T2S"
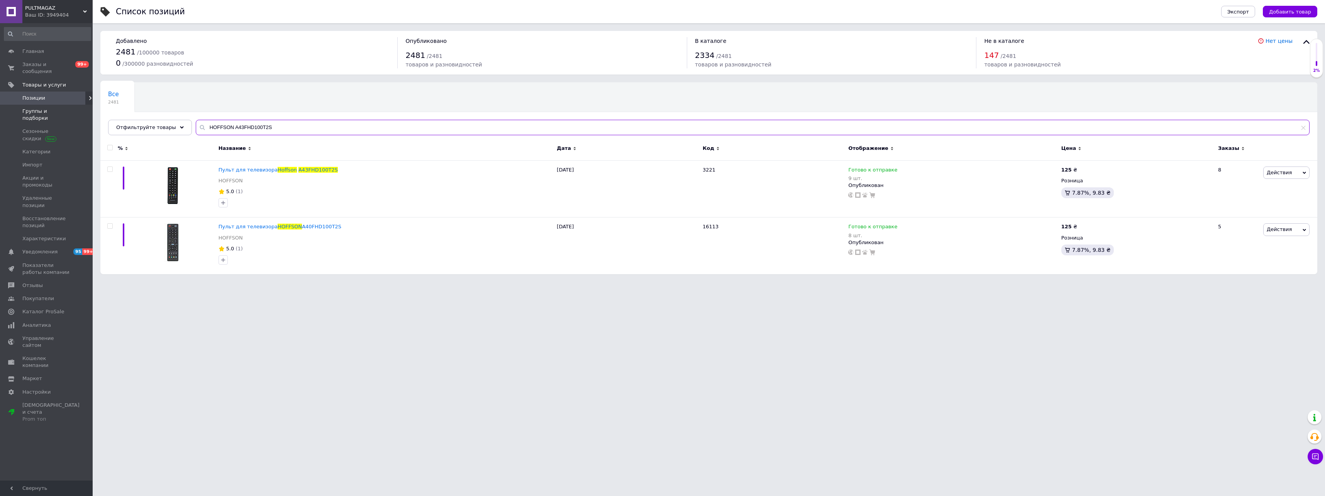
drag, startPoint x: 284, startPoint y: 127, endPoint x: 25, endPoint y: 108, distance: 260.1
click at [32, 108] on div "PULTMAGAZ Ваш ID: 3949404 Сайт PULTMAGAZ Кабинет покупателя Проверить состояние…" at bounding box center [662, 141] width 1325 height 282
paste input "HOFFSON A24HD3"
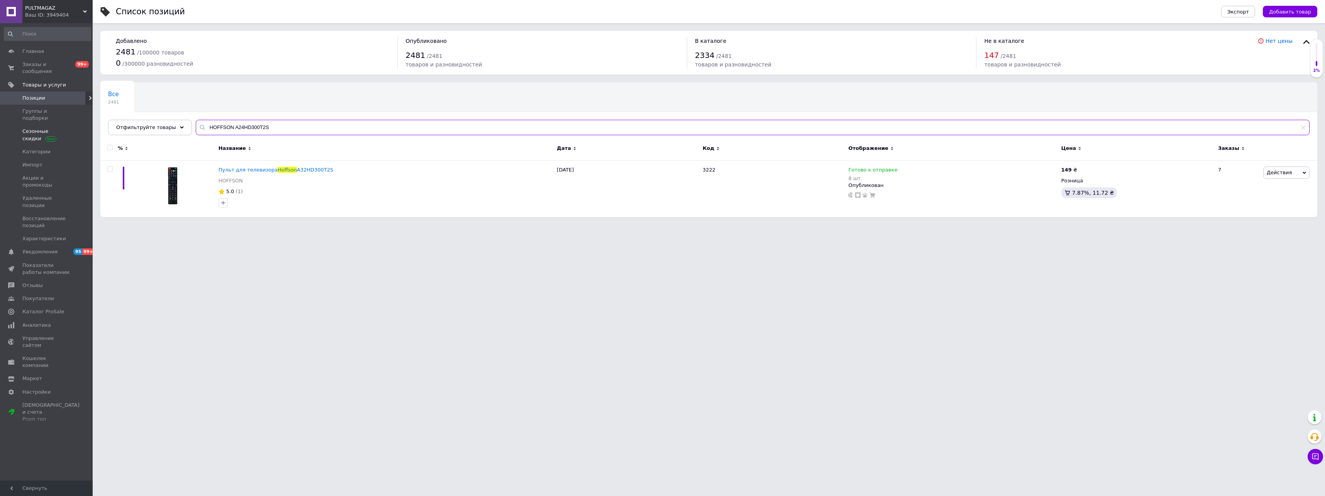
drag, startPoint x: 274, startPoint y: 129, endPoint x: 39, endPoint y: 118, distance: 235.3
click at [40, 119] on div "PULTMAGAZ Ваш ID: 3949404 Сайт PULTMAGAZ Кабинет покупателя Проверить состояние…" at bounding box center [662, 112] width 1325 height 225
paste input "KONKA KK-Y261M"
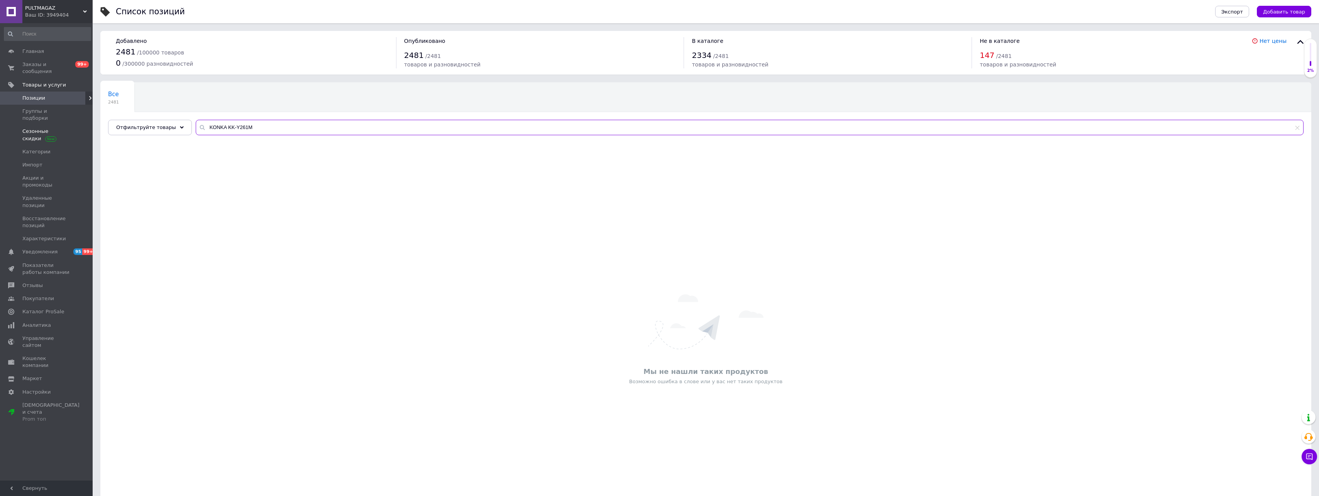
drag, startPoint x: 284, startPoint y: 125, endPoint x: 44, endPoint y: 120, distance: 240.6
click at [44, 120] on div "PULTMAGAZ Ваш ID: 3949404 Сайт PULTMAGAZ Кабинет покупателя Проверить состояние…" at bounding box center [659, 274] width 1319 height 548
paste input "LIBERTY LD-5516"
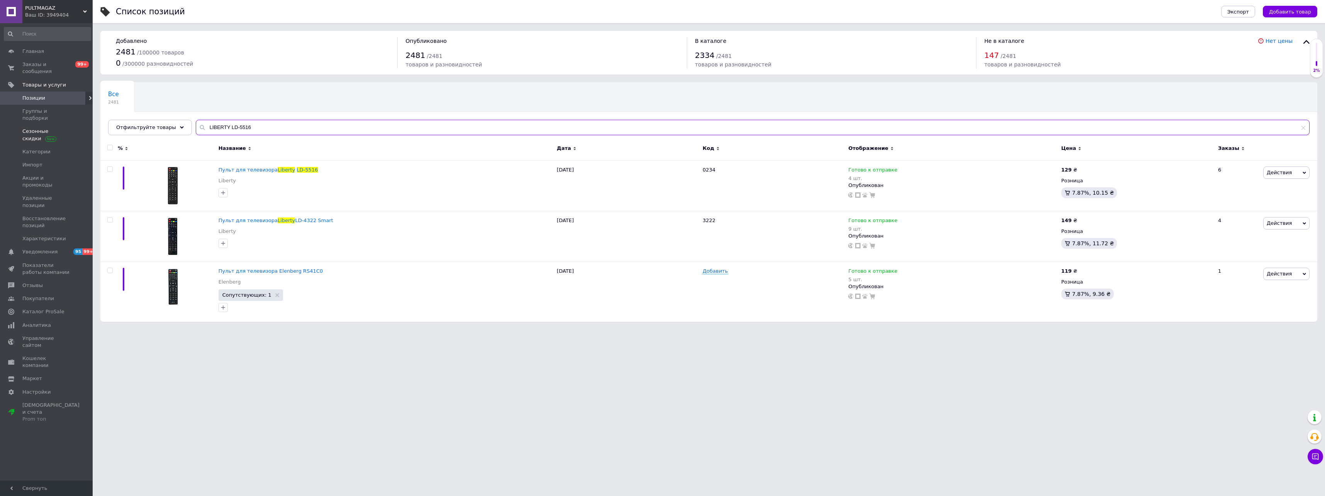
drag, startPoint x: 254, startPoint y: 126, endPoint x: 51, endPoint y: 116, distance: 203.3
click at [51, 116] on div "PULTMAGAZ Ваш ID: 3949404 Сайт PULTMAGAZ Кабинет покупателя Проверить состояние…" at bounding box center [662, 164] width 1325 height 329
paste input "MANTA LED 4004"
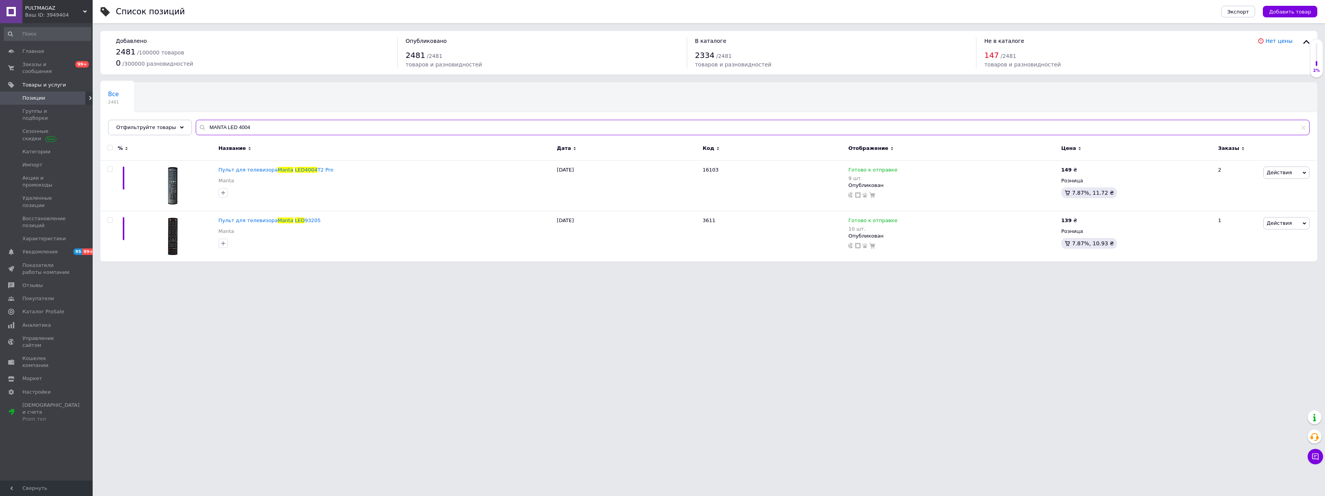
type input "MANTA LED 4004"
click at [268, 168] on span "Пульт для телевизора" at bounding box center [247, 170] width 59 height 6
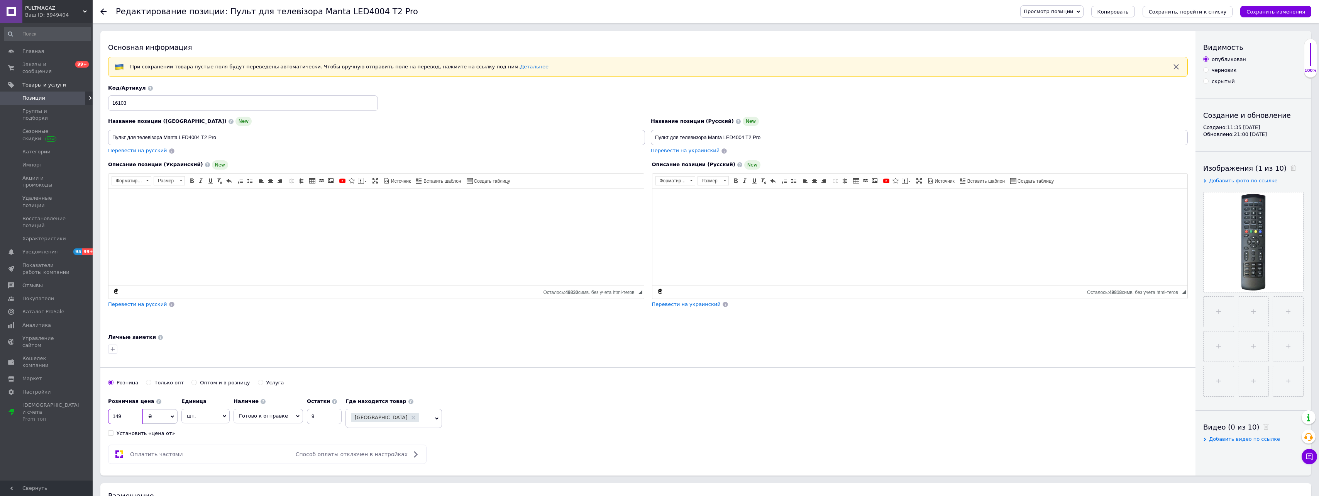
drag, startPoint x: 125, startPoint y: 415, endPoint x: 66, endPoint y: 411, distance: 59.2
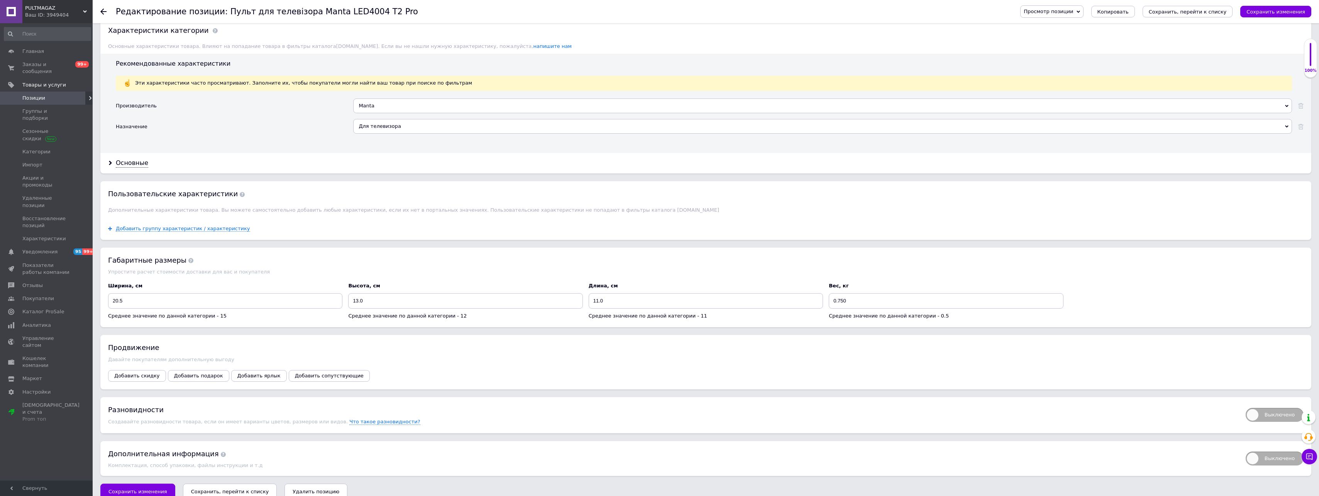
scroll to position [625, 0]
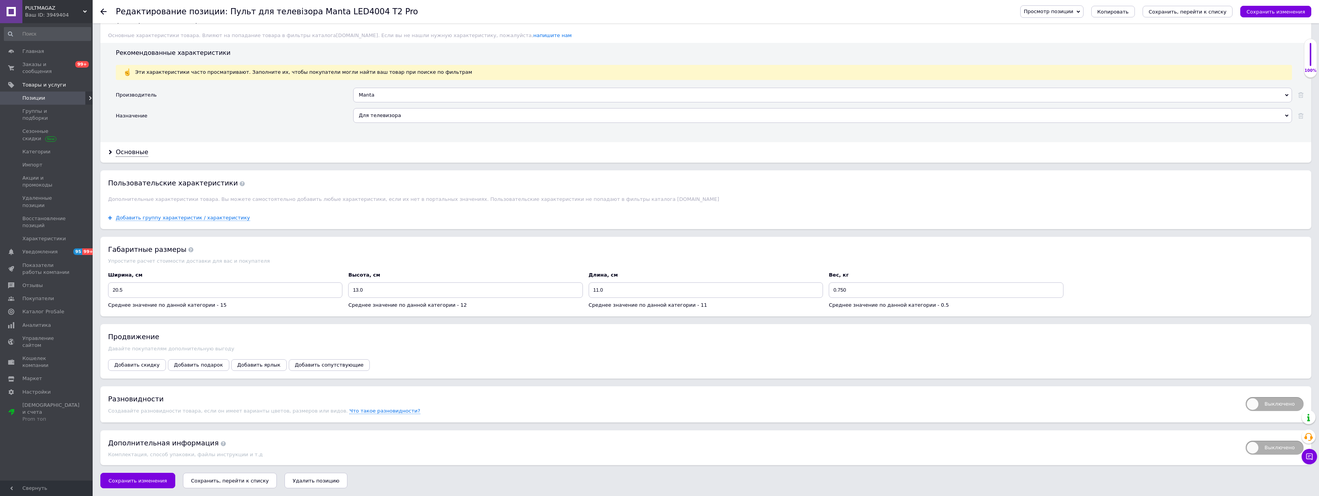
type input "135"
click at [242, 478] on icon "Сохранить, перейти к списку" at bounding box center [230, 481] width 78 height 6
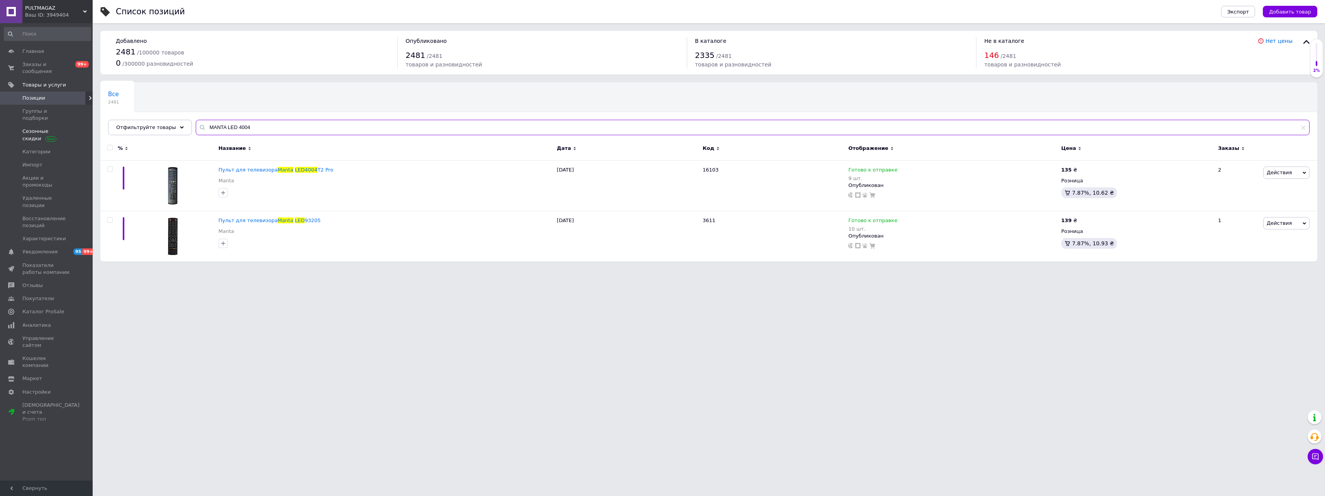
drag, startPoint x: 259, startPoint y: 128, endPoint x: 41, endPoint y: 127, distance: 217.7
click at [58, 129] on div "PULTMAGAZ Ваш ID: 3949404 Сайт PULTMAGAZ Кабинет покупателя Проверить состояние…" at bounding box center [662, 134] width 1325 height 269
paste input "S43FHD20B"
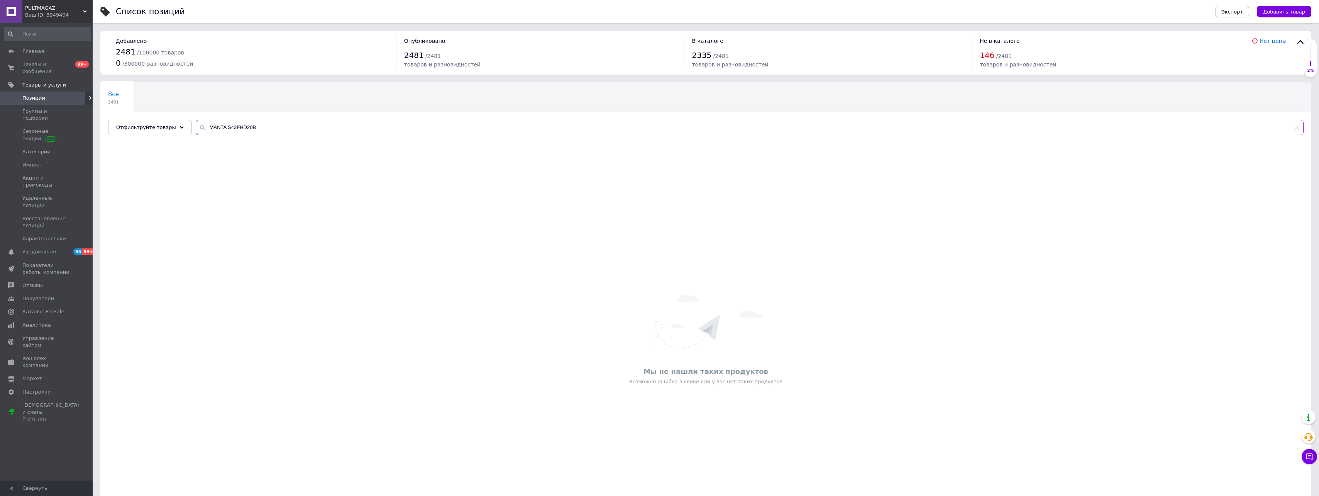
drag, startPoint x: 301, startPoint y: 125, endPoint x: -2, endPoint y: 119, distance: 302.7
click at [0, 119] on html "PULTMAGAZ Ваш ID: 3949404 Сайт PULTMAGAZ Кабинет покупателя Проверить состояние…" at bounding box center [659, 274] width 1319 height 548
paste input "EREDIAN RC-815"
drag, startPoint x: 271, startPoint y: 127, endPoint x: 110, endPoint y: 124, distance: 161.4
click at [110, 124] on div "Отфильтруйте товары MEREDIAN RC-815" at bounding box center [706, 127] width 1196 height 15
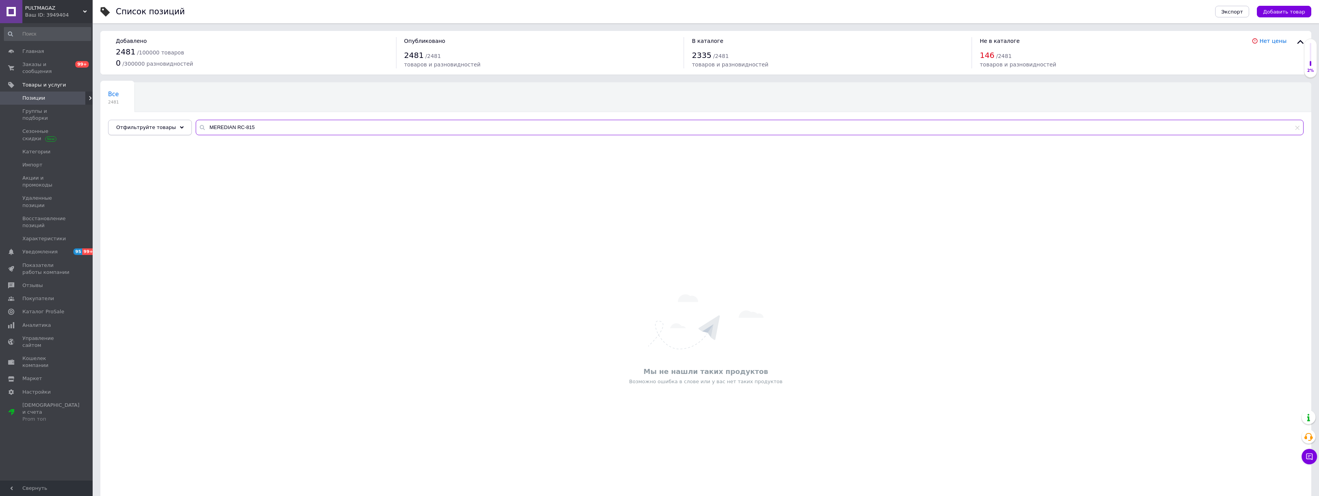
paste input "YSTERY MTV-2622LW"
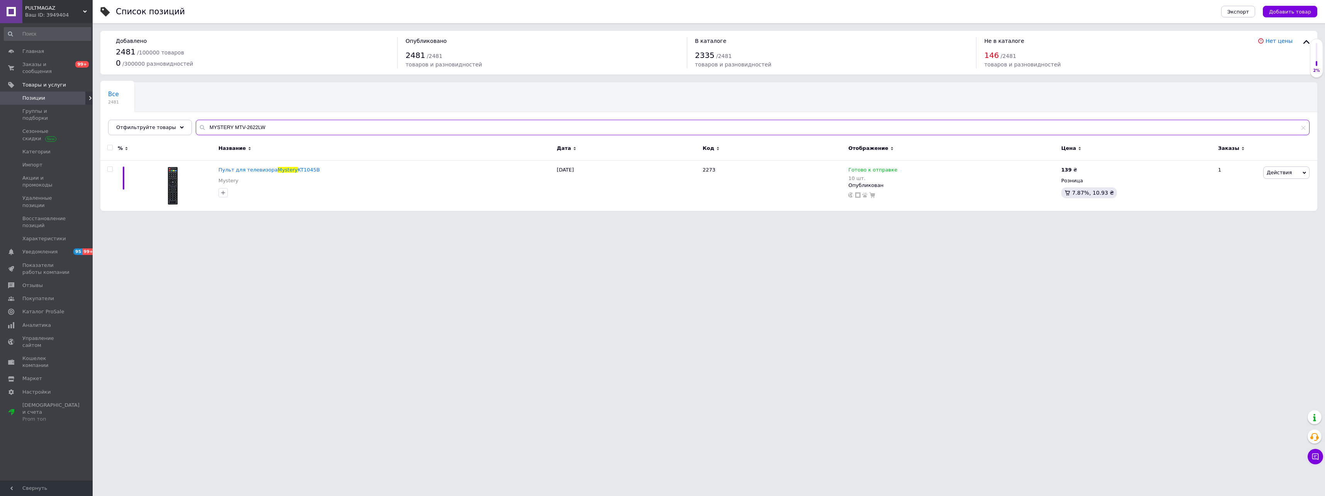
type input "MYSTERY MTV-2622LW"
click at [268, 171] on span "Пульт для телевизора" at bounding box center [247, 170] width 59 height 6
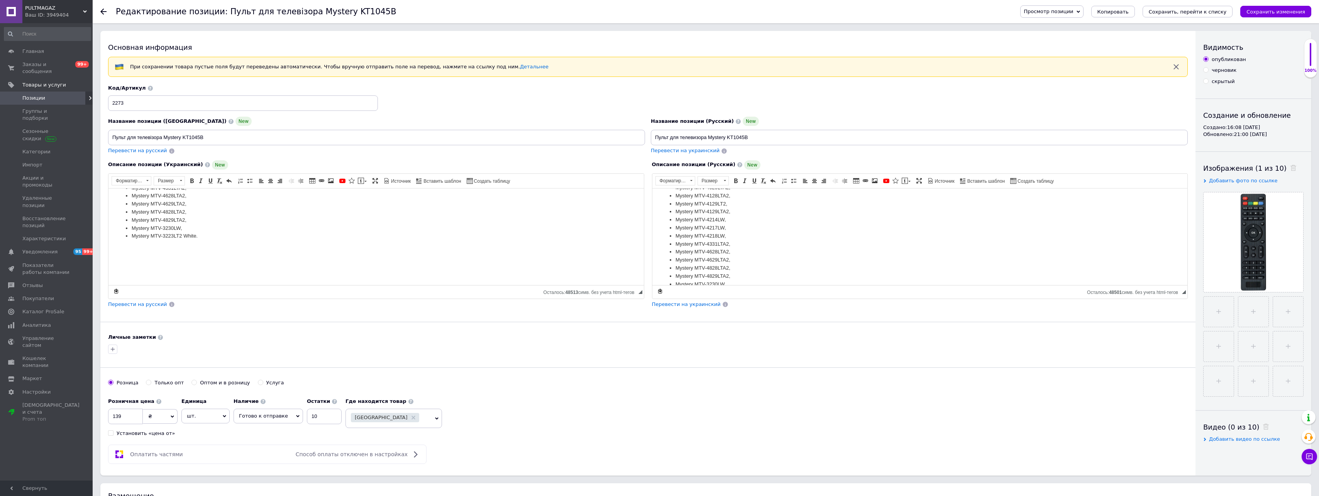
scroll to position [522, 0]
drag, startPoint x: 117, startPoint y: 415, endPoint x: 151, endPoint y: 416, distance: 34.0
click at [151, 416] on div "139 ₴ $ € CHF £ ¥ PLN ₸ MDL HUF KGS CN¥ TRY ₩ lei" at bounding box center [142, 415] width 69 height 15
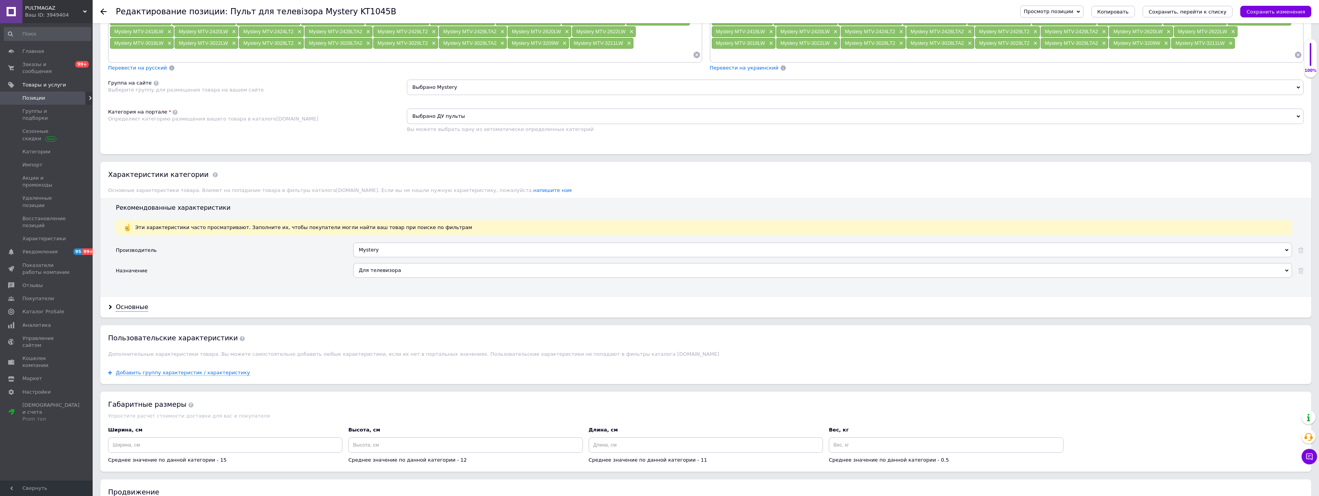
scroll to position [672, 0]
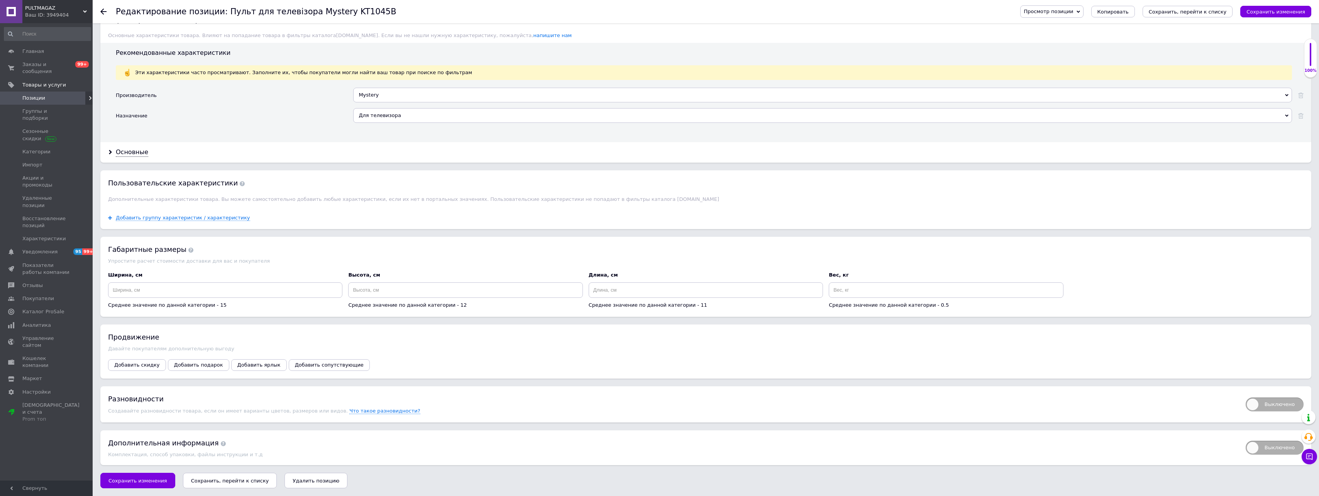
type input "125"
click at [214, 479] on icon "Сохранить, перейти к списку" at bounding box center [230, 481] width 78 height 6
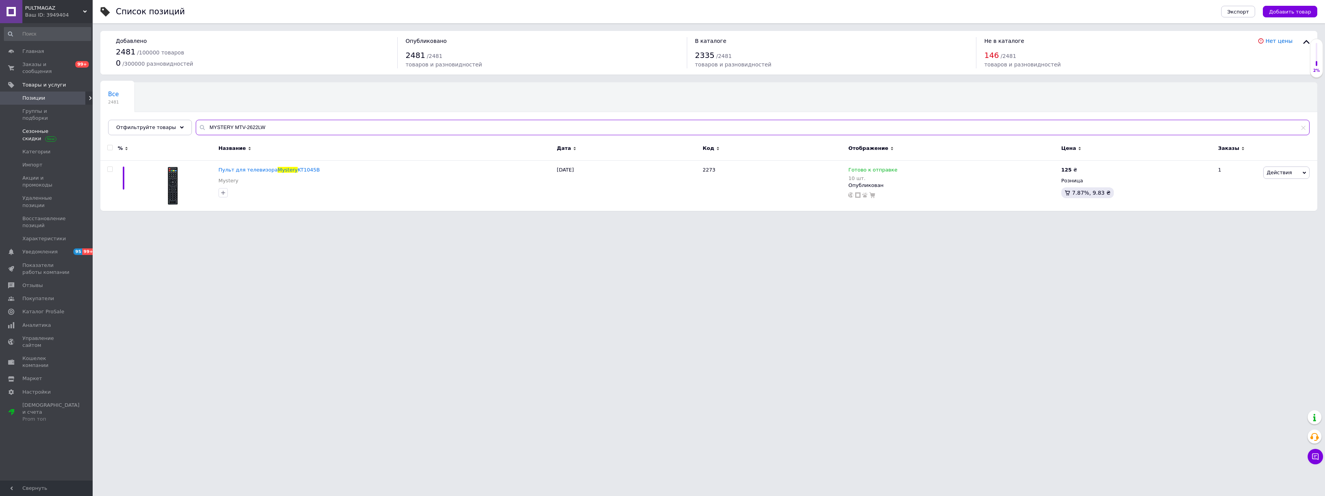
drag, startPoint x: 276, startPoint y: 124, endPoint x: 47, endPoint y: 112, distance: 228.9
click at [47, 112] on div "PULTMAGAZ Ваш ID: 3949404 Сайт PULTMAGAZ Кабинет покупателя Проверить состояние…" at bounding box center [662, 109] width 1325 height 218
paste input "3210"
type input "MYSTERY MTV-3210W"
click at [278, 172] on span "Mystery" at bounding box center [288, 170] width 20 height 6
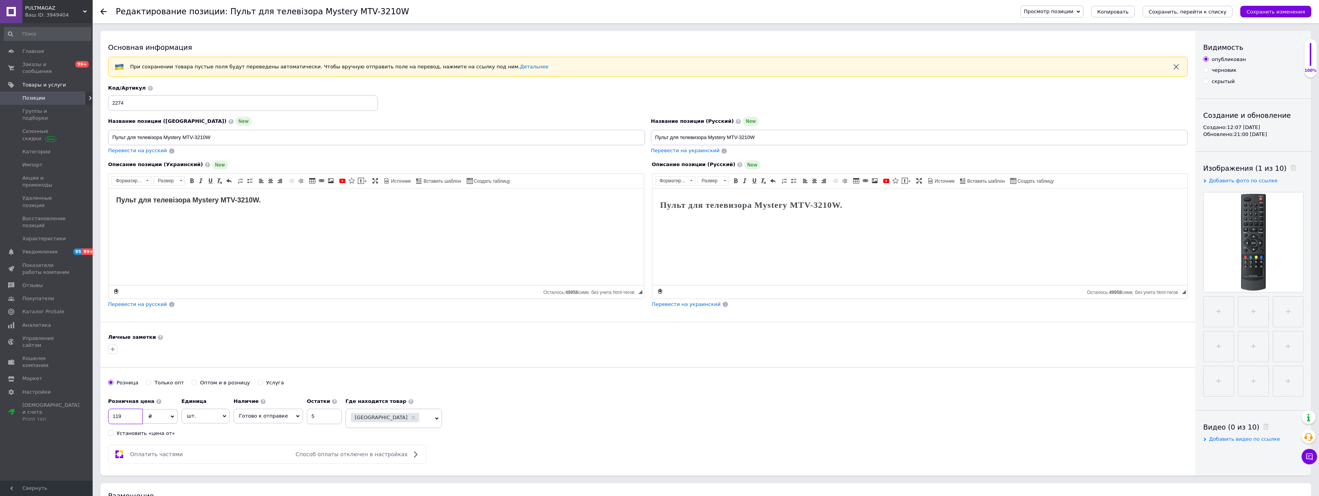
drag, startPoint x: 115, startPoint y: 414, endPoint x: 140, endPoint y: 416, distance: 25.6
click at [140, 416] on input "119" at bounding box center [125, 415] width 35 height 15
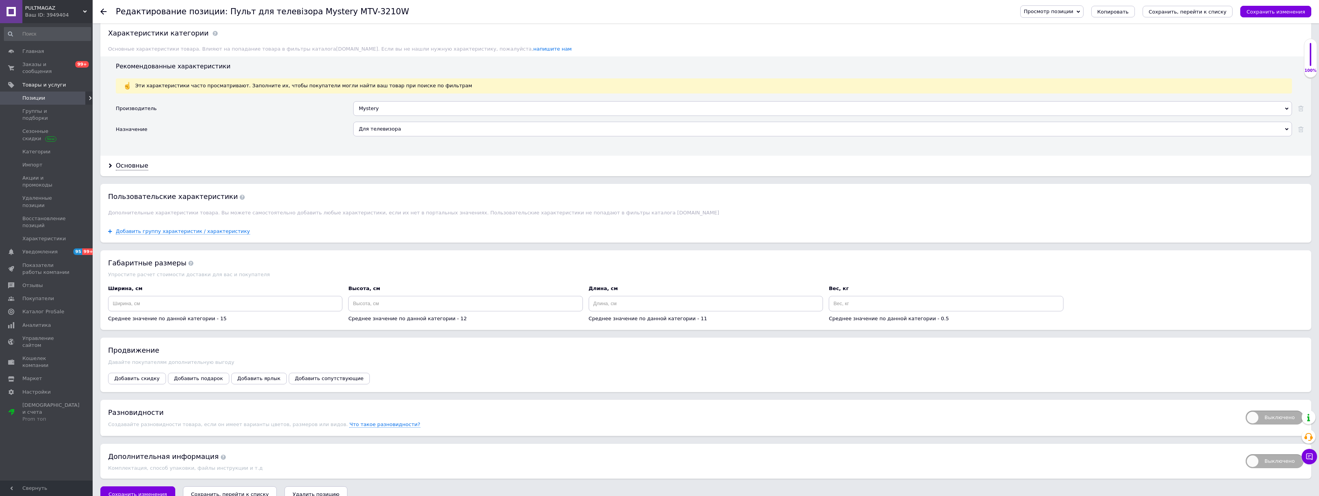
scroll to position [625, 0]
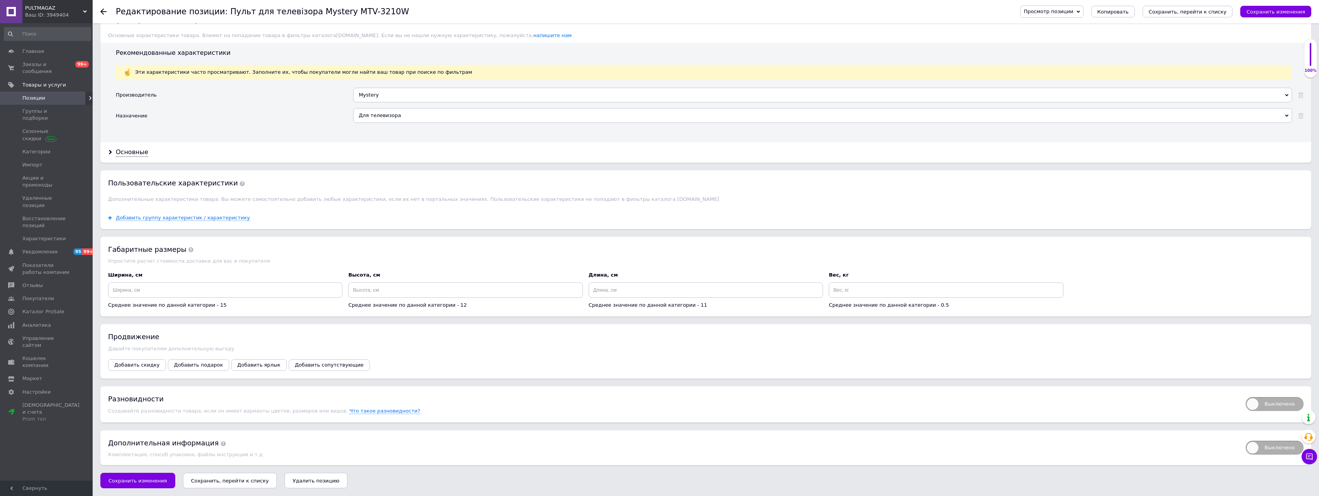
type input "125"
click at [223, 483] on icon "Сохранить, перейти к списку" at bounding box center [230, 481] width 78 height 6
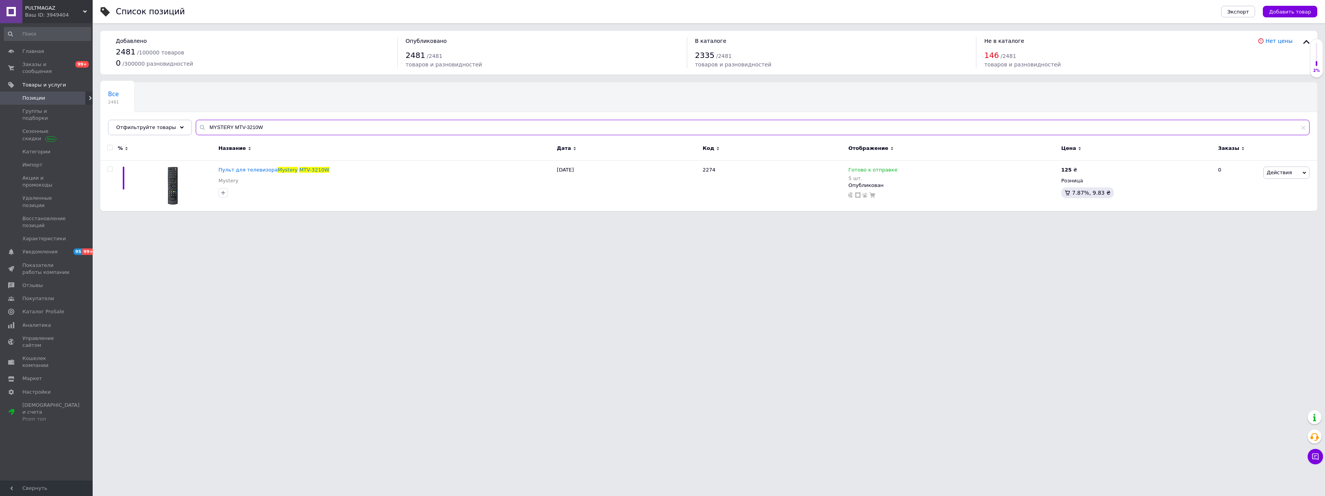
drag, startPoint x: 290, startPoint y: 125, endPoint x: 105, endPoint y: 130, distance: 184.6
click at [105, 130] on div "Все 2481 Ok Отфильтровано... Сохранить Мы ничего не нашли Возможно, ошибка в сл…" at bounding box center [708, 108] width 1217 height 53
paste input "NOMI 2300-EP0BNM"
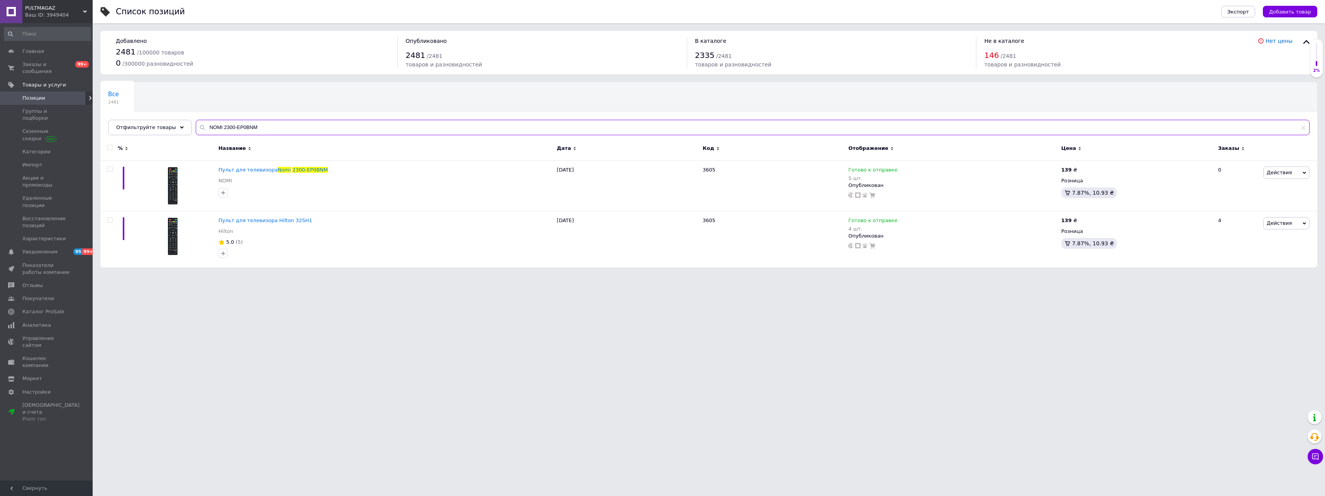
type input "NOMI 2300-EP0BNM"
click at [256, 172] on span "Пульт для телевизора" at bounding box center [247, 170] width 59 height 6
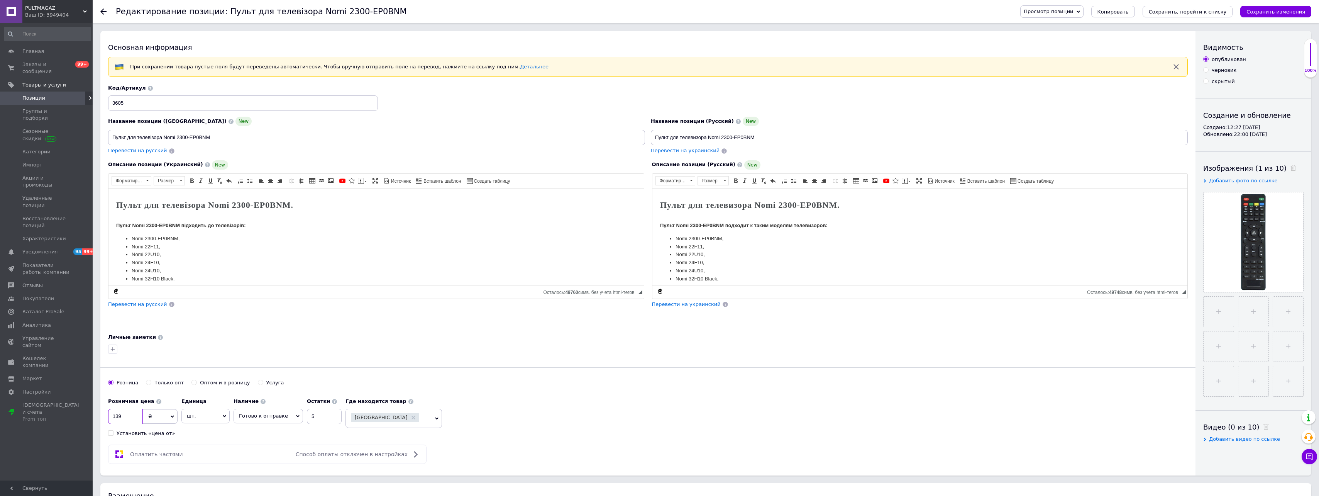
click at [118, 415] on input "139" at bounding box center [125, 415] width 35 height 15
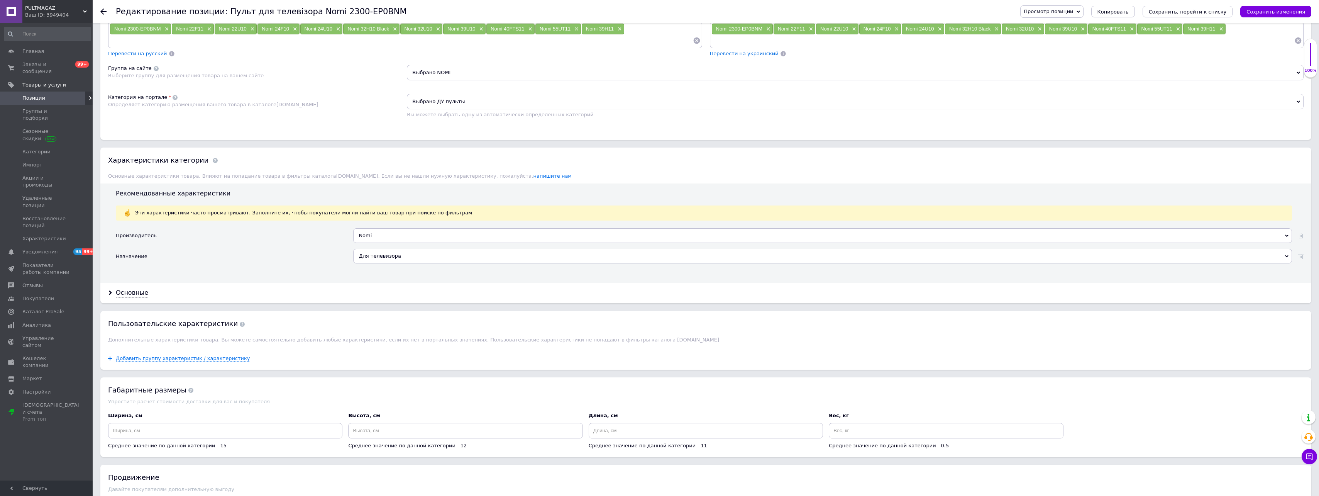
scroll to position [637, 0]
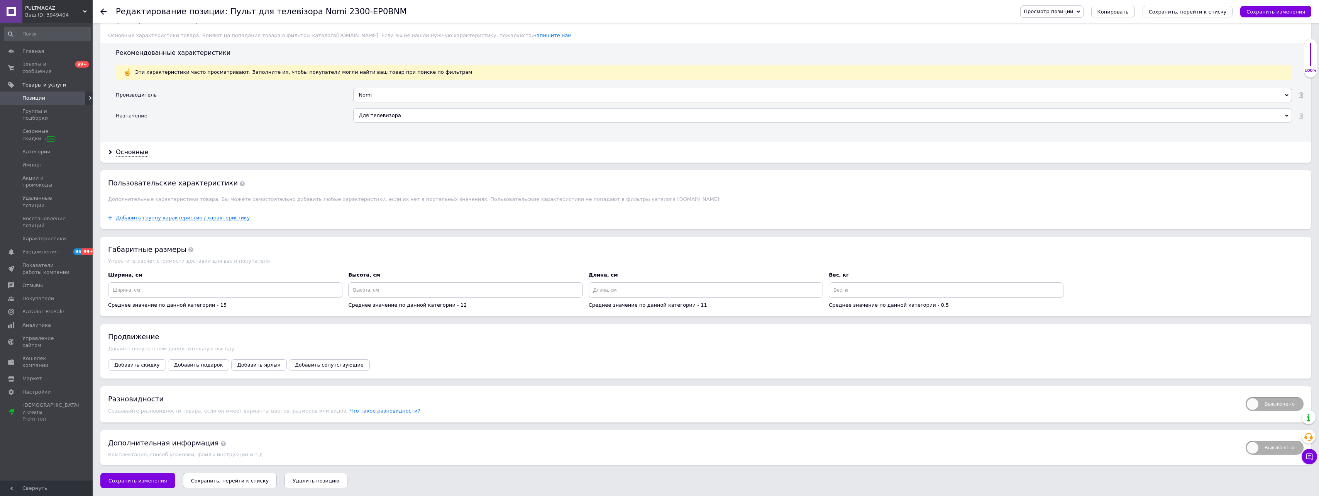
type input "119"
click at [235, 478] on icon "Сохранить, перейти к списку" at bounding box center [230, 481] width 78 height 6
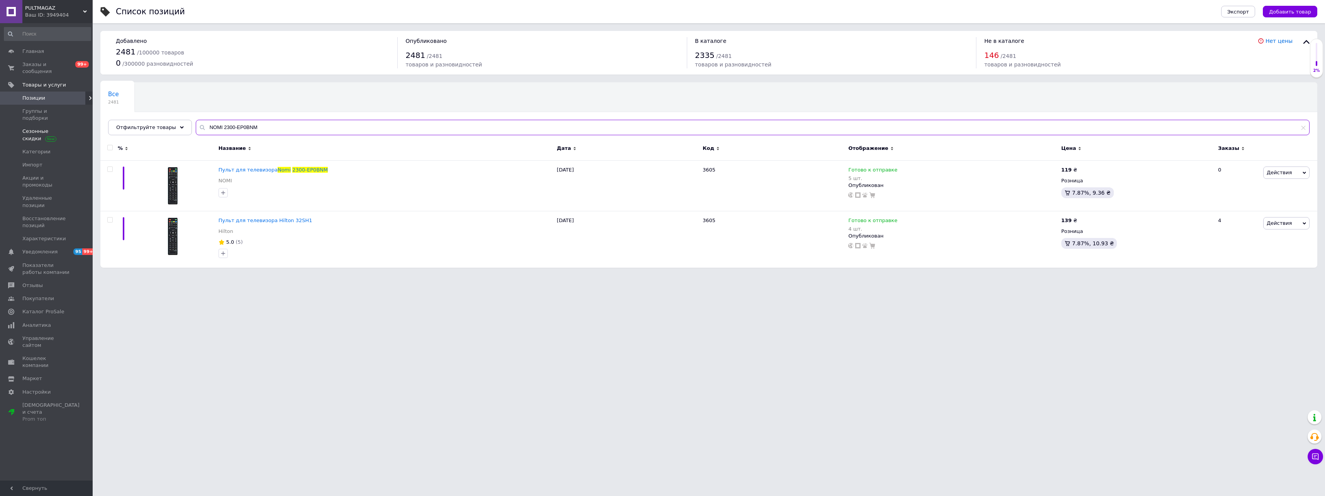
drag, startPoint x: 319, startPoint y: 130, endPoint x: 0, endPoint y: 113, distance: 319.3
click at [0, 114] on html "PULTMAGAZ Ваш ID: 3949404 Сайт PULTMAGAZ Кабинет покупателя Проверить состояние…" at bounding box center [662, 137] width 1325 height 275
paste input "SKYWORTH 32E2 49G6"
type input "SKYWORTH 32E2 49G6"
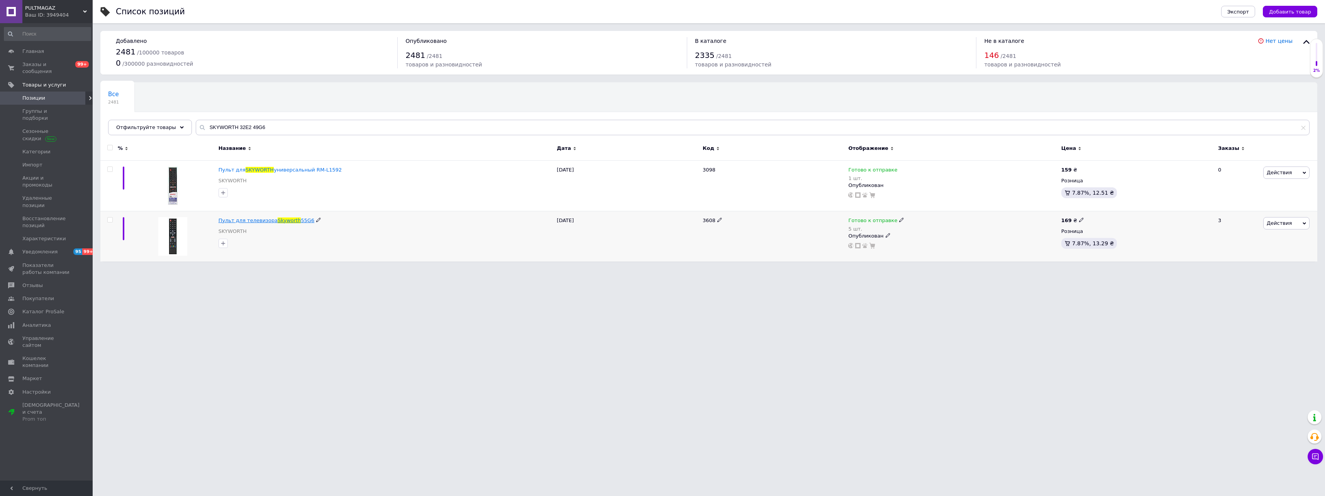
click at [253, 221] on span "Пульт для телевизора" at bounding box center [247, 220] width 59 height 6
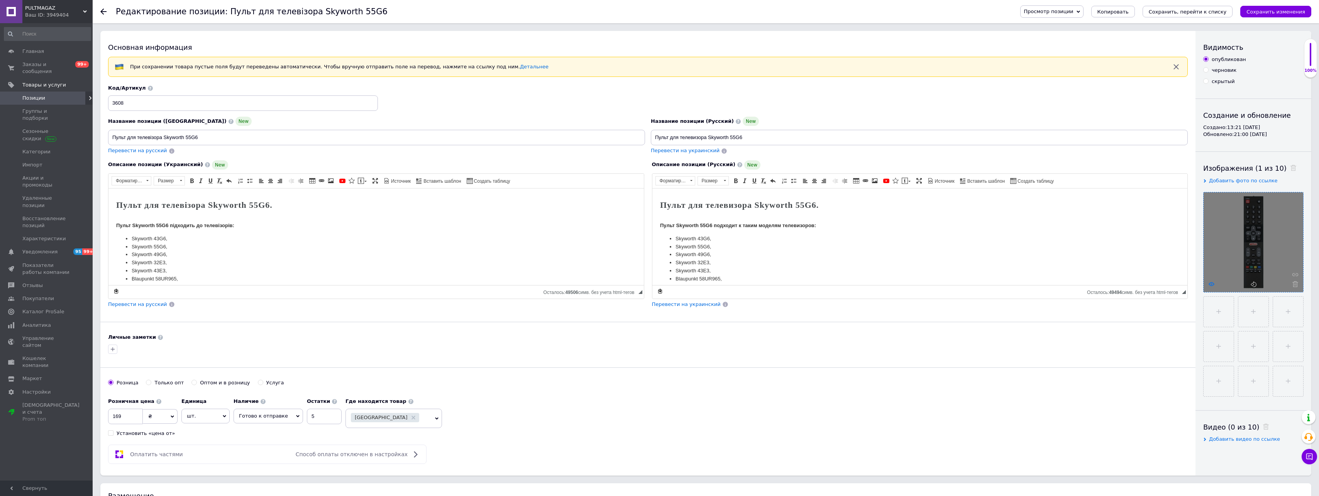
click at [1211, 286] on use at bounding box center [1212, 284] width 6 height 4
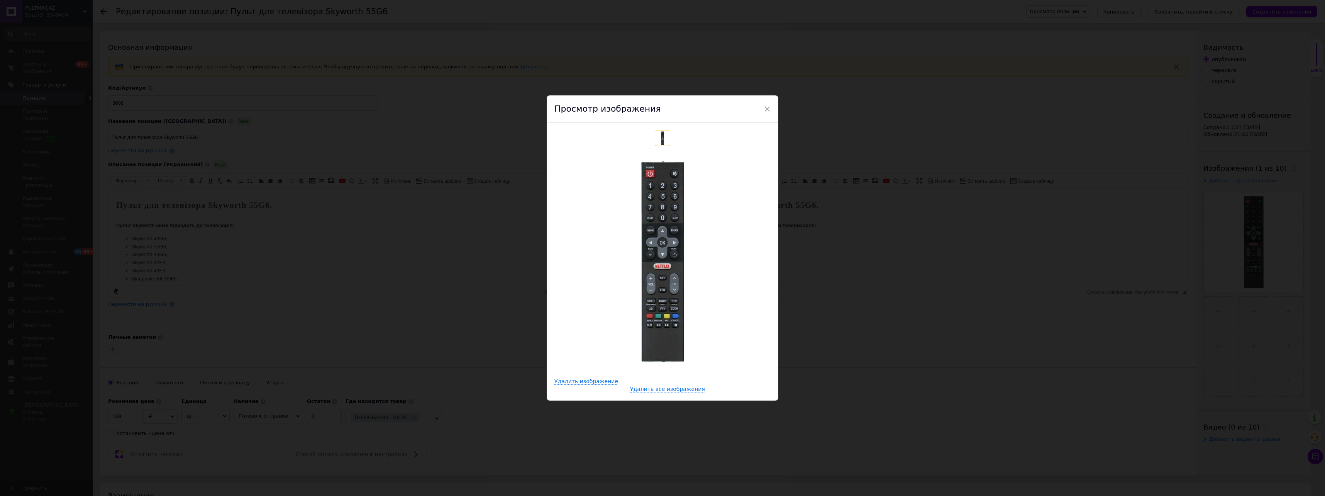
click at [977, 312] on div "× Просмотр изображения Удалить изображение Удалить все изображения" at bounding box center [662, 248] width 1325 height 496
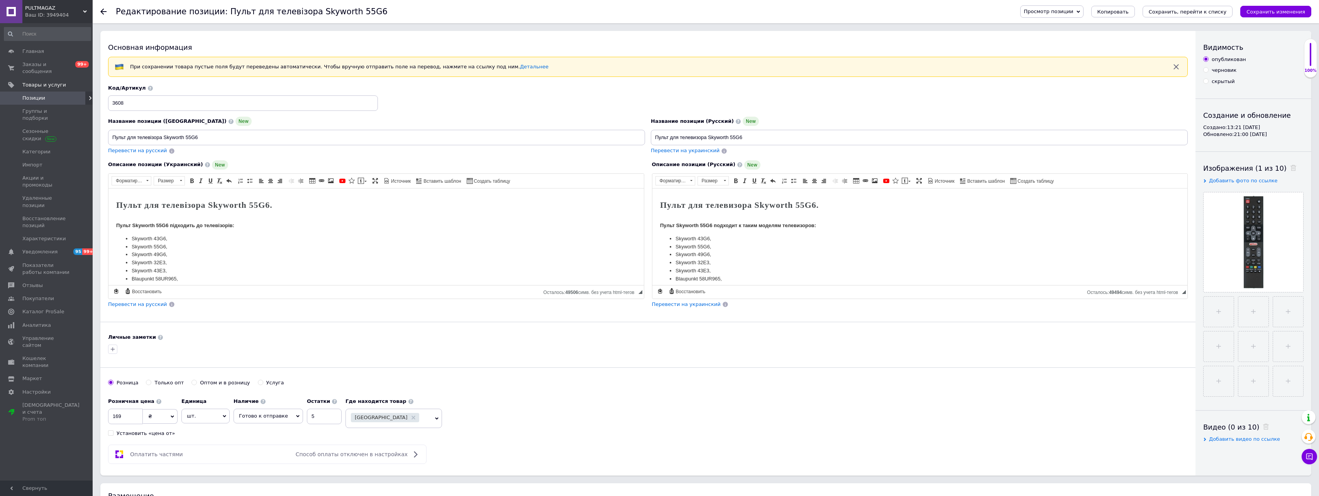
click at [101, 11] on icon at bounding box center [103, 11] width 6 height 6
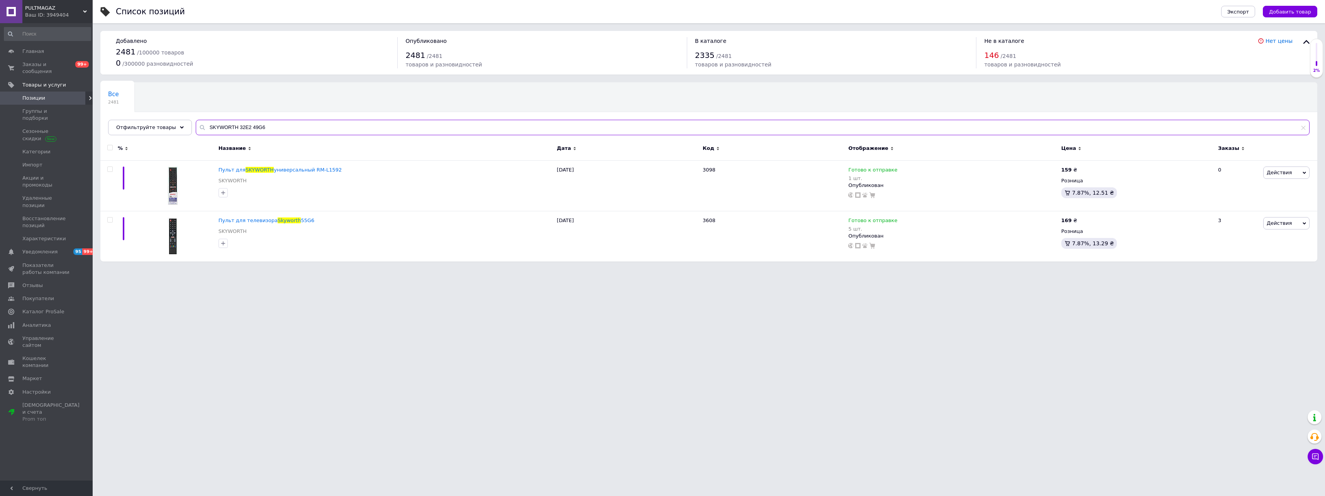
drag, startPoint x: 240, startPoint y: 126, endPoint x: 288, endPoint y: 128, distance: 47.9
click at [288, 128] on input "SKYWORTH 32E2 49G6" at bounding box center [753, 127] width 1114 height 15
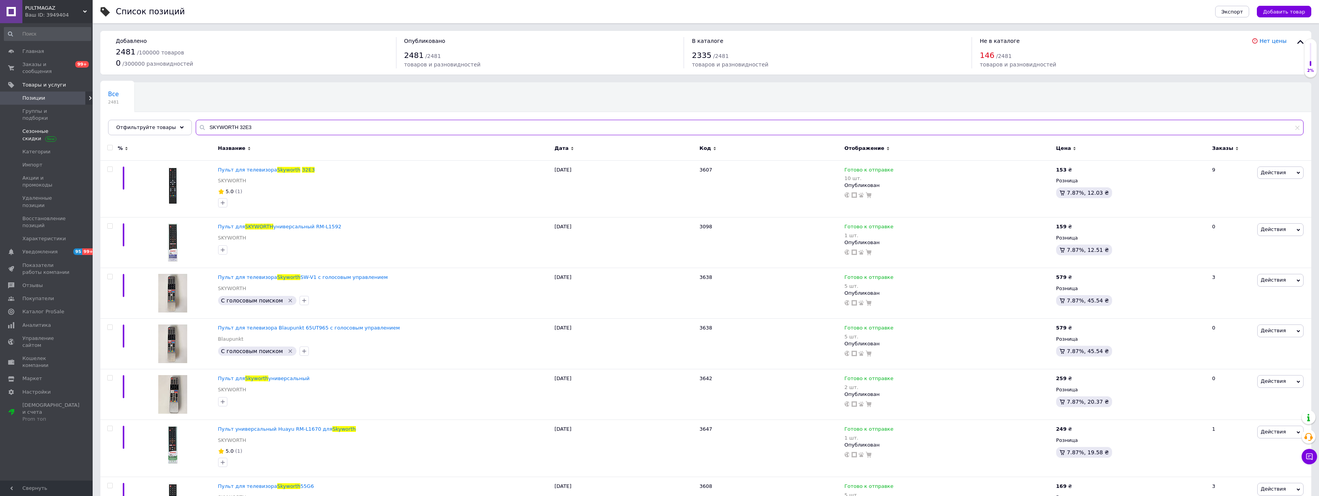
drag, startPoint x: 273, startPoint y: 124, endPoint x: 0, endPoint y: 115, distance: 273.4
click at [3, 114] on div "PULTMAGAZ Ваш ID: 3949404 Сайт PULTMAGAZ Кабинет покупателя Проверить состояние…" at bounding box center [659, 377] width 1319 height 754
paste input "SW-V2"
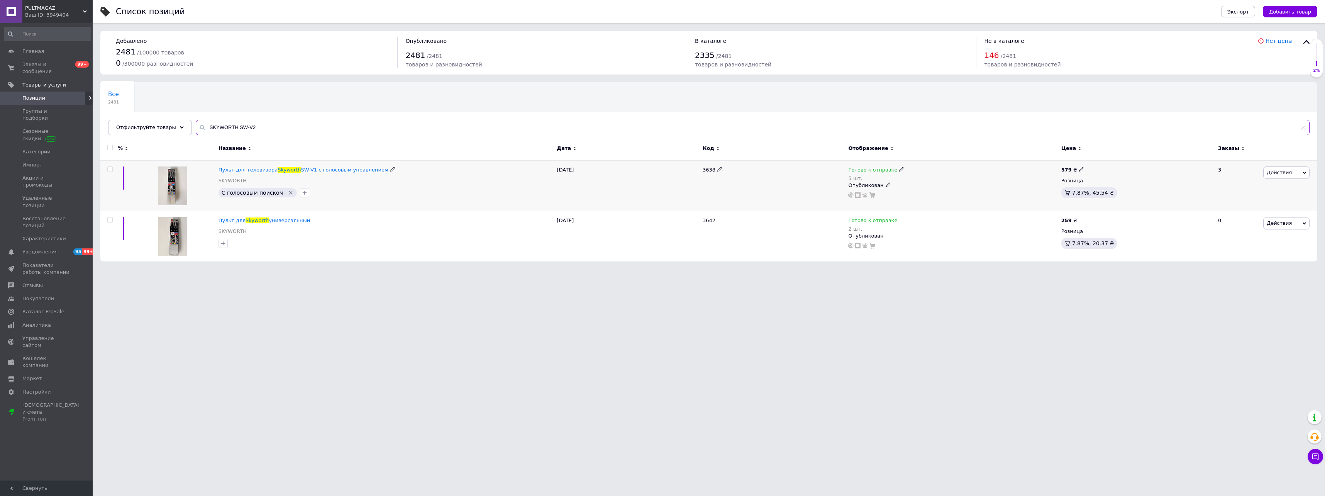
type input "SKYWORTH SW-V2"
click at [330, 168] on span "SW-V1 с голосовым управлением" at bounding box center [344, 170] width 87 height 6
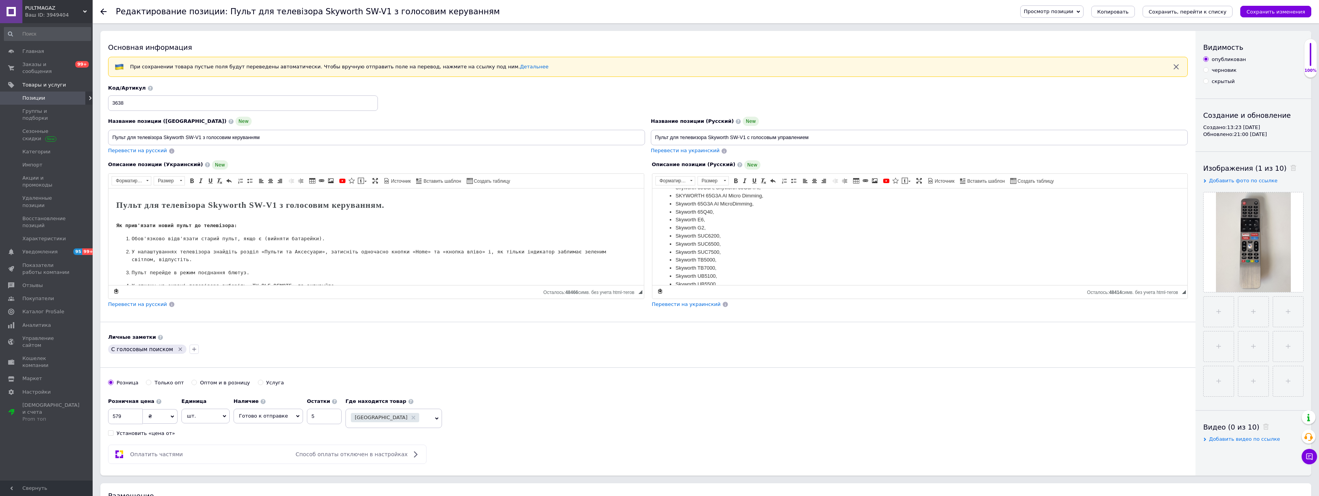
scroll to position [371, 0]
drag, startPoint x: 208, startPoint y: 203, endPoint x: 274, endPoint y: 207, distance: 65.3
click at [274, 207] on h1 "Пульт для телевізора Skyworth SW-V1 з голосовим керуванням." at bounding box center [376, 205] width 520 height 18
drag, startPoint x: 208, startPoint y: 204, endPoint x: 275, endPoint y: 208, distance: 66.9
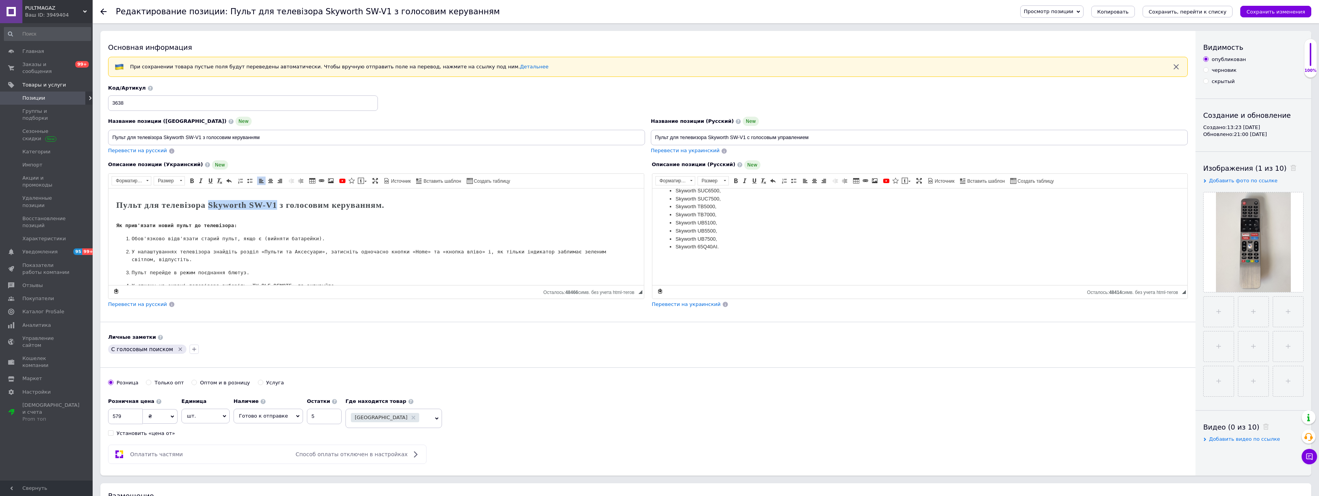
click at [275, 207] on h1 "Пульт для телевізора Skyworth SW-V1 з голосовим керуванням." at bounding box center [376, 205] width 520 height 18
copy h1 "Skyworth SW-V1"
click at [102, 10] on icon at bounding box center [103, 11] width 6 height 6
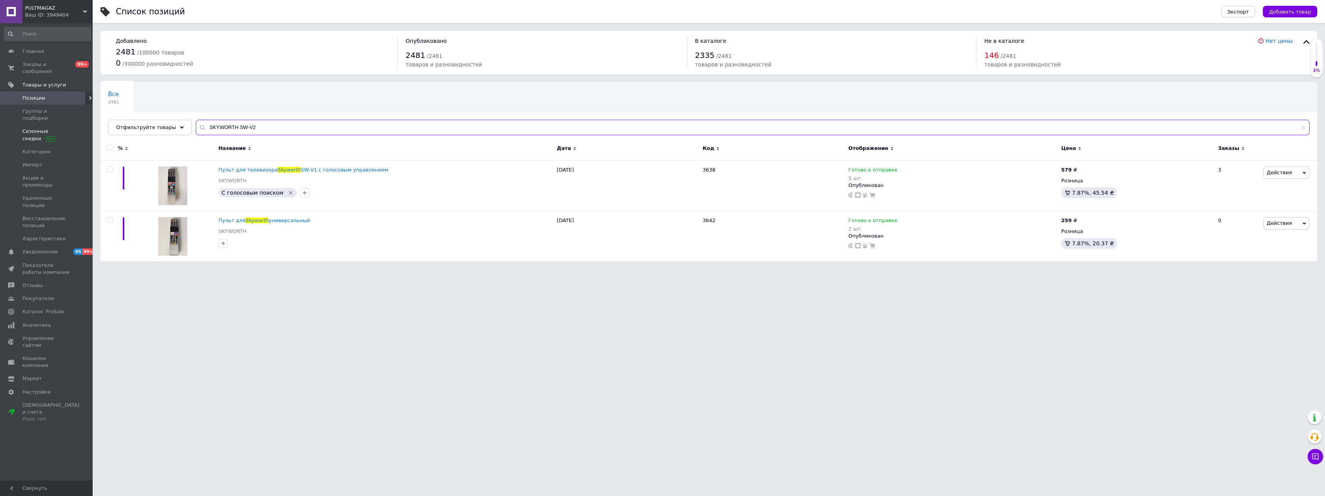
drag, startPoint x: 273, startPoint y: 127, endPoint x: 72, endPoint y: 120, distance: 201.3
click at [72, 120] on div "PULTMAGAZ Ваш ID: 3949404 Сайт PULTMAGAZ Кабинет покупателя Проверить состояние…" at bounding box center [662, 134] width 1325 height 269
paste input "ATELIT 32H9000ST"
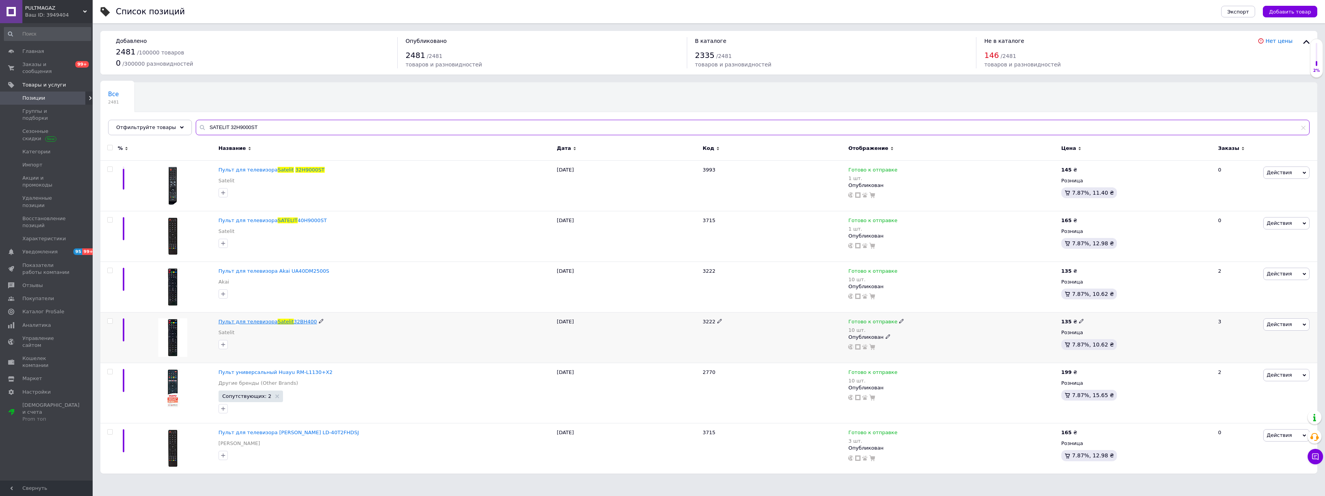
type input "SATELIT 32H9000ST"
click at [283, 321] on span "Satelit" at bounding box center [286, 321] width 16 height 6
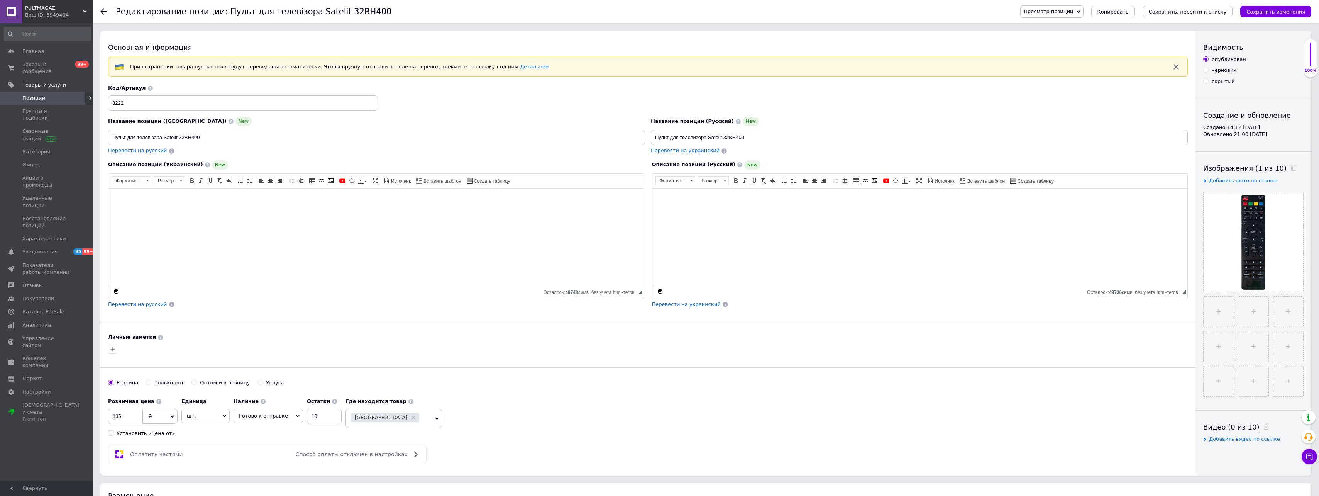
click at [106, 10] on icon at bounding box center [103, 11] width 6 height 6
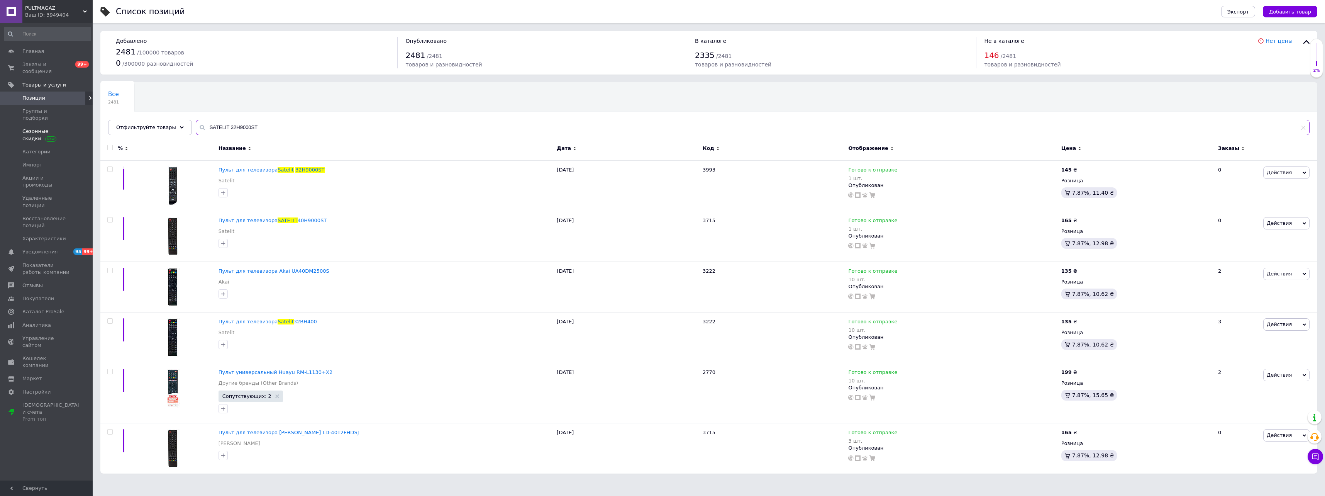
drag, startPoint x: 257, startPoint y: 125, endPoint x: 87, endPoint y: 117, distance: 170.1
click at [87, 117] on div "PULTMAGAZ Ваш ID: 3949404 Сайт PULTMAGAZ Кабинет покупателя Проверить состояние…" at bounding box center [662, 240] width 1325 height 481
paste input "1"
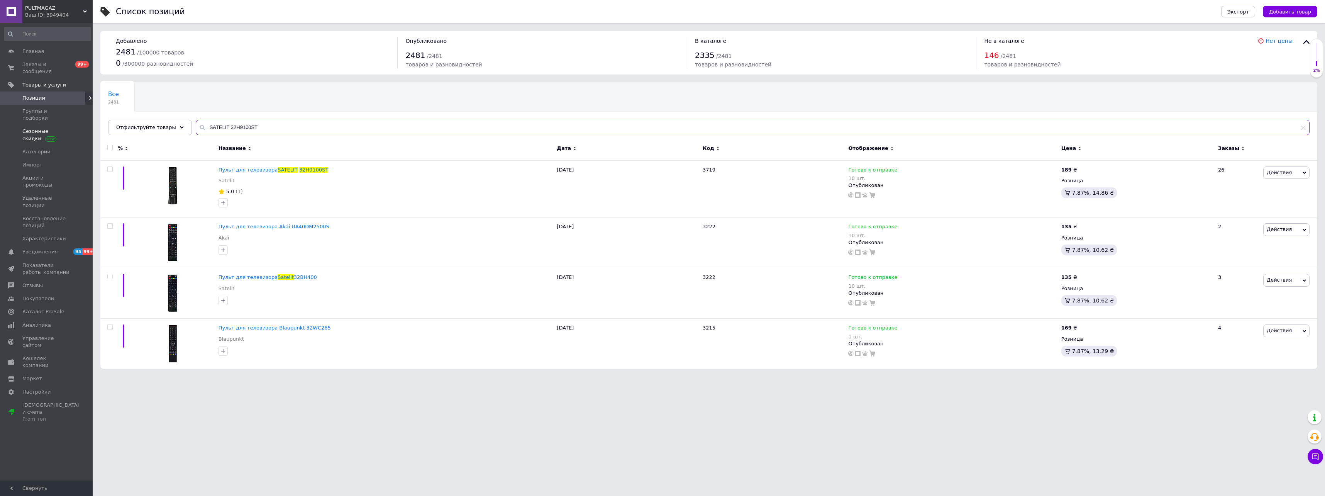
drag, startPoint x: 291, startPoint y: 128, endPoint x: 87, endPoint y: 127, distance: 203.8
click at [87, 127] on div "PULTMAGAZ Ваш ID: 3949404 Сайт PULTMAGAZ Кабинет покупателя Проверить состояние…" at bounding box center [662, 188] width 1325 height 376
paste input "MSUNG AA59-00382A"
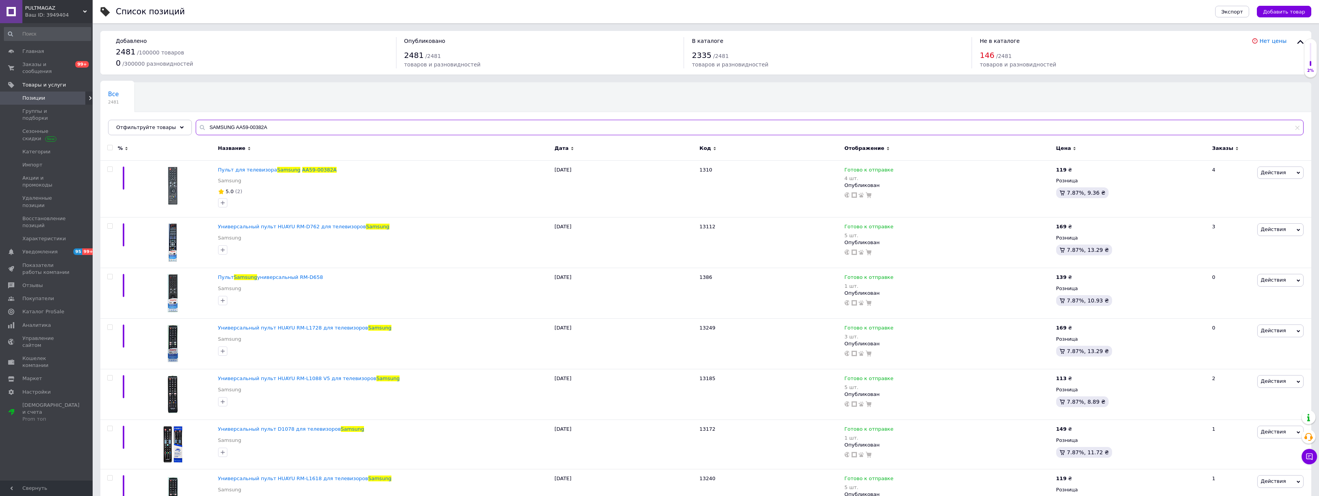
drag, startPoint x: 286, startPoint y: 127, endPoint x: 94, endPoint y: 115, distance: 191.8
drag, startPoint x: 273, startPoint y: 124, endPoint x: 95, endPoint y: 126, distance: 178.4
paste input "107C"
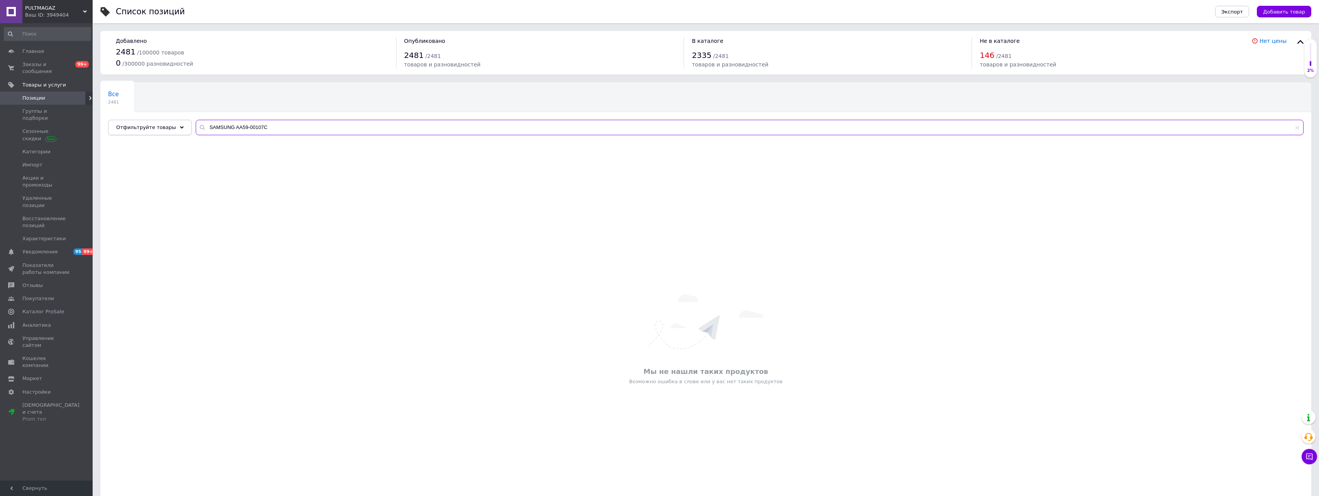
drag, startPoint x: 279, startPoint y: 134, endPoint x: 114, endPoint y: 129, distance: 164.9
click at [114, 129] on div "Отфильтруйте товары SAMSUNG AA59-00107C" at bounding box center [706, 127] width 1196 height 15
paste input "BN59-00507A Код: 142"
click at [283, 126] on input "SAMSUNG BN59-00507A Код: 142" at bounding box center [750, 127] width 1108 height 15
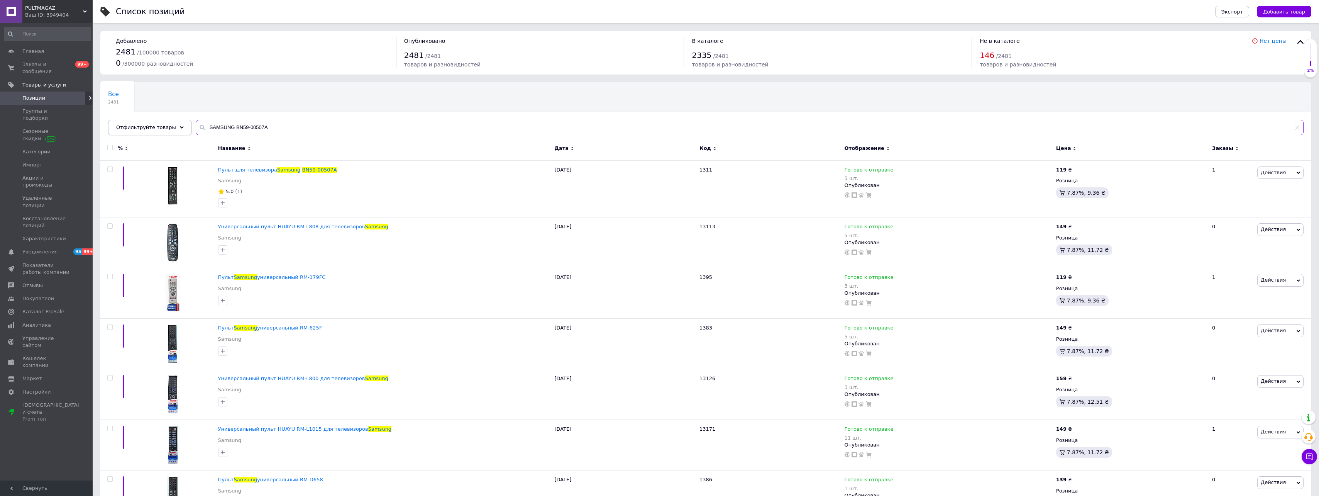
drag, startPoint x: 288, startPoint y: 122, endPoint x: 151, endPoint y: 132, distance: 137.8
click at [151, 132] on div "Отфильтруйте товары SAMSUNG BN59-00507A" at bounding box center [706, 127] width 1196 height 15
paste input "857A Код: 144"
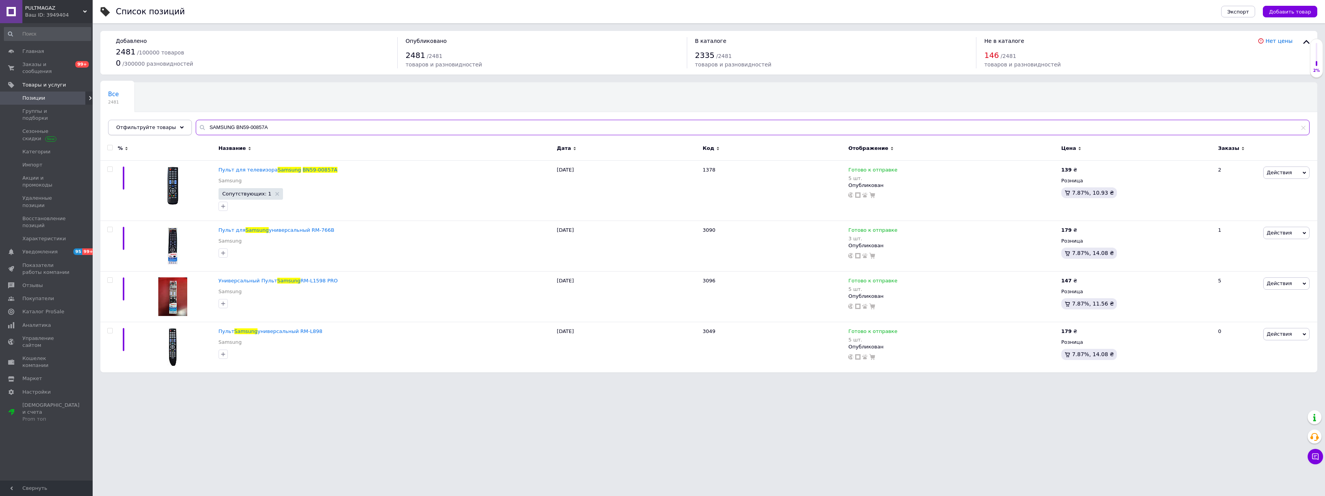
drag, startPoint x: 275, startPoint y: 128, endPoint x: 117, endPoint y: 122, distance: 158.4
click at [117, 122] on div "Отфильтруйте товары SAMSUNG BN59-00857A" at bounding box center [708, 127] width 1201 height 15
type input "SAMSUNG BN59-00857A"
click at [55, 67] on span "Заказы и сообщения" at bounding box center [46, 68] width 49 height 14
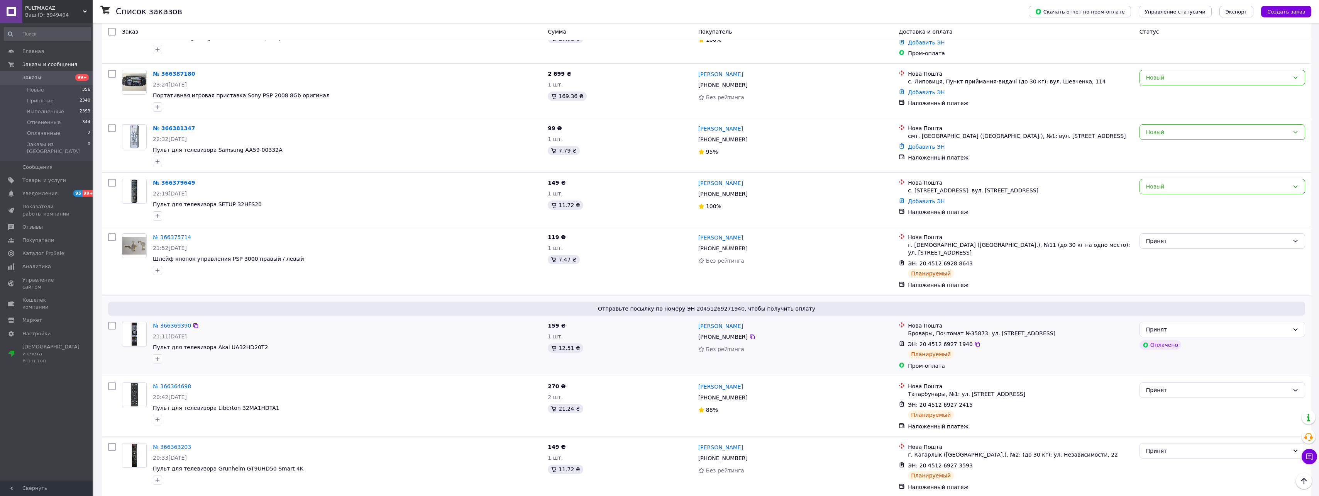
scroll to position [64, 0]
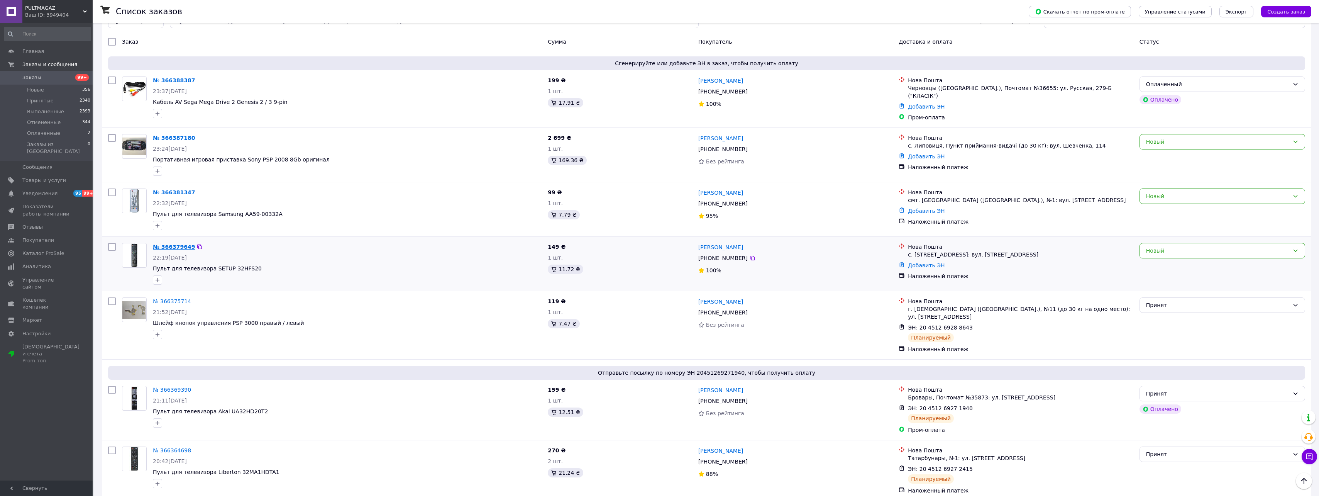
click at [176, 244] on link "№ 366379649" at bounding box center [174, 247] width 42 height 6
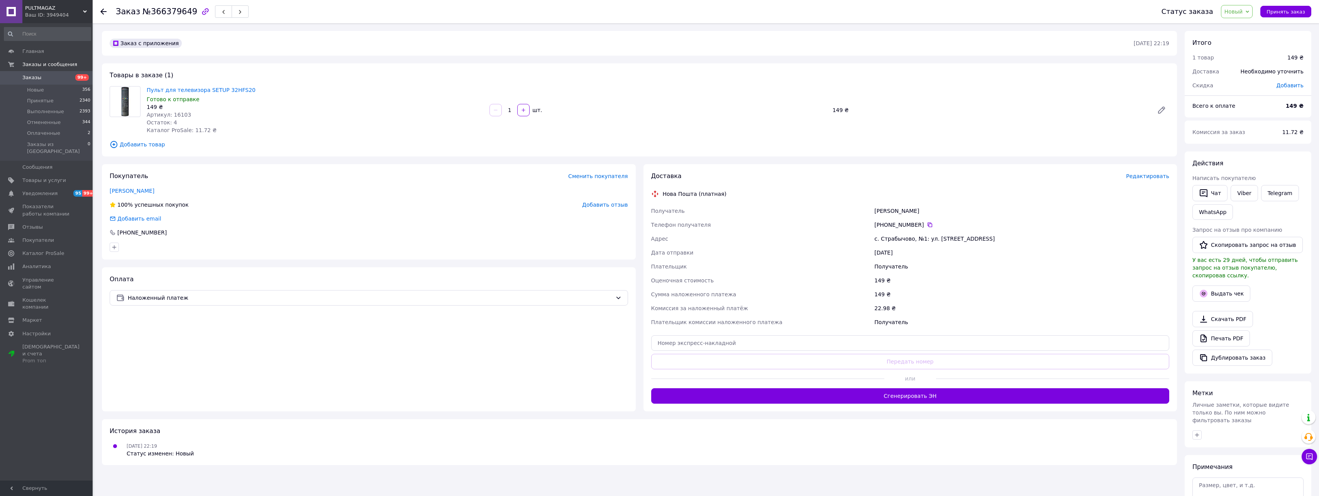
click at [102, 11] on use at bounding box center [103, 11] width 6 height 6
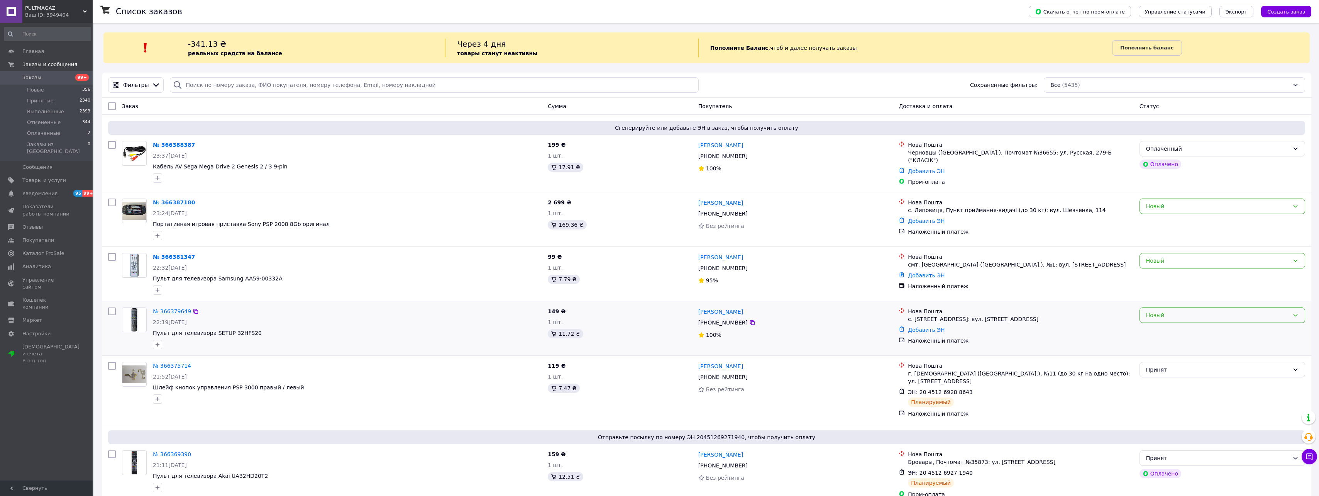
click at [1298, 312] on icon at bounding box center [1295, 315] width 6 height 6
click at [1188, 327] on li "Принят" at bounding box center [1222, 329] width 165 height 14
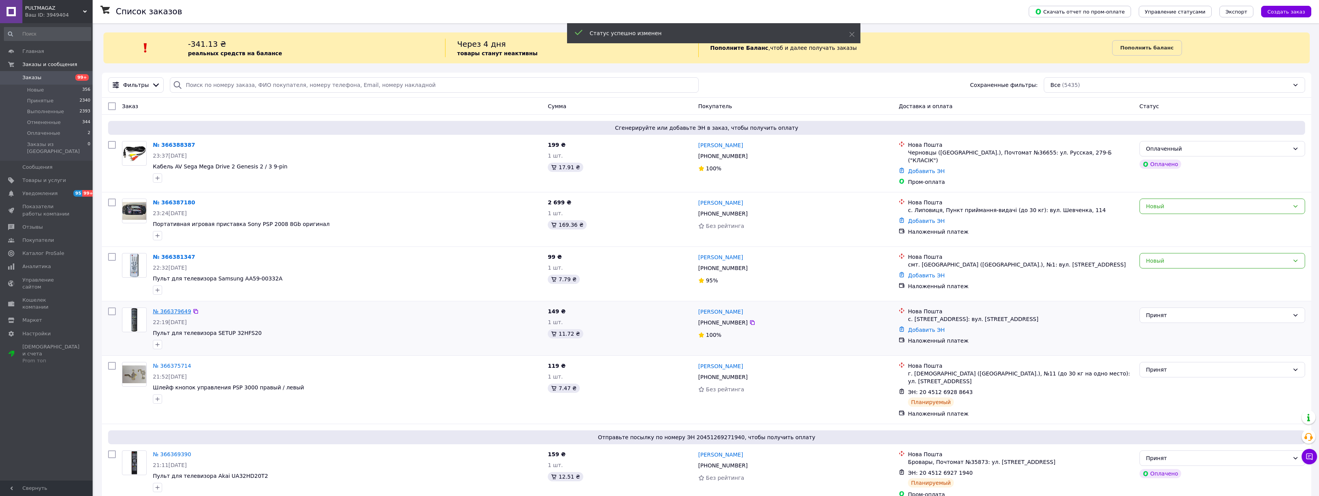
click at [169, 308] on link "№ 366379649" at bounding box center [172, 311] width 38 height 6
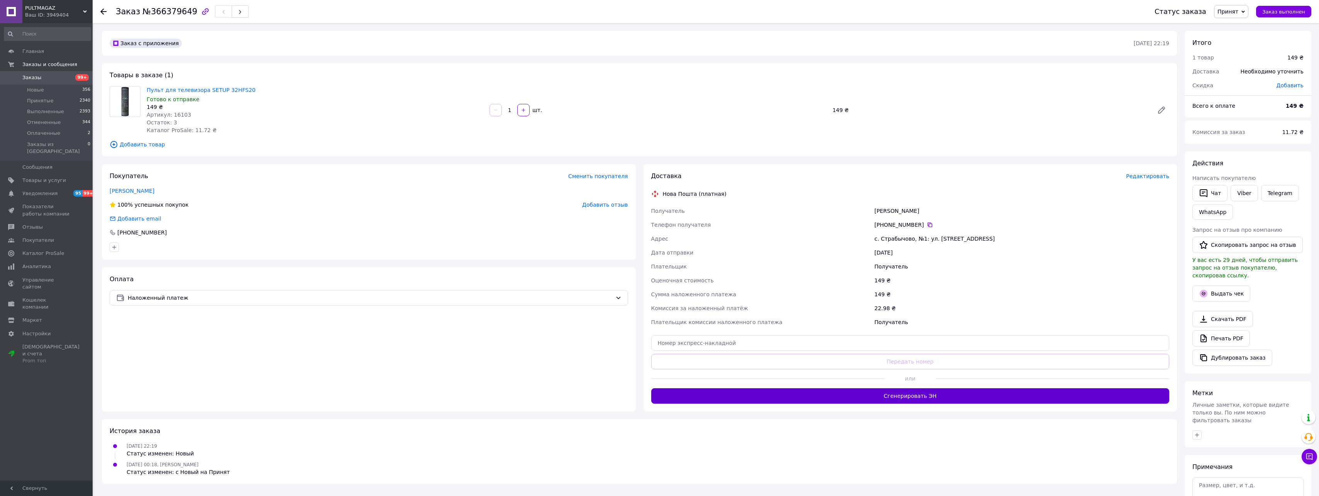
click at [1022, 397] on button "Сгенерировать ЭН" at bounding box center [910, 395] width 518 height 15
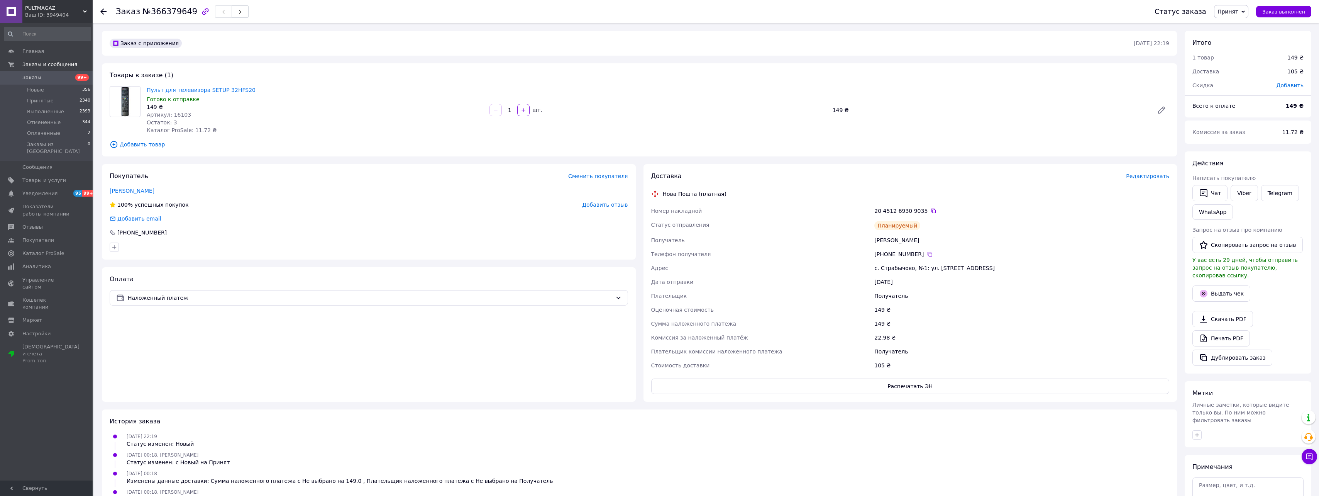
click at [106, 10] on icon at bounding box center [103, 11] width 6 height 6
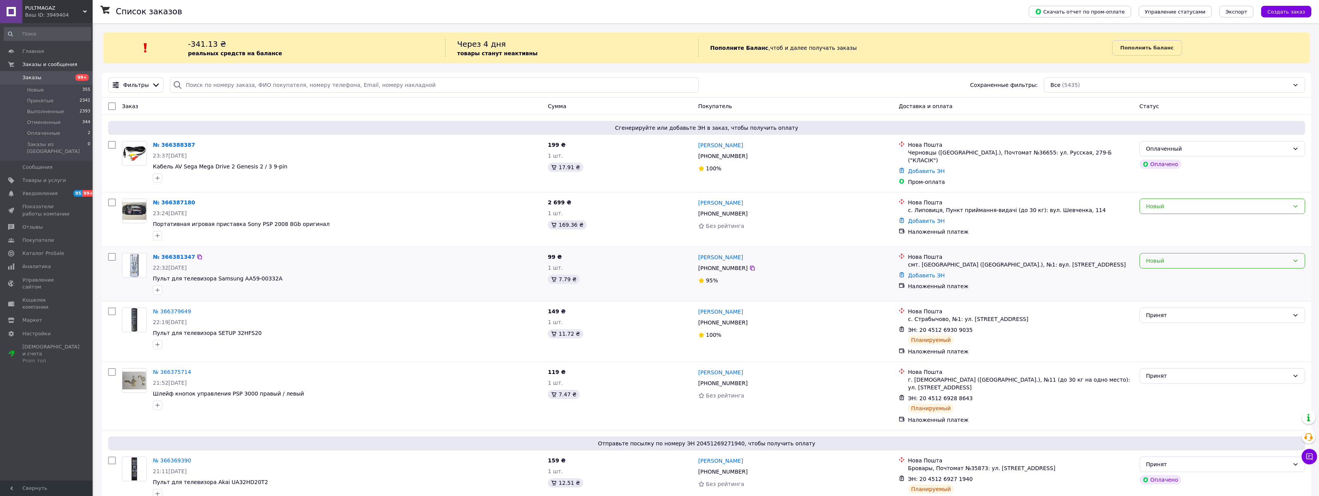
click at [1291, 256] on div "Новый" at bounding box center [1223, 260] width 166 height 15
click at [1171, 274] on li "Принят" at bounding box center [1222, 275] width 165 height 14
click at [172, 254] on link "№ 366381347" at bounding box center [172, 257] width 38 height 6
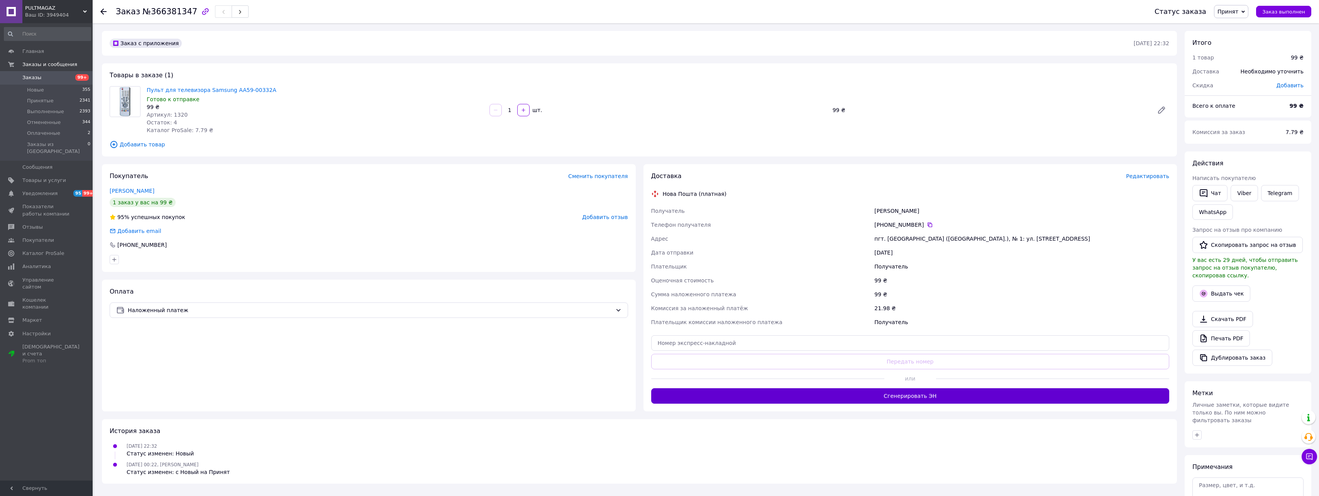
click at [933, 396] on button "Сгенерировать ЭН" at bounding box center [910, 395] width 518 height 15
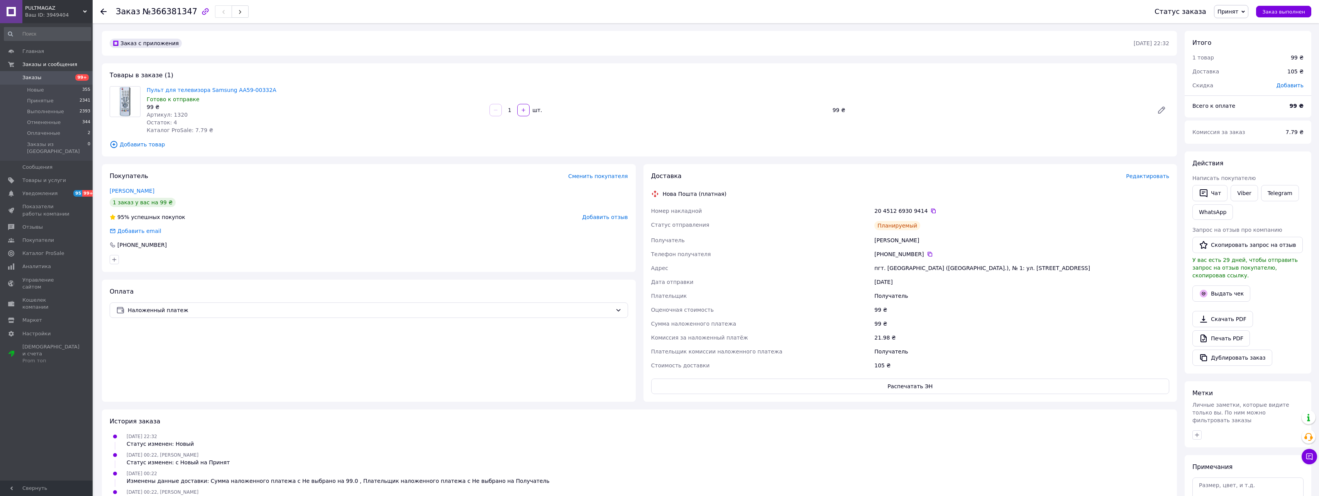
click at [104, 10] on icon at bounding box center [103, 11] width 6 height 6
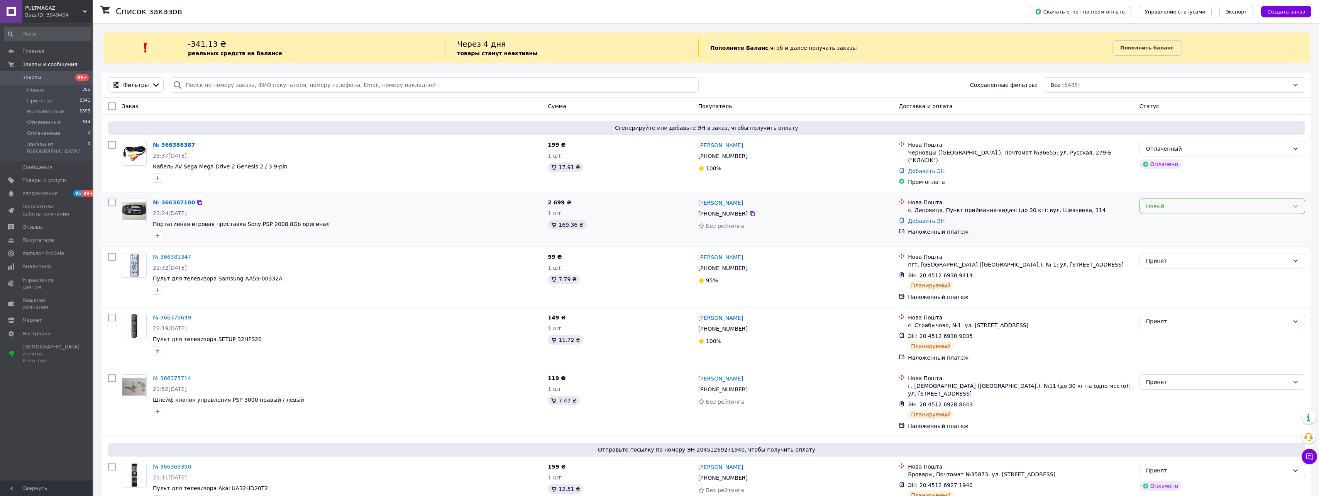
click at [1296, 203] on icon at bounding box center [1295, 206] width 6 height 6
click at [1185, 219] on li "Принят" at bounding box center [1222, 220] width 165 height 14
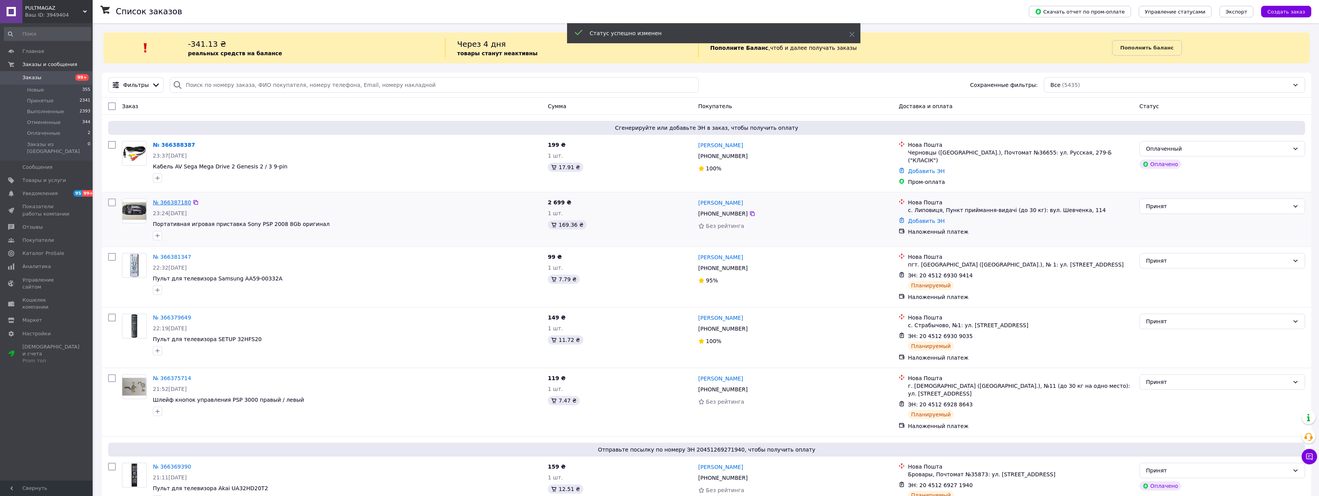
click at [161, 200] on link "№ 366387180" at bounding box center [172, 202] width 38 height 6
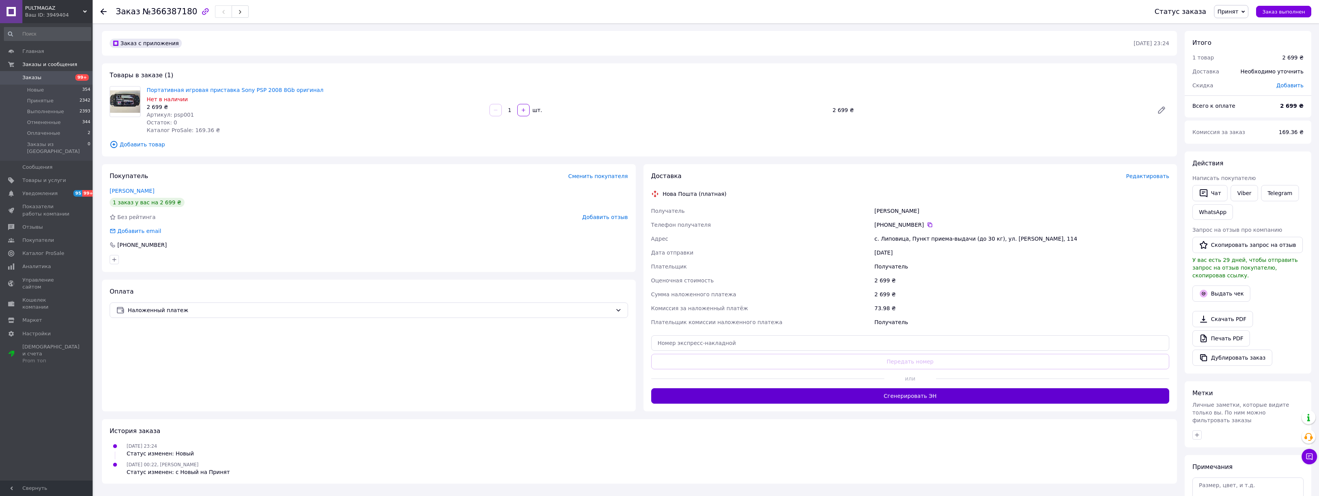
click at [902, 395] on button "Сгенерировать ЭН" at bounding box center [910, 395] width 518 height 15
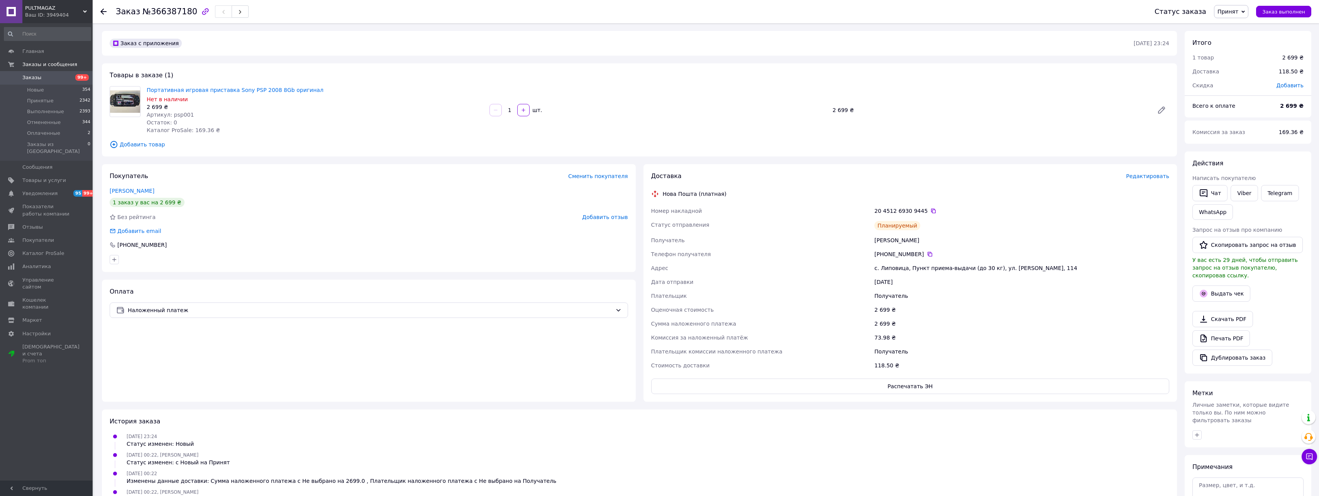
click at [104, 13] on icon at bounding box center [103, 11] width 6 height 6
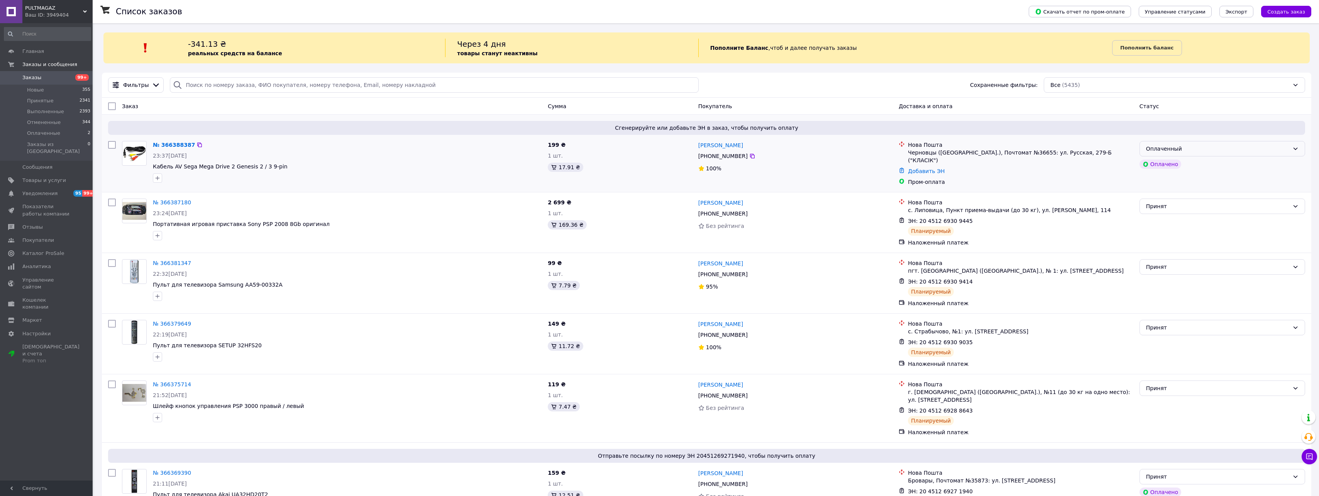
drag, startPoint x: 1293, startPoint y: 145, endPoint x: 1243, endPoint y: 156, distance: 51.3
click at [1293, 145] on div "Оплаченный" at bounding box center [1223, 148] width 166 height 15
click at [1177, 164] on li "Принят" at bounding box center [1222, 166] width 165 height 14
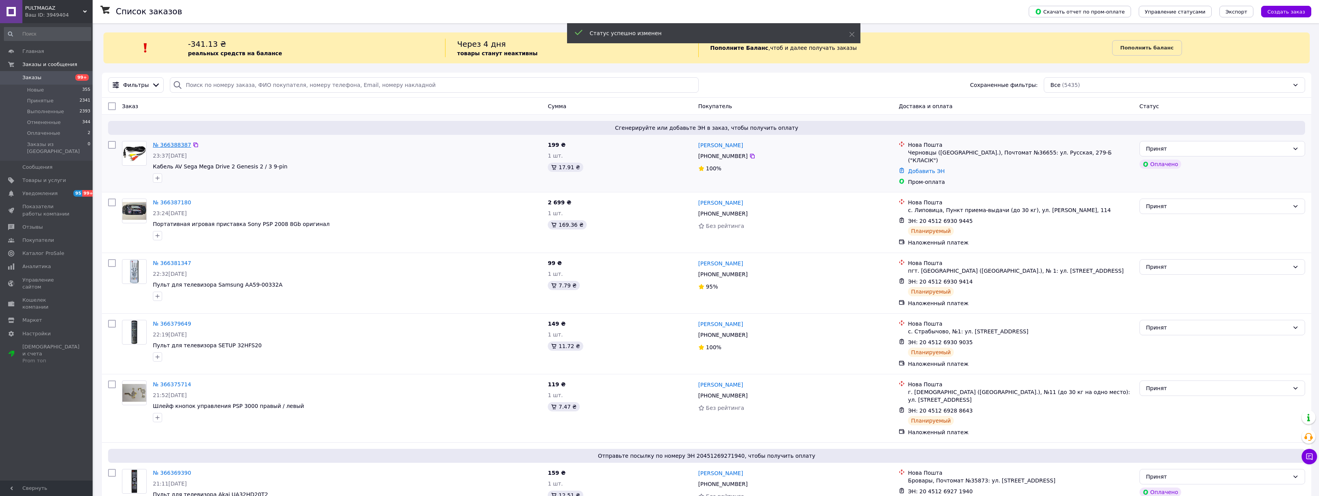
click at [169, 145] on link "№ 366388387" at bounding box center [172, 145] width 38 height 6
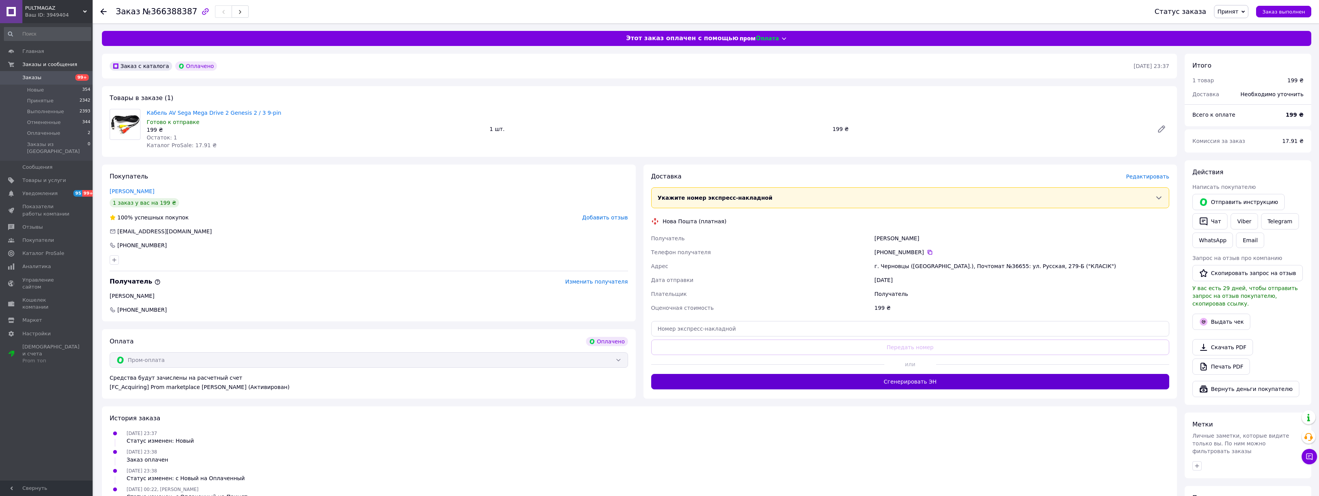
click at [919, 380] on button "Сгенерировать ЭН" at bounding box center [910, 381] width 518 height 15
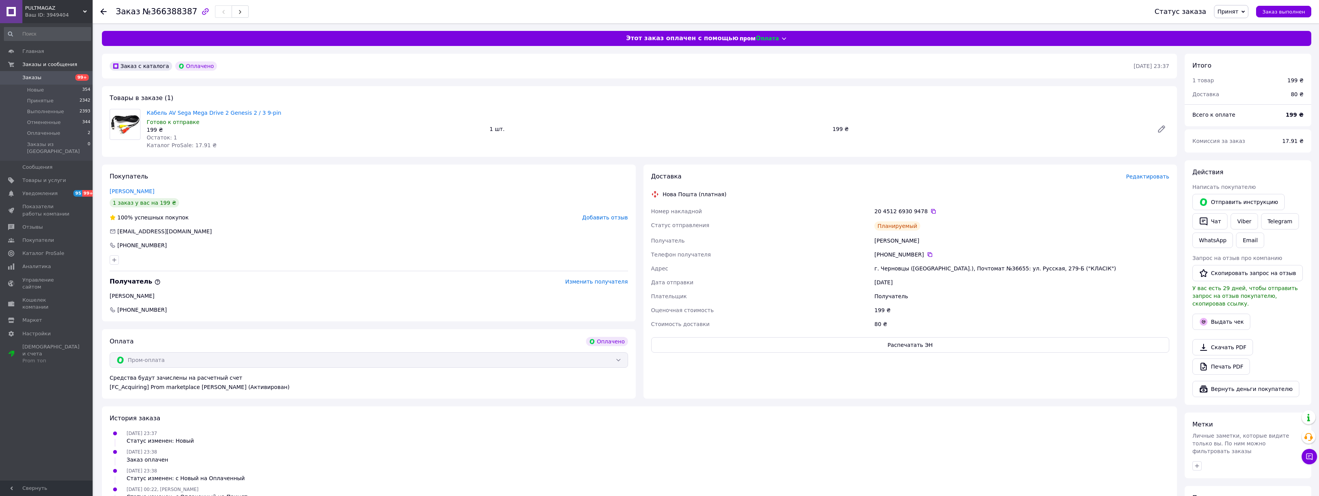
click at [107, 12] on div at bounding box center [107, 11] width 15 height 23
click at [102, 13] on use at bounding box center [103, 11] width 6 height 6
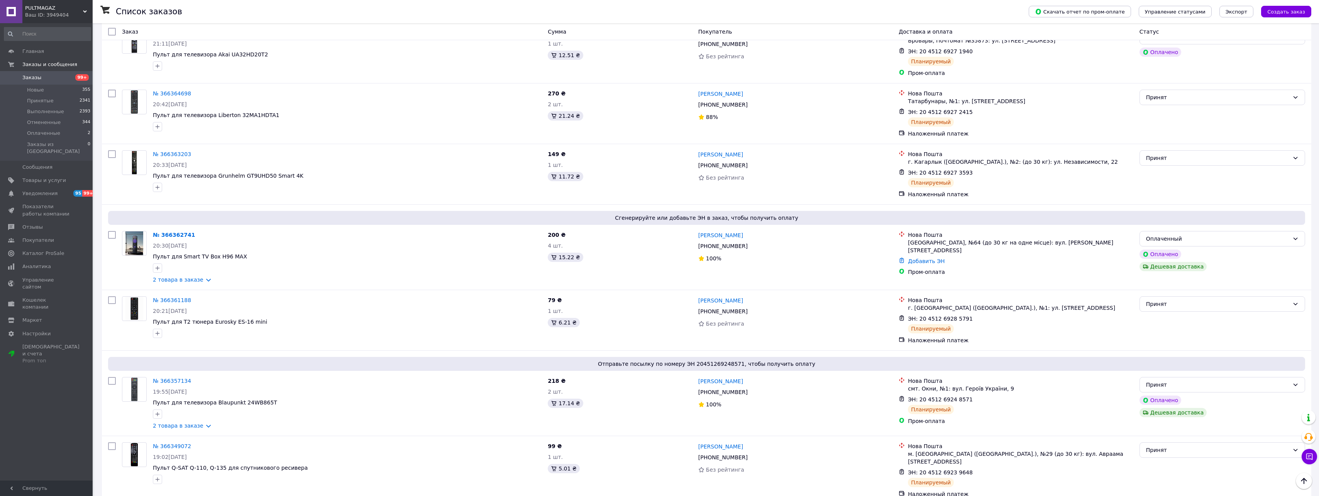
scroll to position [515, 0]
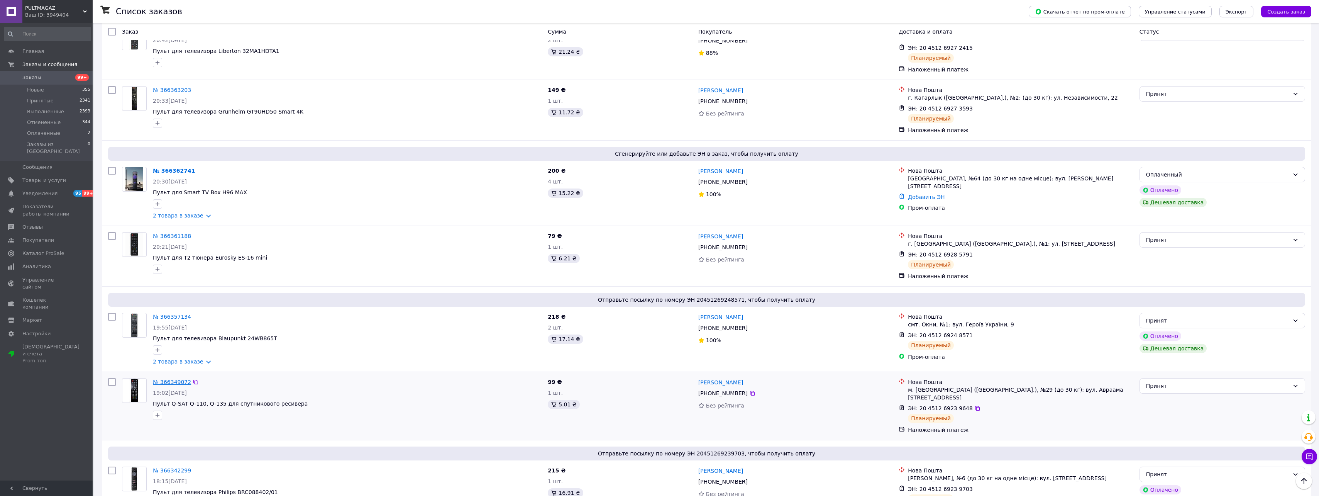
click at [184, 379] on link "№ 366349072" at bounding box center [172, 382] width 38 height 6
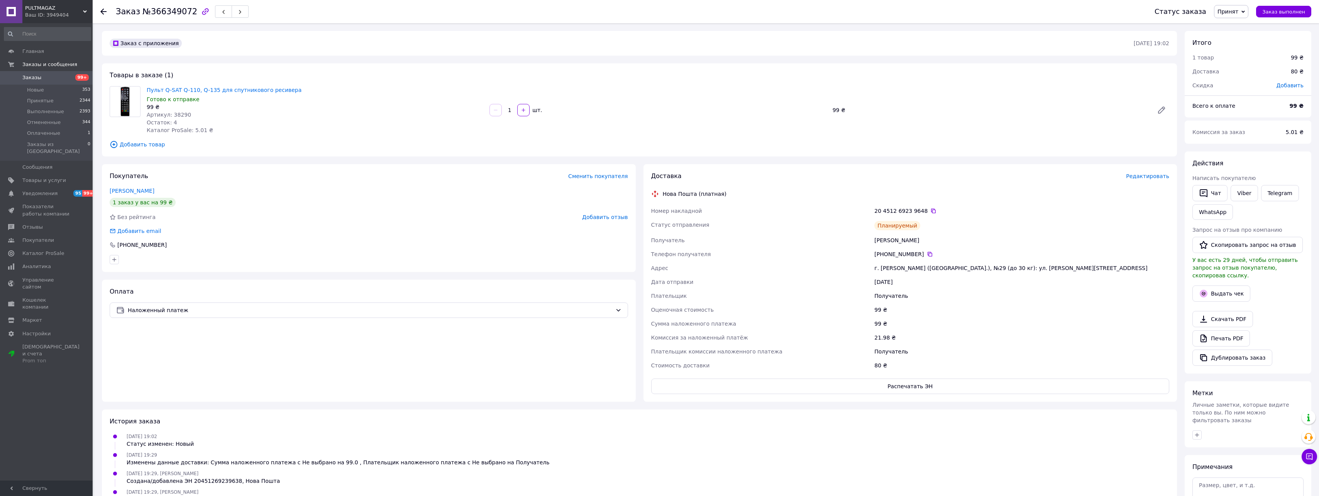
click at [105, 13] on icon at bounding box center [103, 11] width 6 height 6
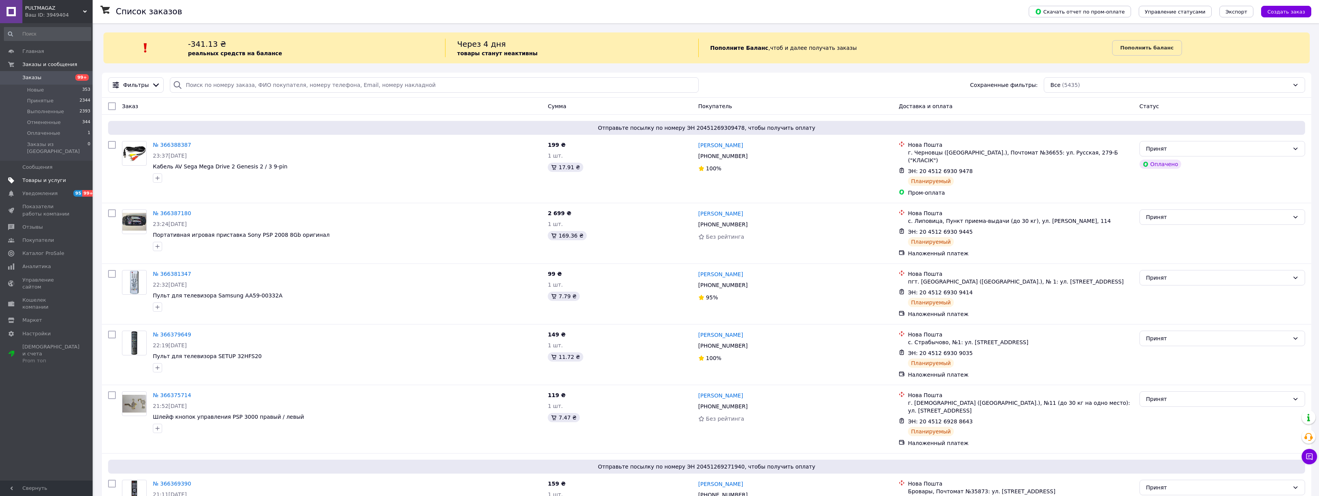
click at [47, 177] on span "Товары и услуги" at bounding box center [44, 180] width 44 height 7
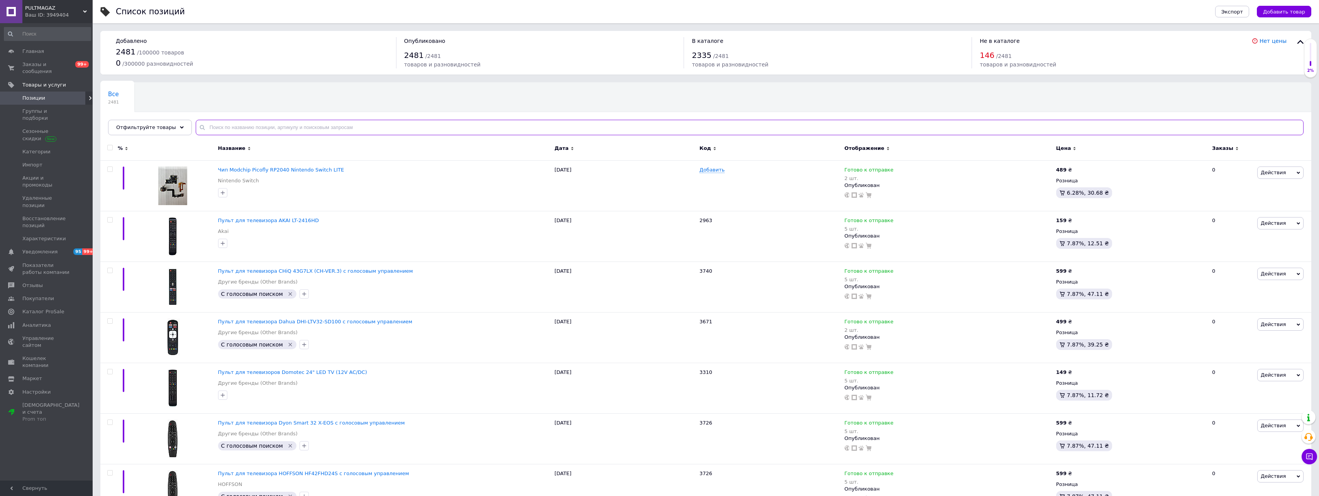
click at [293, 125] on input "text" at bounding box center [750, 127] width 1108 height 15
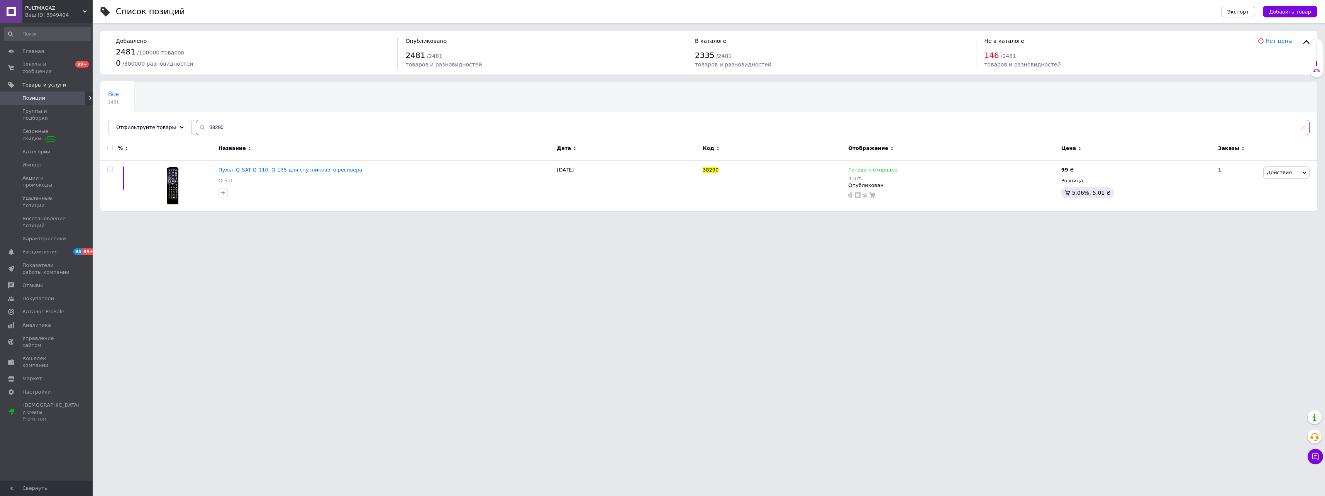
type input "38290"
click at [63, 64] on span "Заказы и сообщения" at bounding box center [46, 68] width 49 height 14
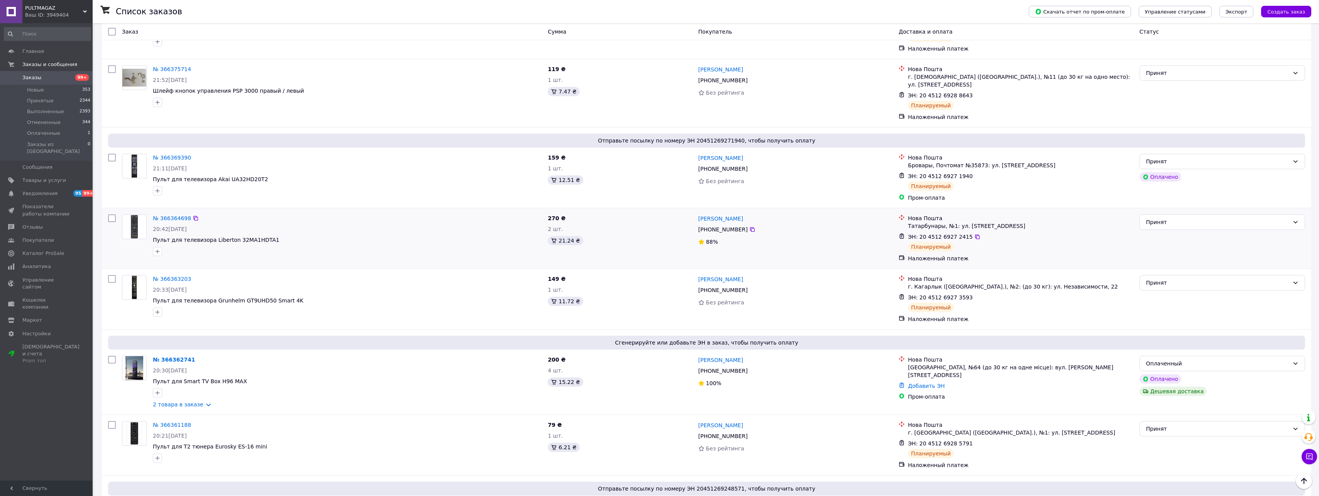
scroll to position [450, 0]
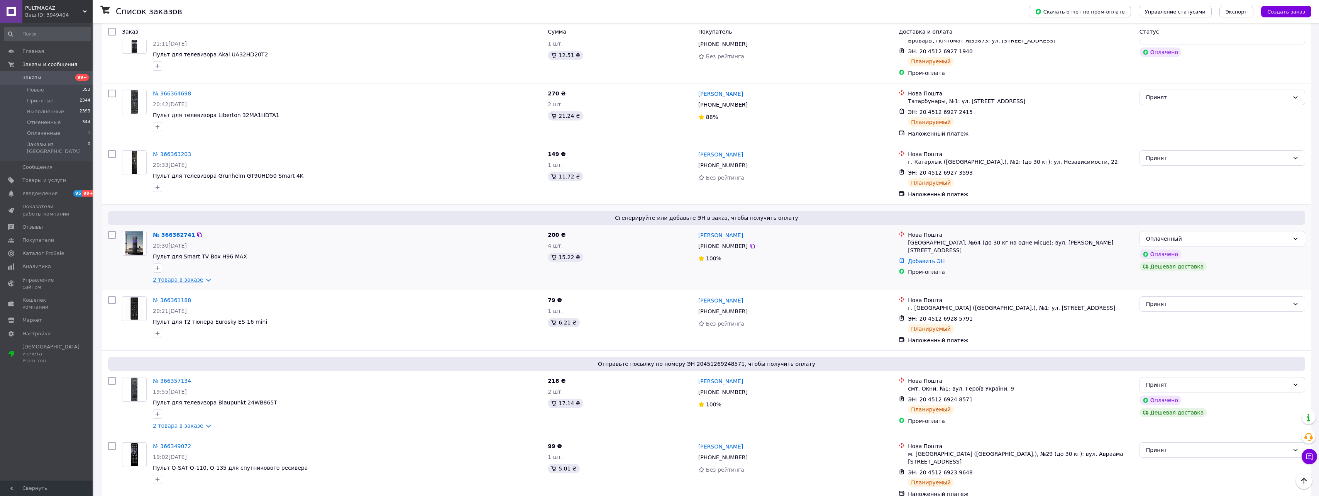
click at [197, 276] on link "2 товара в заказе" at bounding box center [178, 279] width 51 height 6
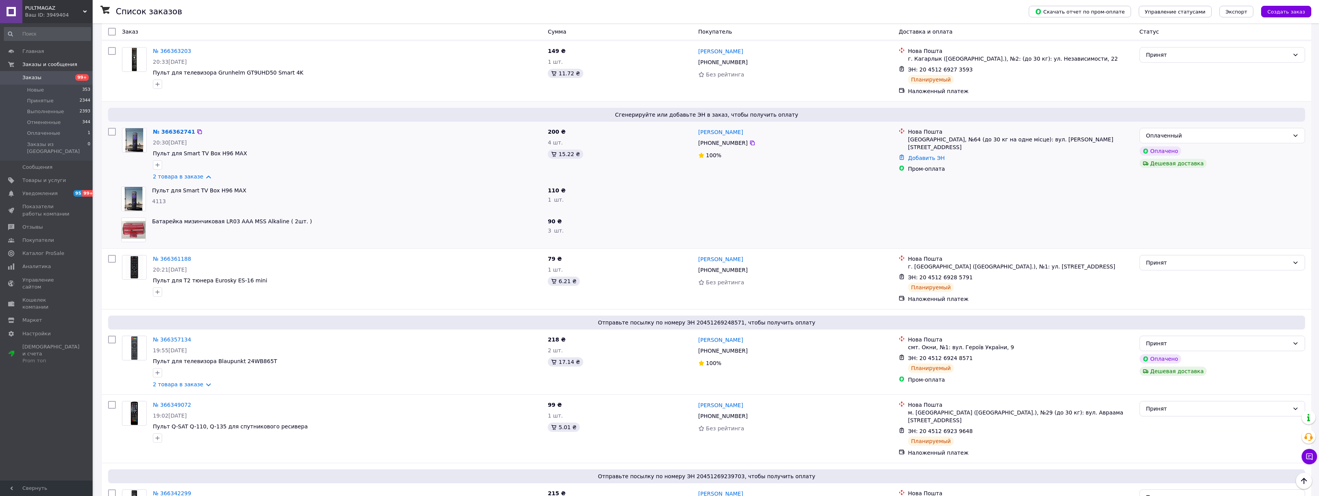
scroll to position [579, 0]
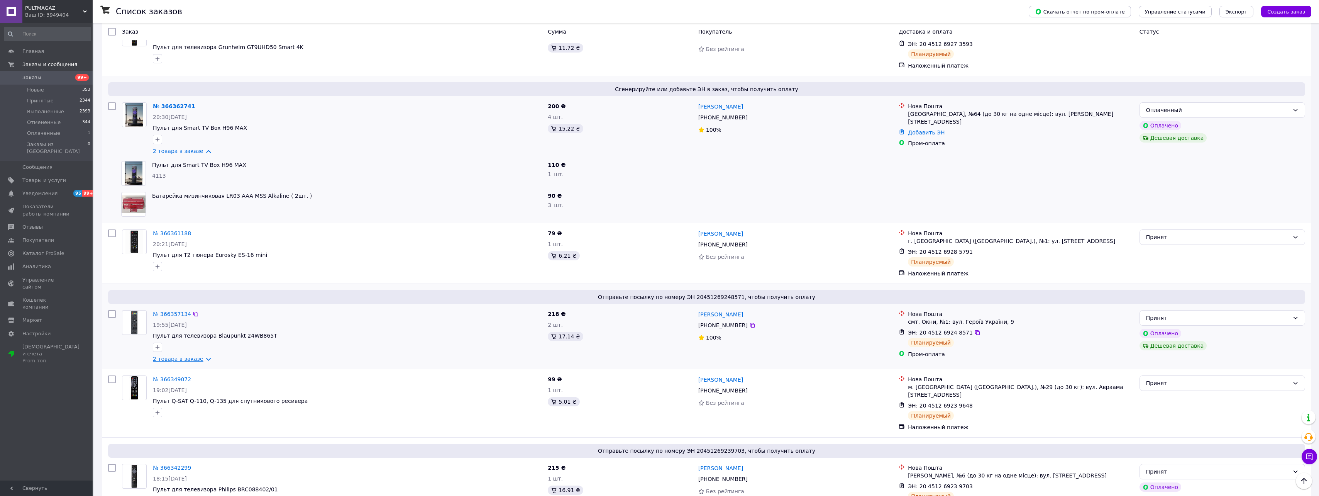
click at [191, 356] on link "2 товара в заказе" at bounding box center [178, 359] width 51 height 6
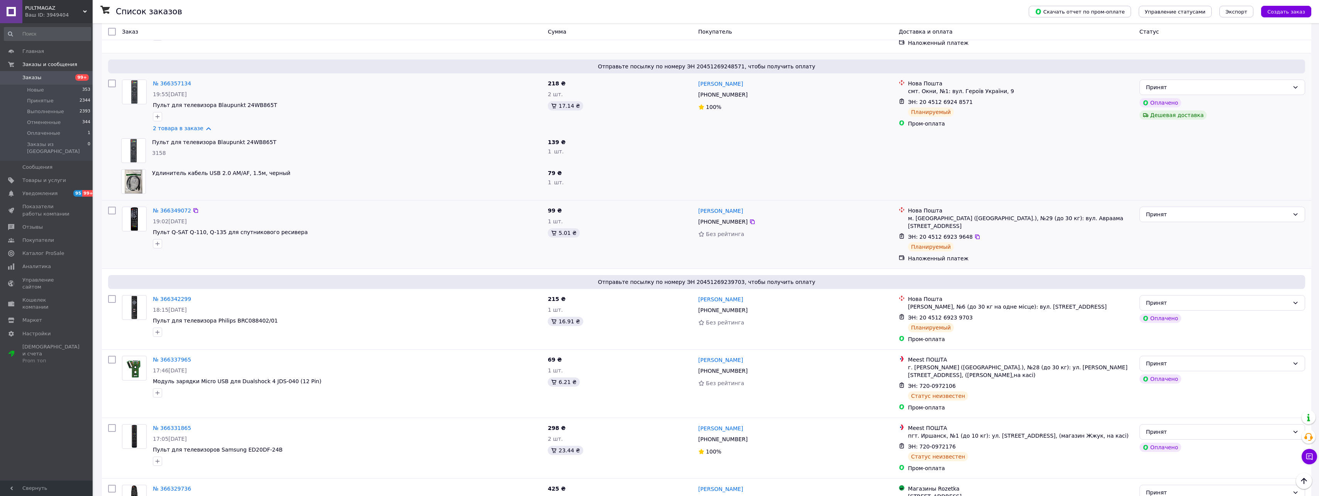
scroll to position [837, 0]
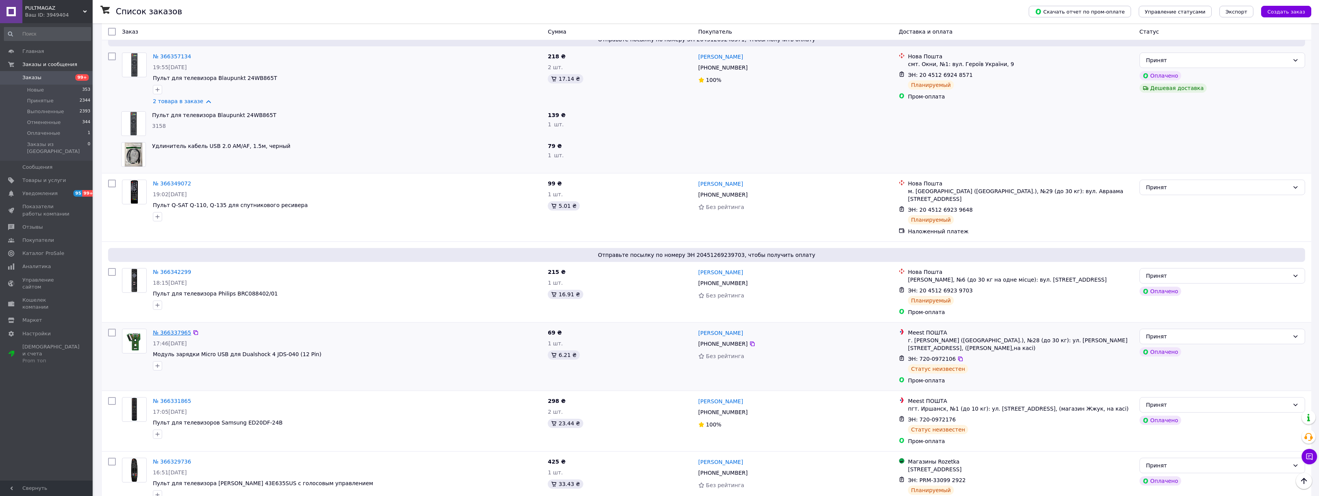
click at [164, 329] on link "№ 366337965" at bounding box center [172, 332] width 38 height 6
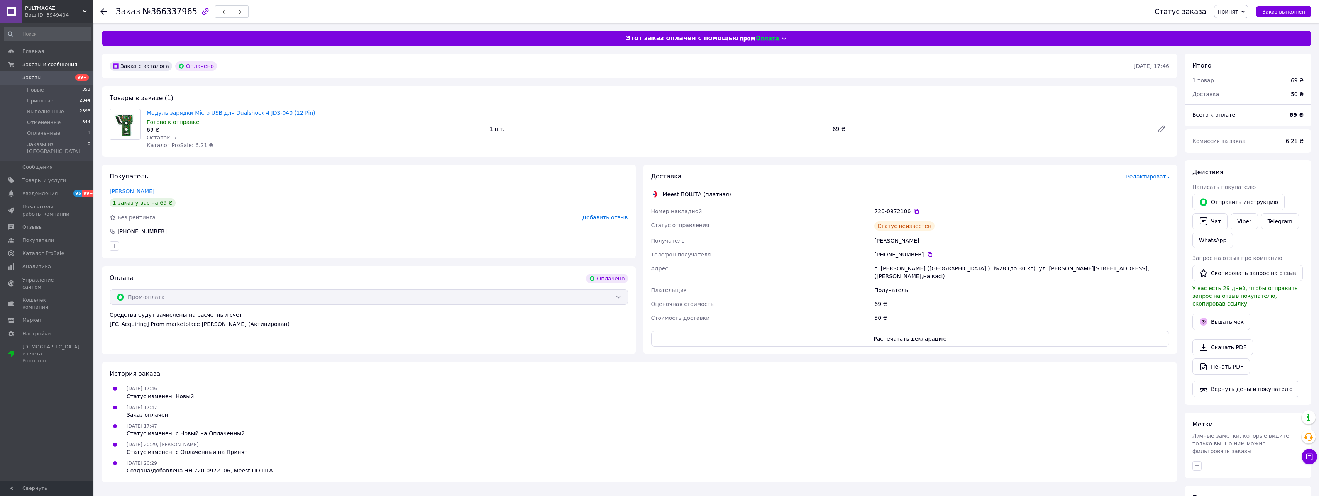
click at [103, 8] on div at bounding box center [103, 12] width 6 height 8
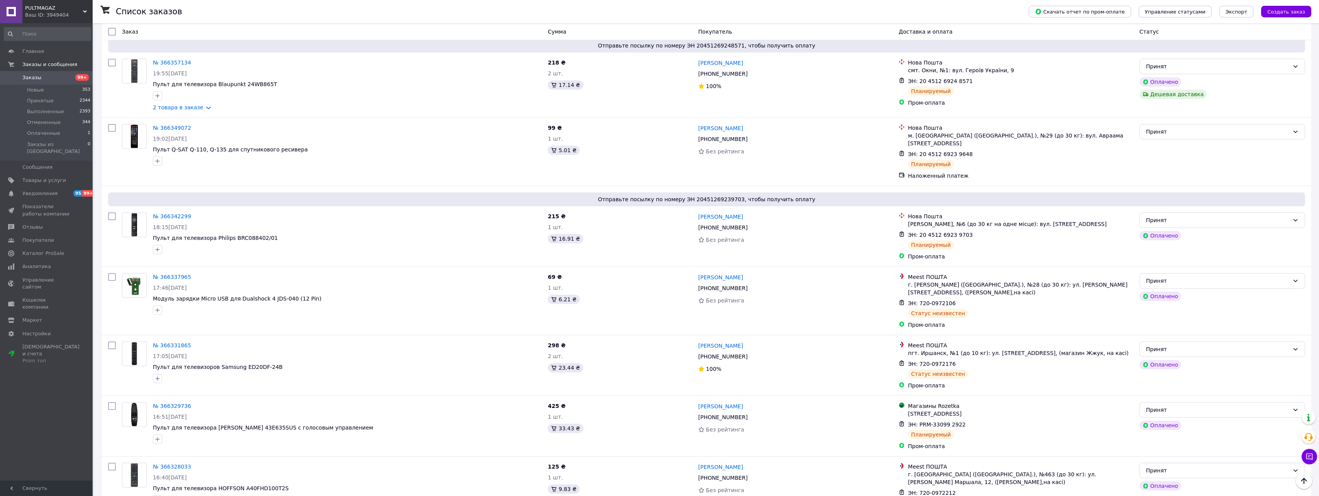
scroll to position [837, 0]
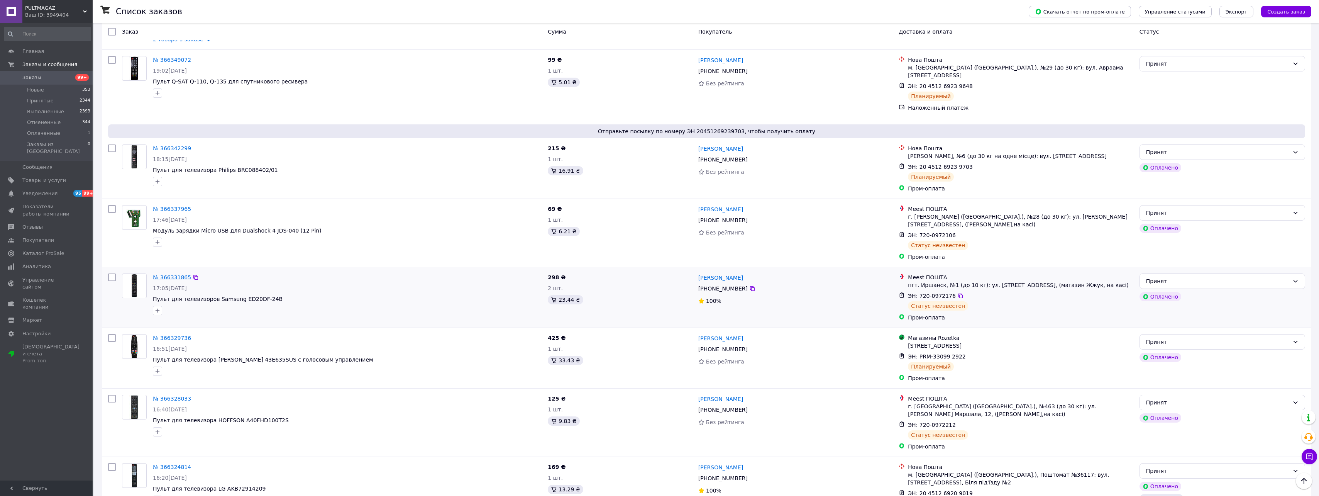
click at [170, 274] on link "№ 366331865" at bounding box center [172, 277] width 38 height 6
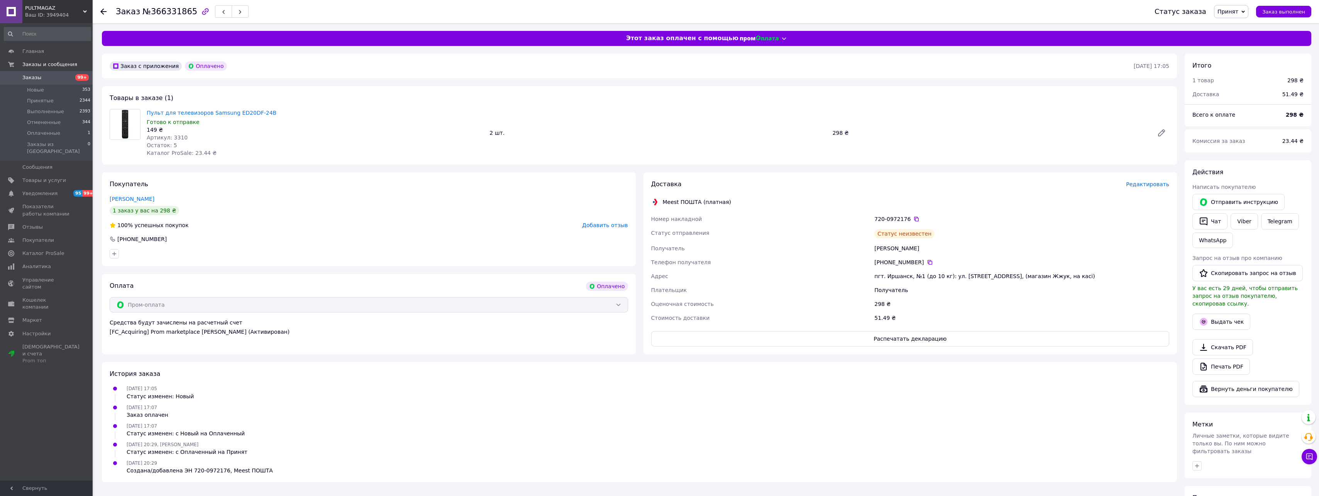
click at [105, 12] on icon at bounding box center [103, 11] width 6 height 6
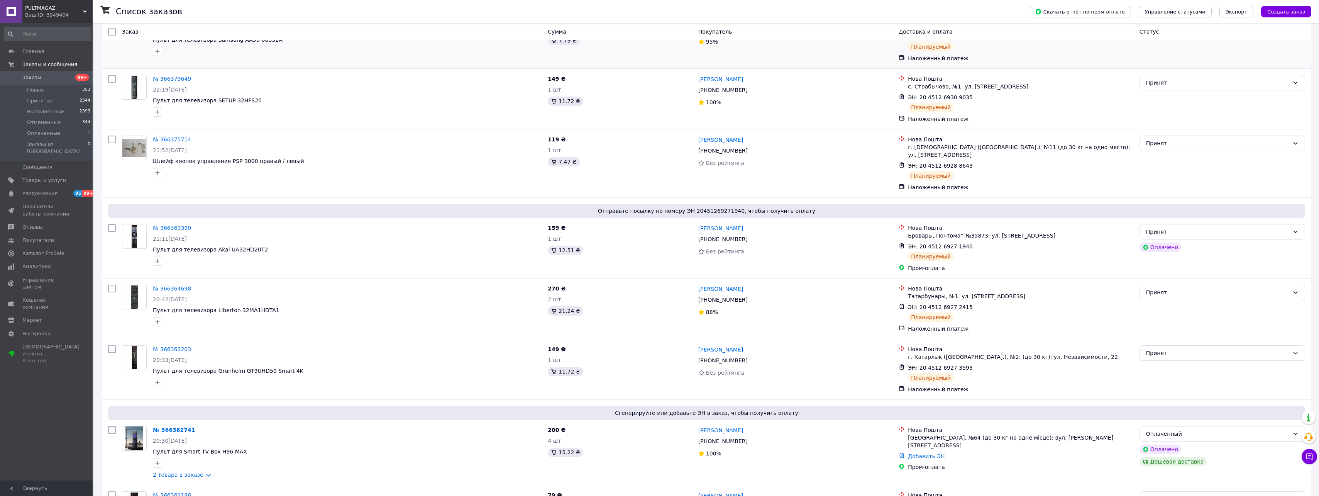
scroll to position [257, 0]
click at [188, 469] on link "2 товара в заказе" at bounding box center [178, 472] width 51 height 6
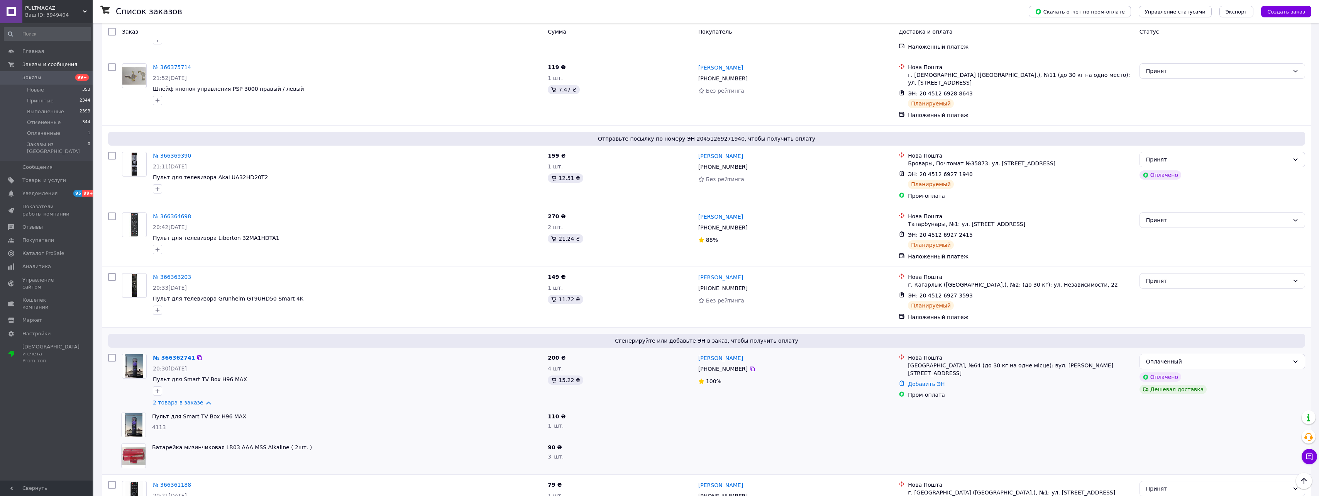
scroll to position [386, 0]
